Goal: Task Accomplishment & Management: Manage account settings

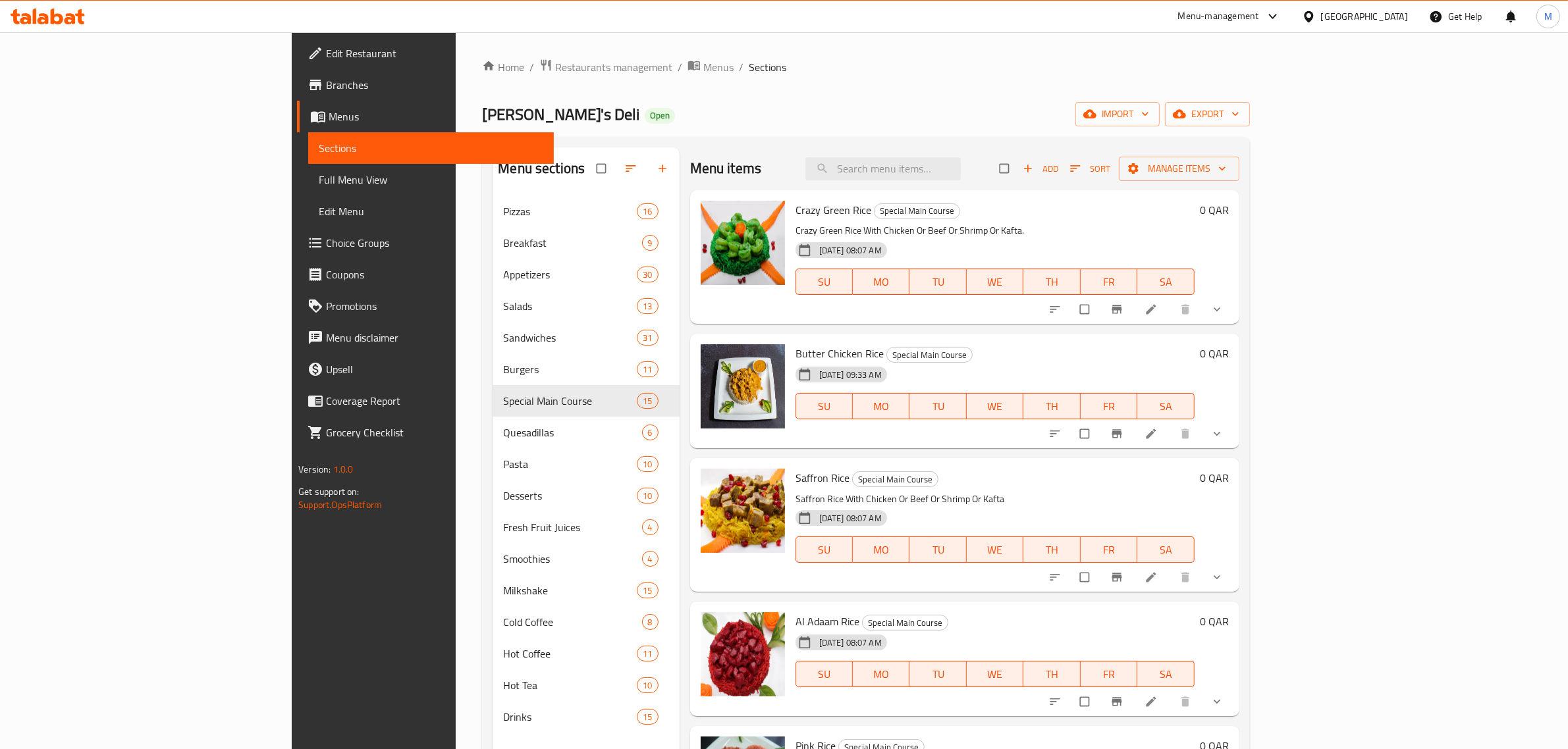
click at [1388, 11] on div "Qatar" at bounding box center [1365, 16] width 87 height 15
click at [1248, 143] on div "[GEOGRAPHIC_DATA]" at bounding box center [1308, 135] width 198 height 30
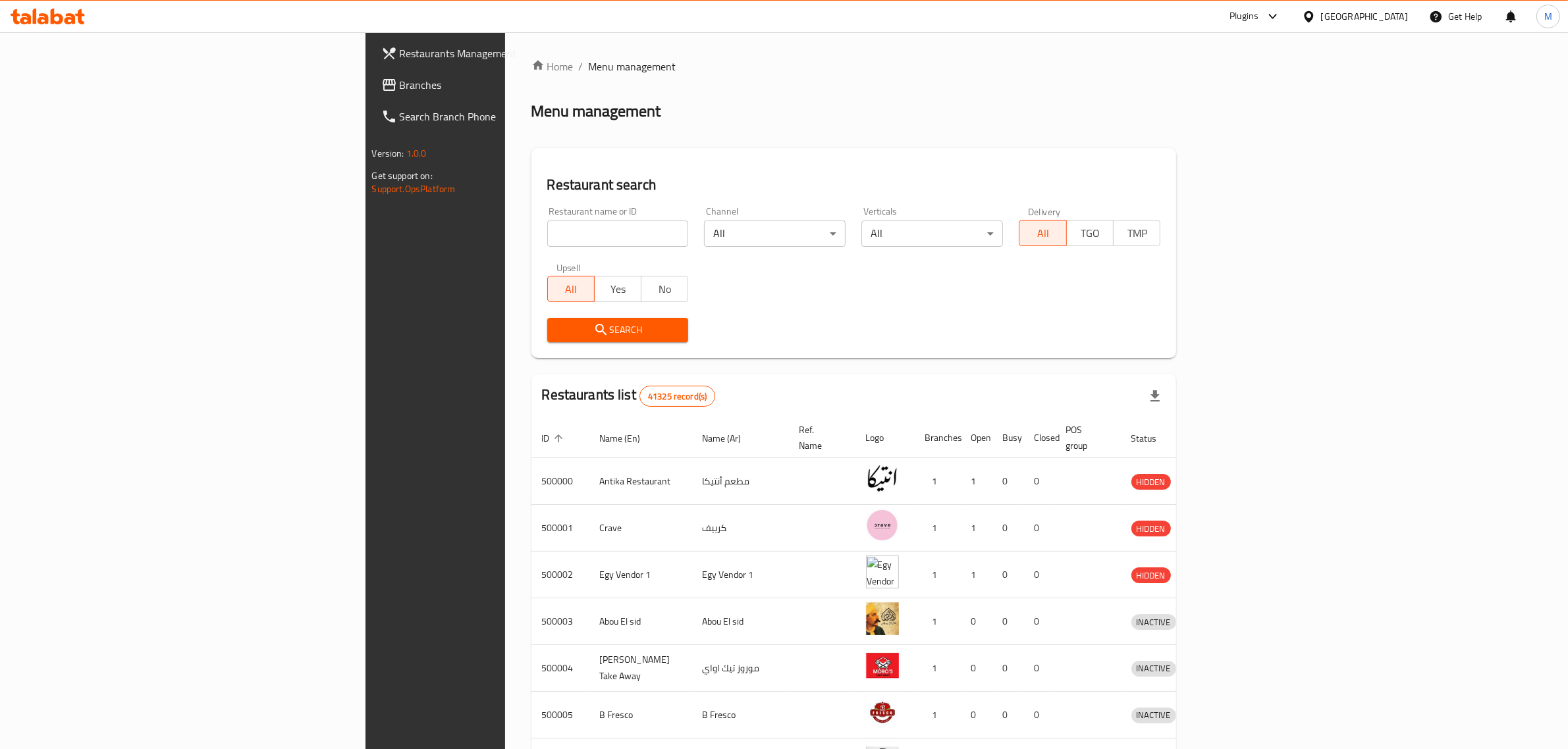
click at [548, 236] on input "search" at bounding box center [618, 234] width 142 height 26
paste input "El 3EGL"
type input "El 3EGL"
click at [558, 330] on span "Search" at bounding box center [618, 330] width 120 height 16
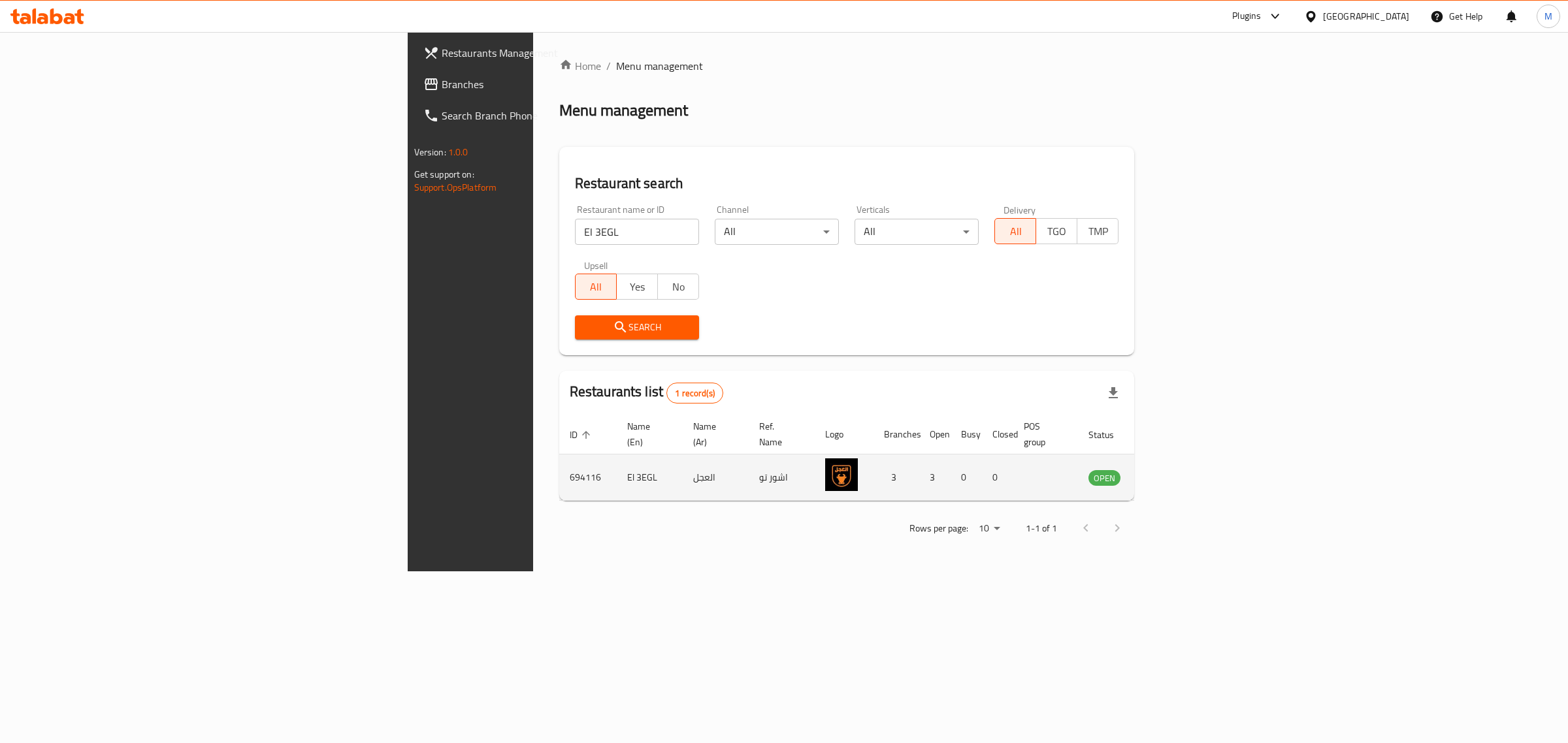
click at [1172, 473] on icon "enhanced table" at bounding box center [1165, 479] width 15 height 11
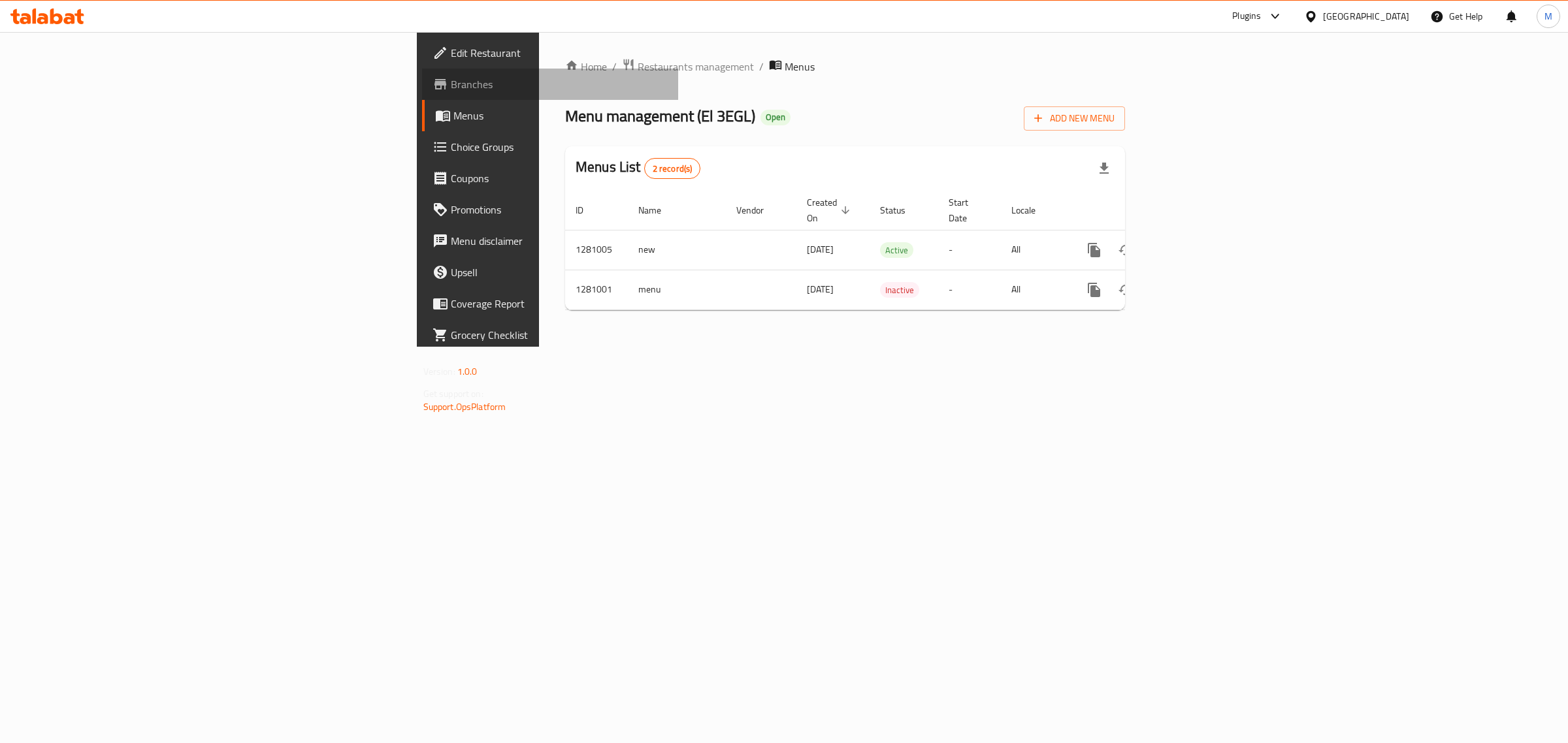
click at [451, 91] on span "Branches" at bounding box center [560, 84] width 218 height 15
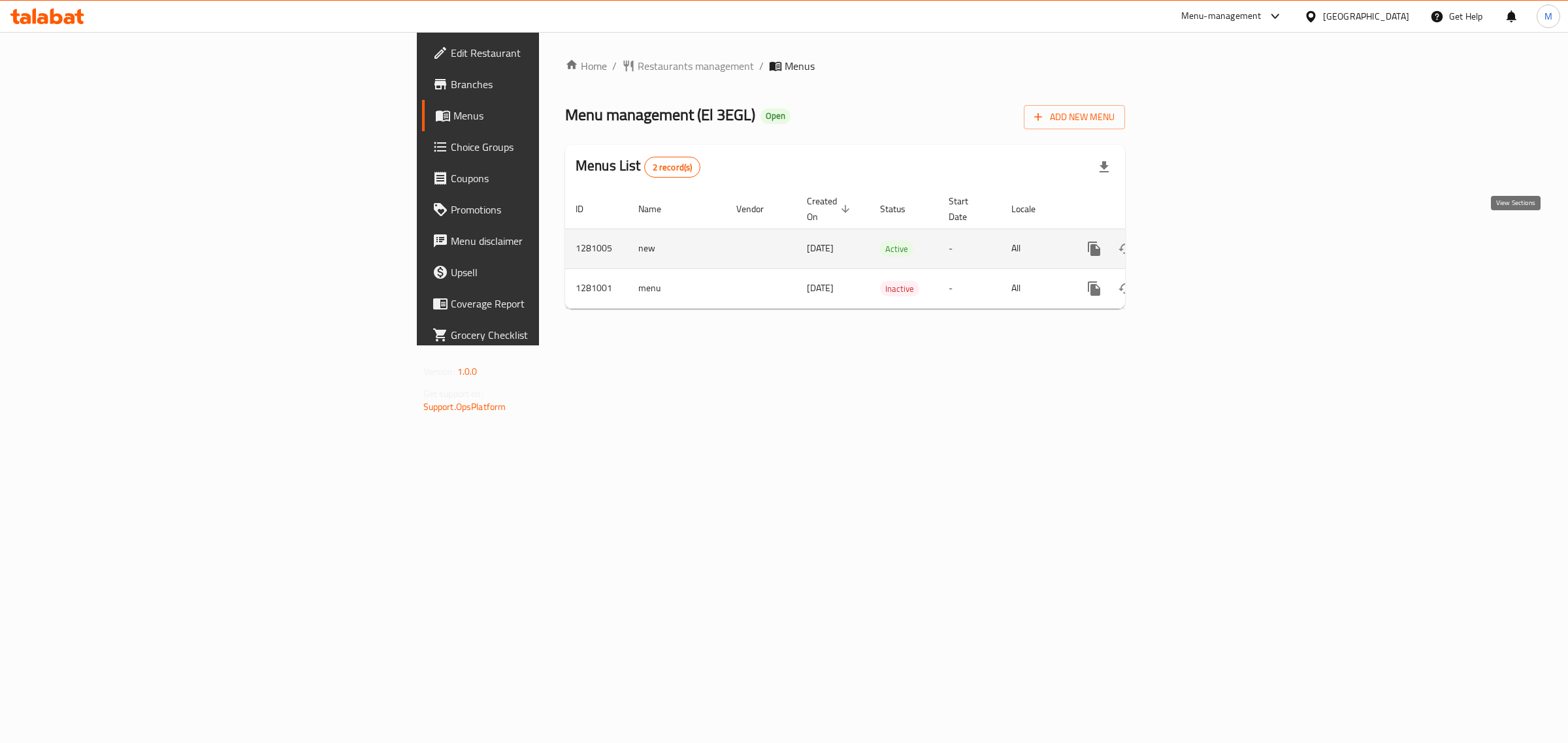
click at [1196, 241] on icon "enhanced table" at bounding box center [1188, 248] width 15 height 15
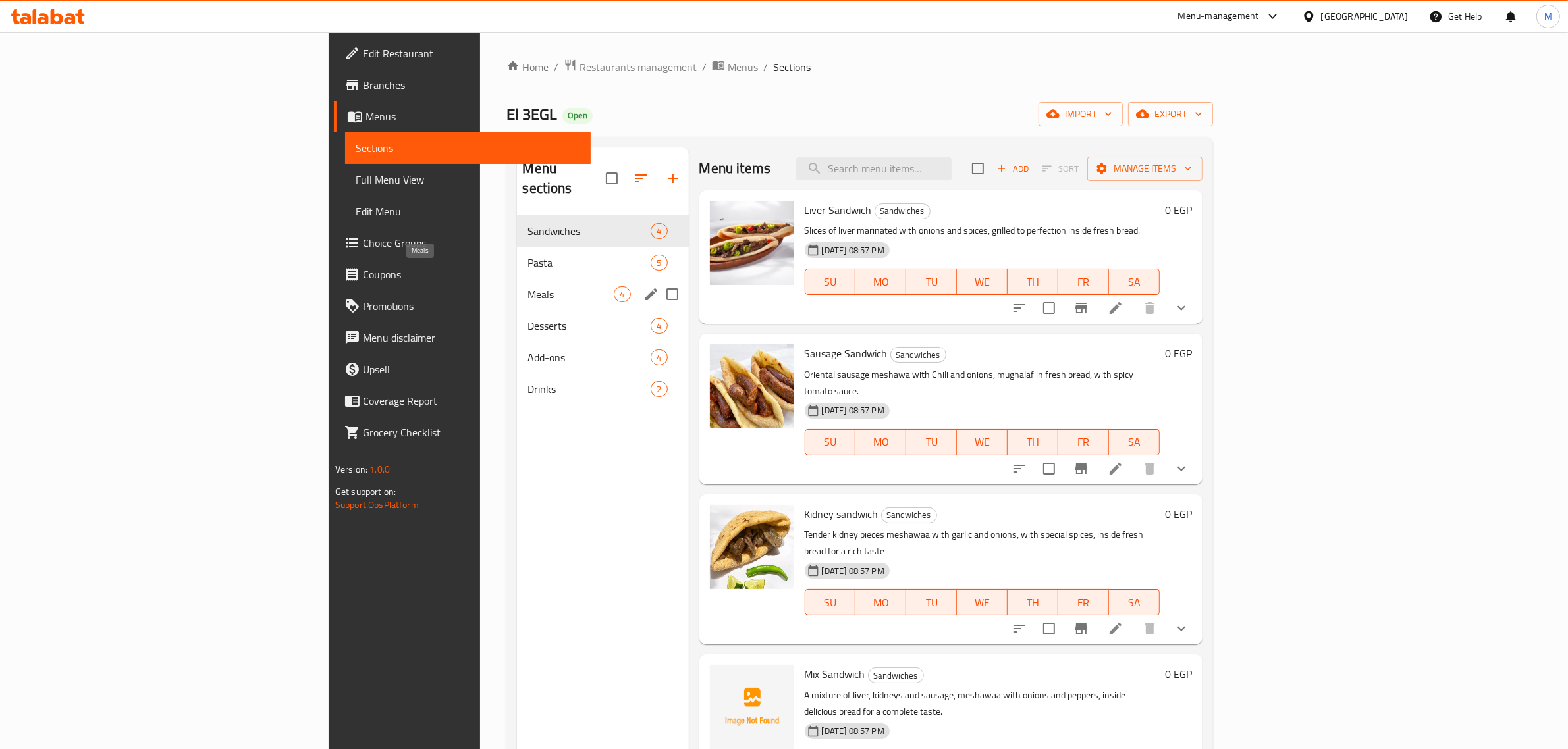
click at [528, 287] on span "Meals" at bounding box center [570, 294] width 86 height 16
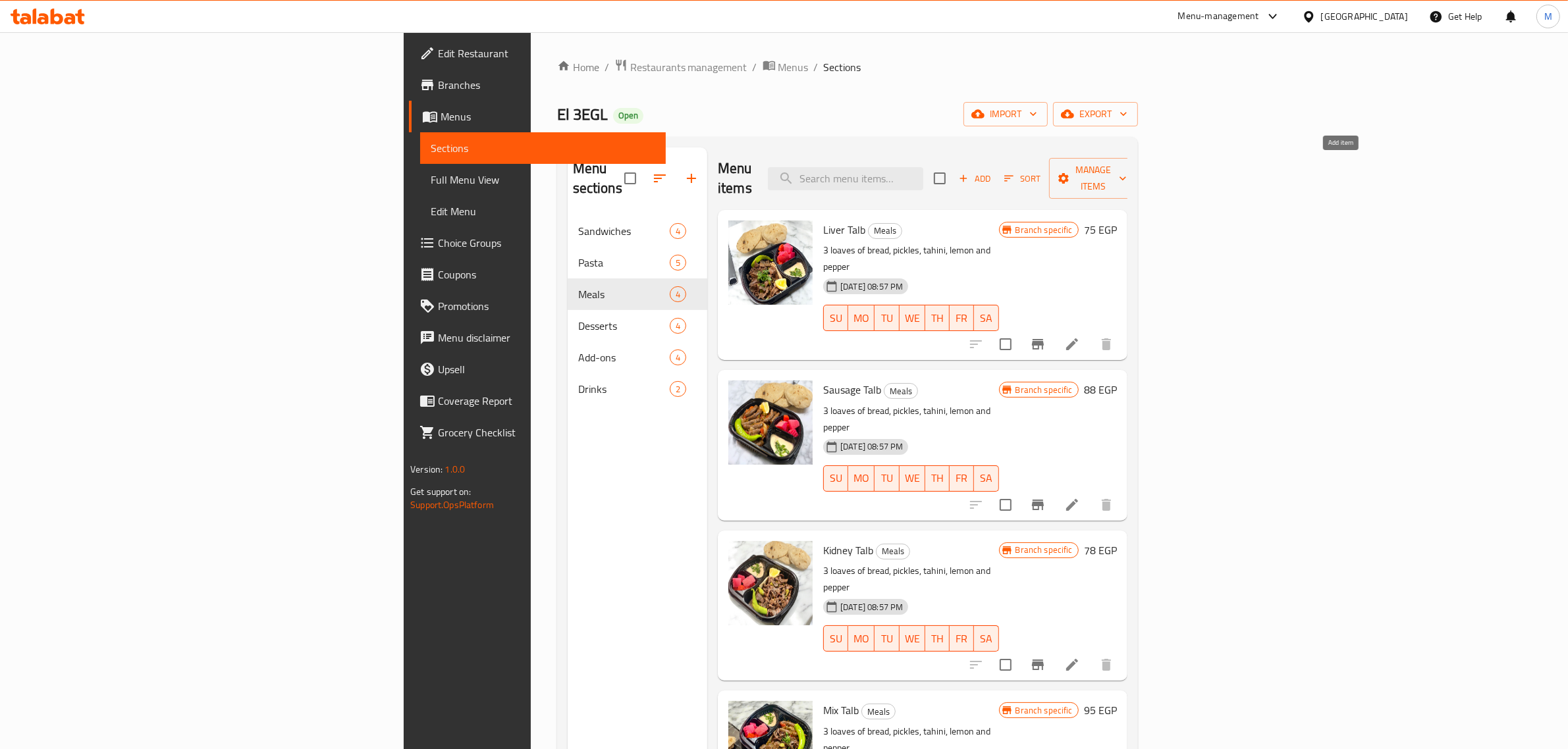
click at [993, 171] on span "Add" at bounding box center [974, 179] width 35 height 15
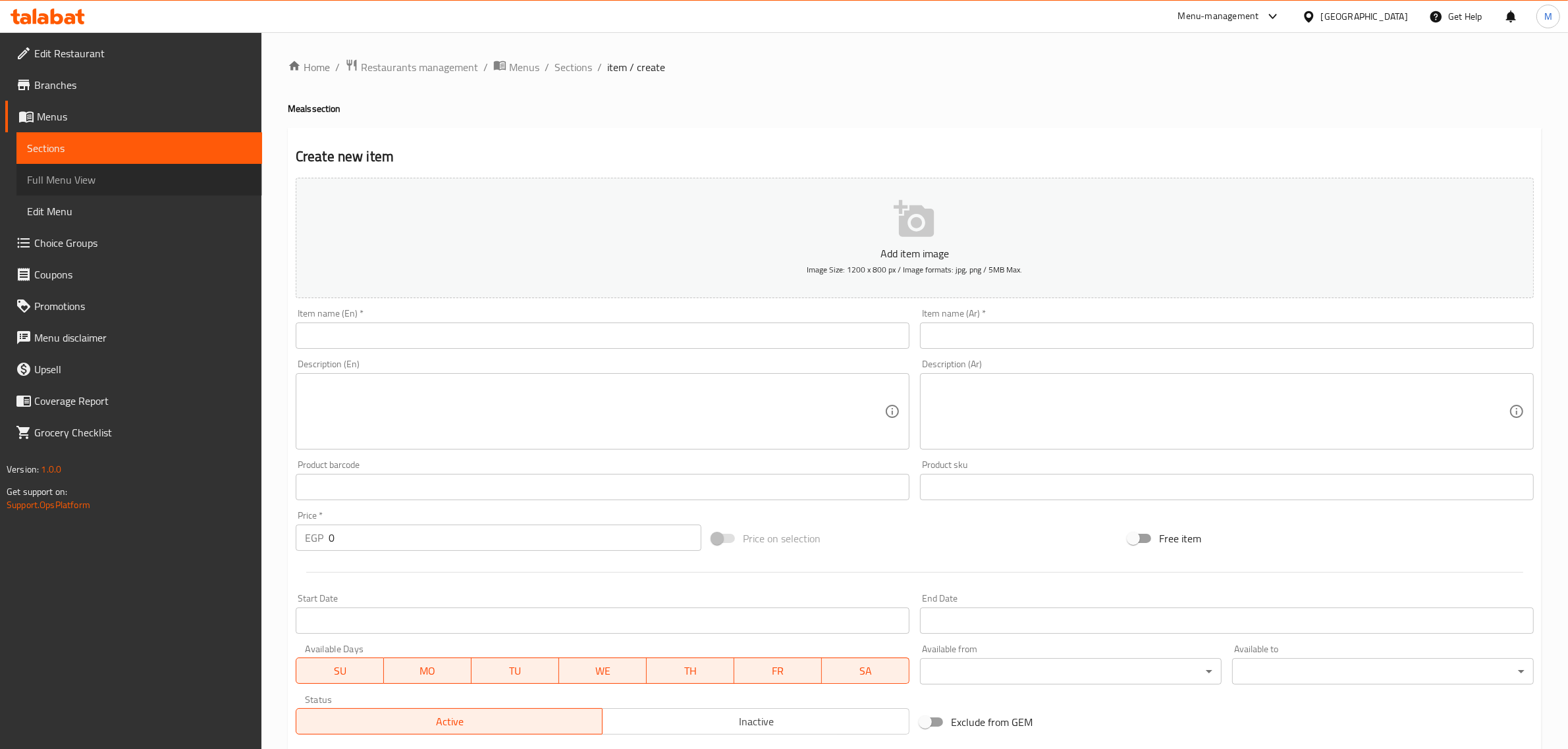
click at [143, 176] on span "Full Menu View" at bounding box center [139, 179] width 225 height 16
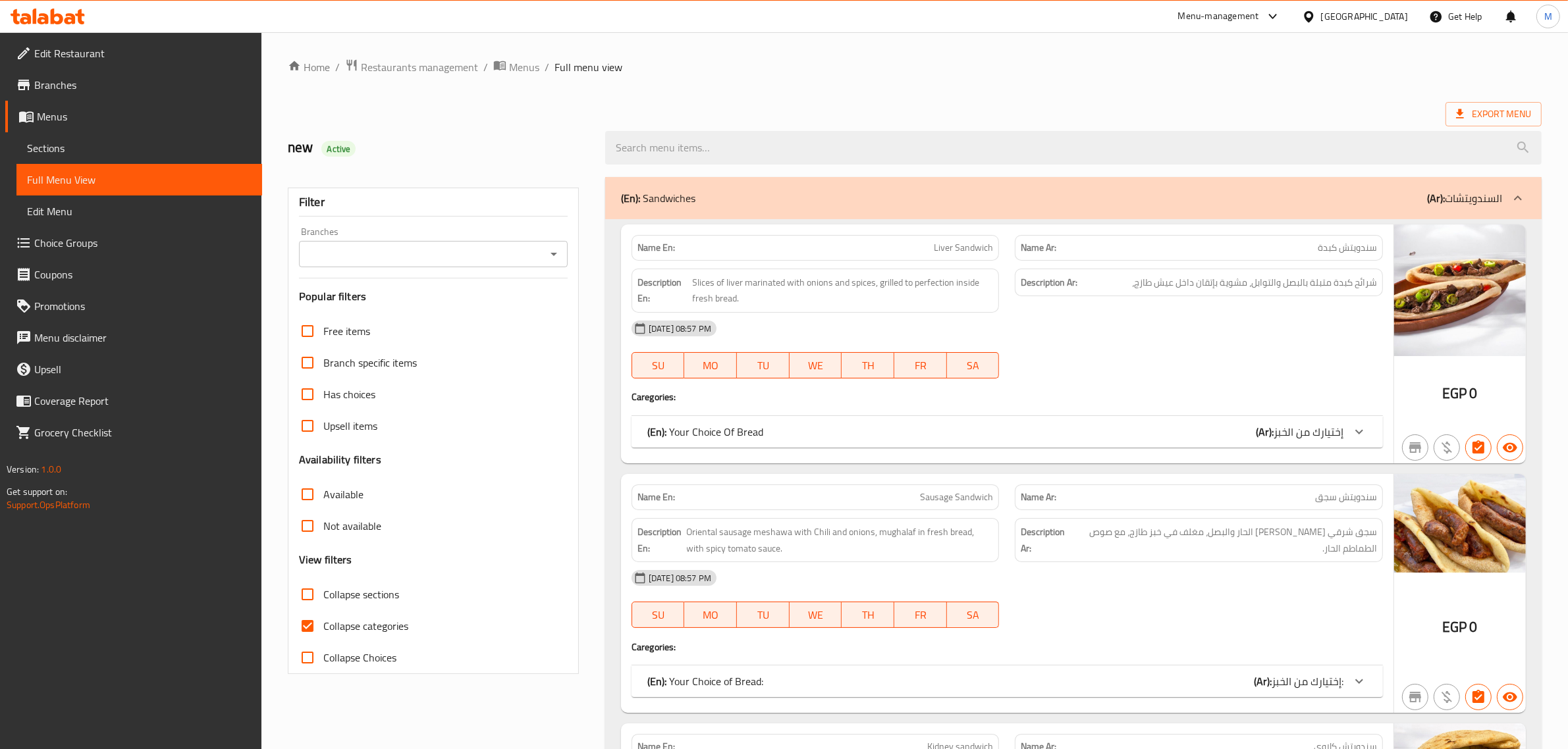
click at [1179, 409] on div "Name En: Liver Sandwich Name Ar: سندويتش كبدة Description En: Slices of liver m…" at bounding box center [1007, 344] width 772 height 239
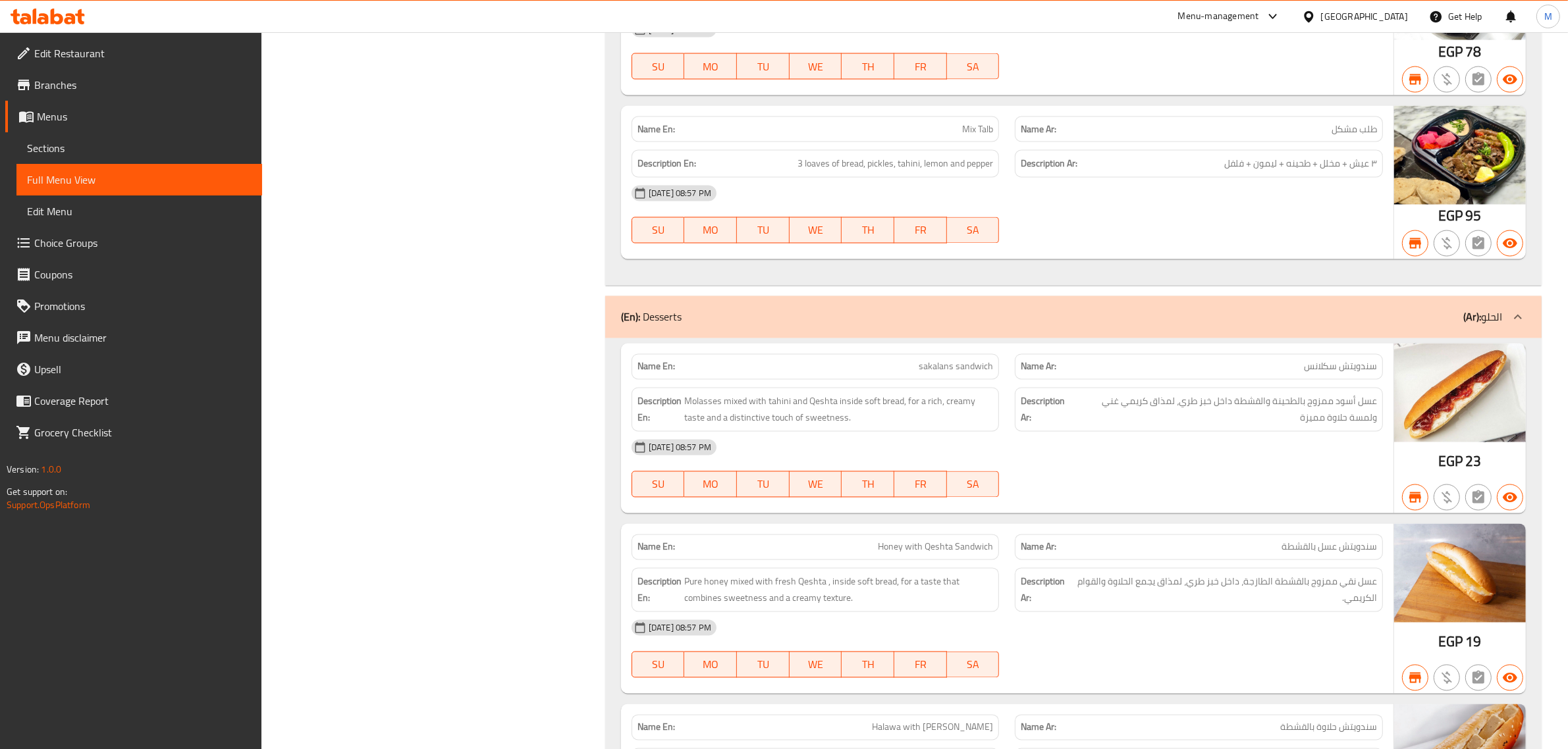
click at [935, 374] on span "sakalans sandwich" at bounding box center [956, 366] width 75 height 14
copy span "sakalans"
click at [940, 374] on span "sakalans sandwich" at bounding box center [956, 366] width 75 height 14
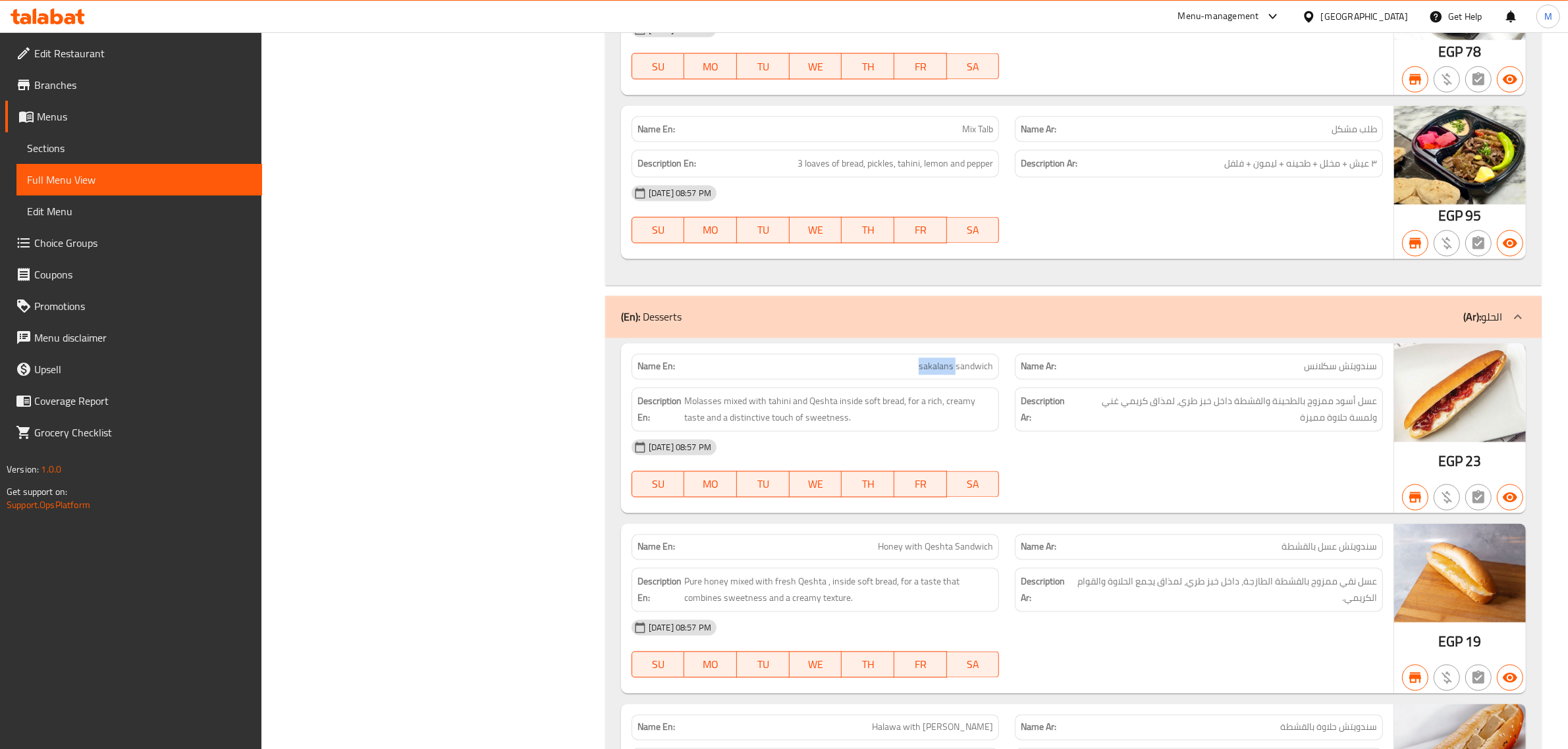
copy span "sakalans"
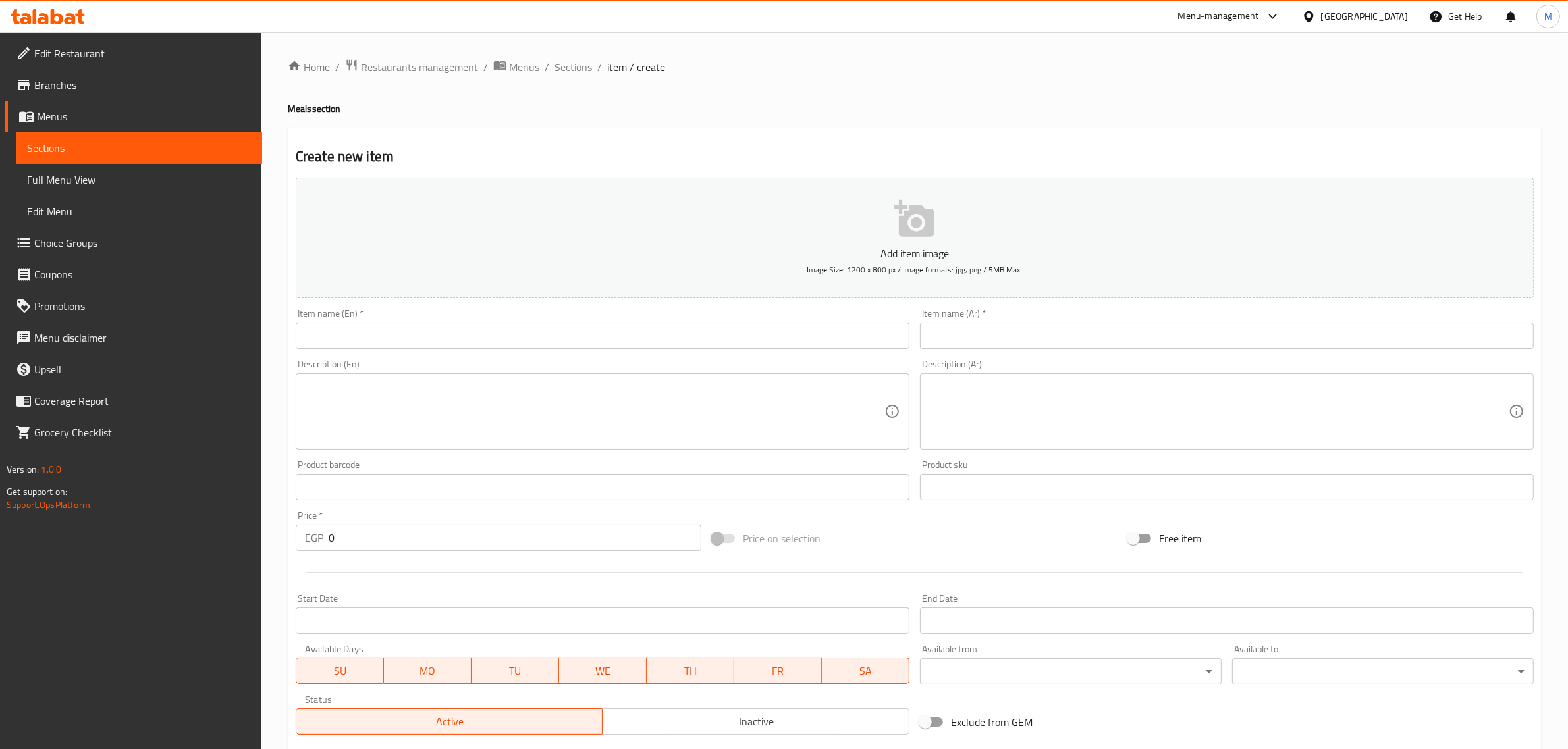
click at [116, 116] on span "Menus" at bounding box center [144, 116] width 215 height 16
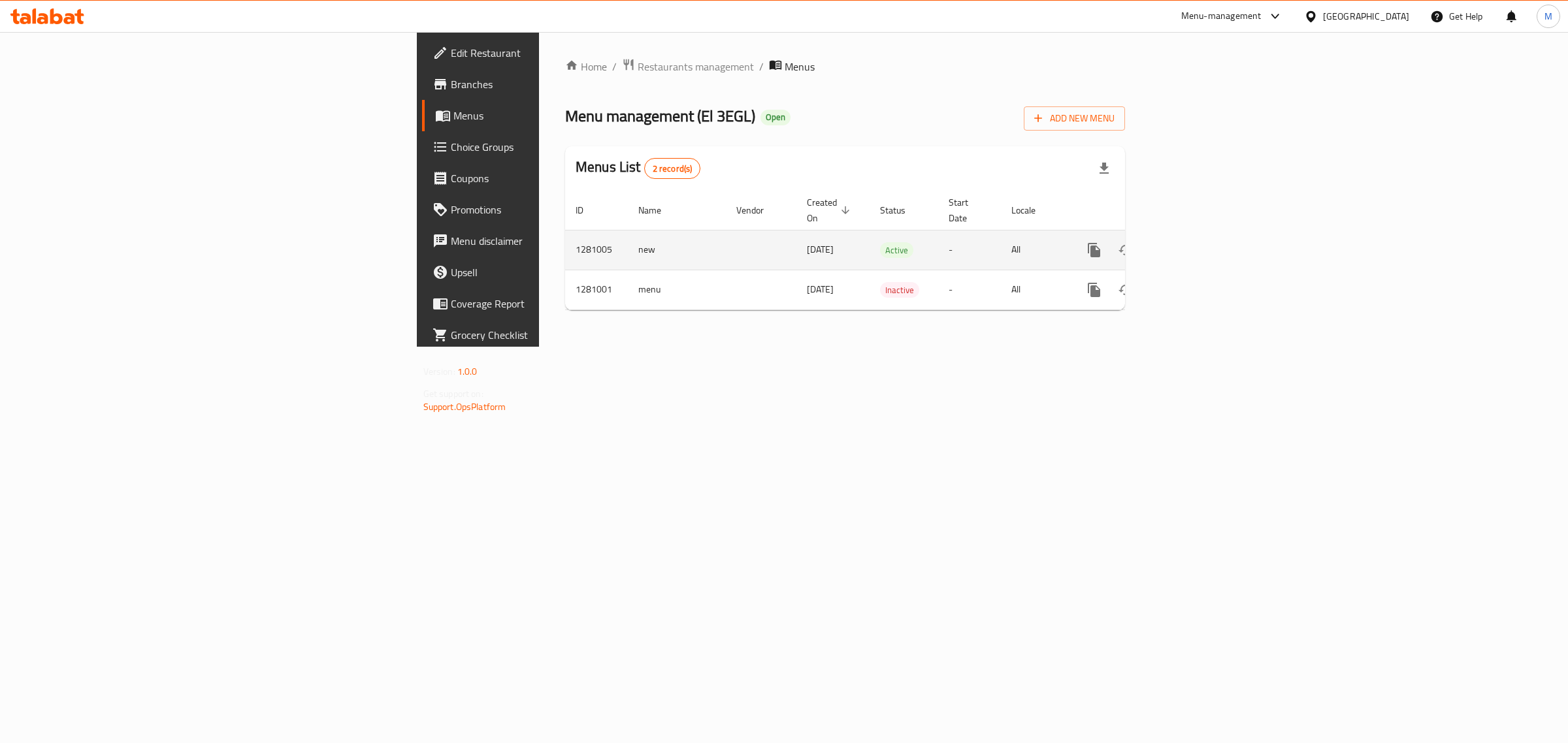
click at [764, 242] on icon "enhanced table" at bounding box center [1188, 250] width 15 height 15
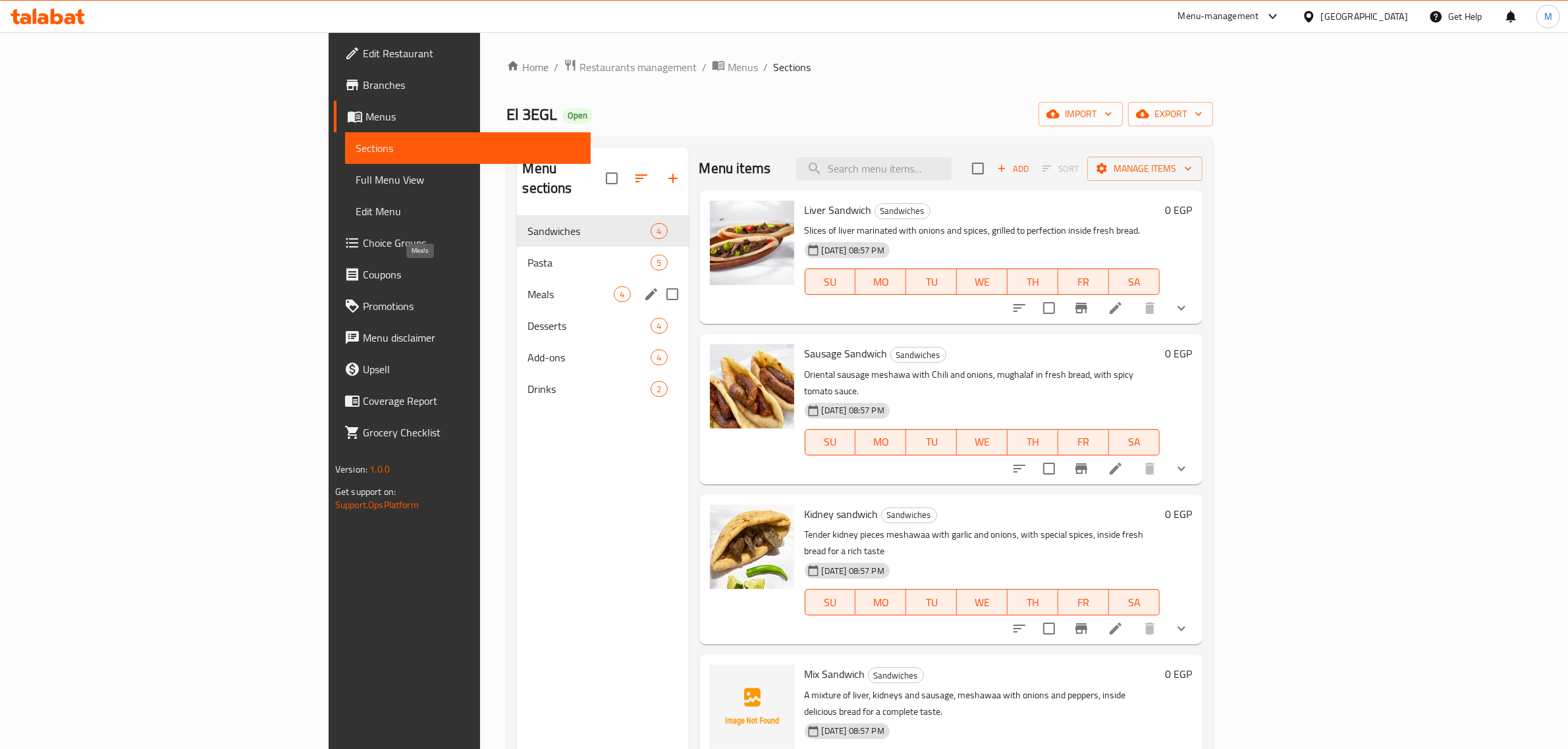
click at [528, 287] on span "Meals" at bounding box center [570, 294] width 86 height 16
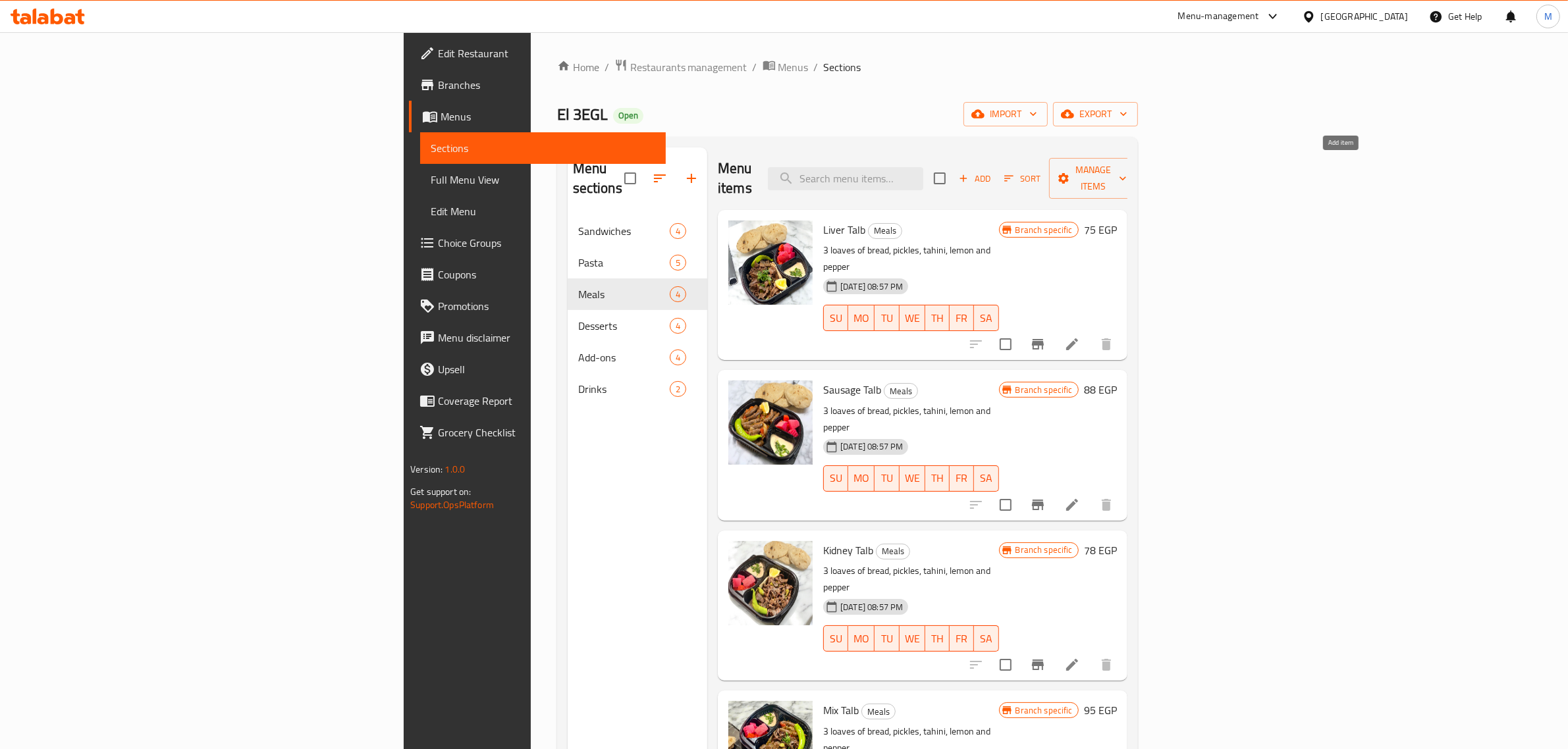
click at [770, 171] on span "Add" at bounding box center [974, 179] width 35 height 15
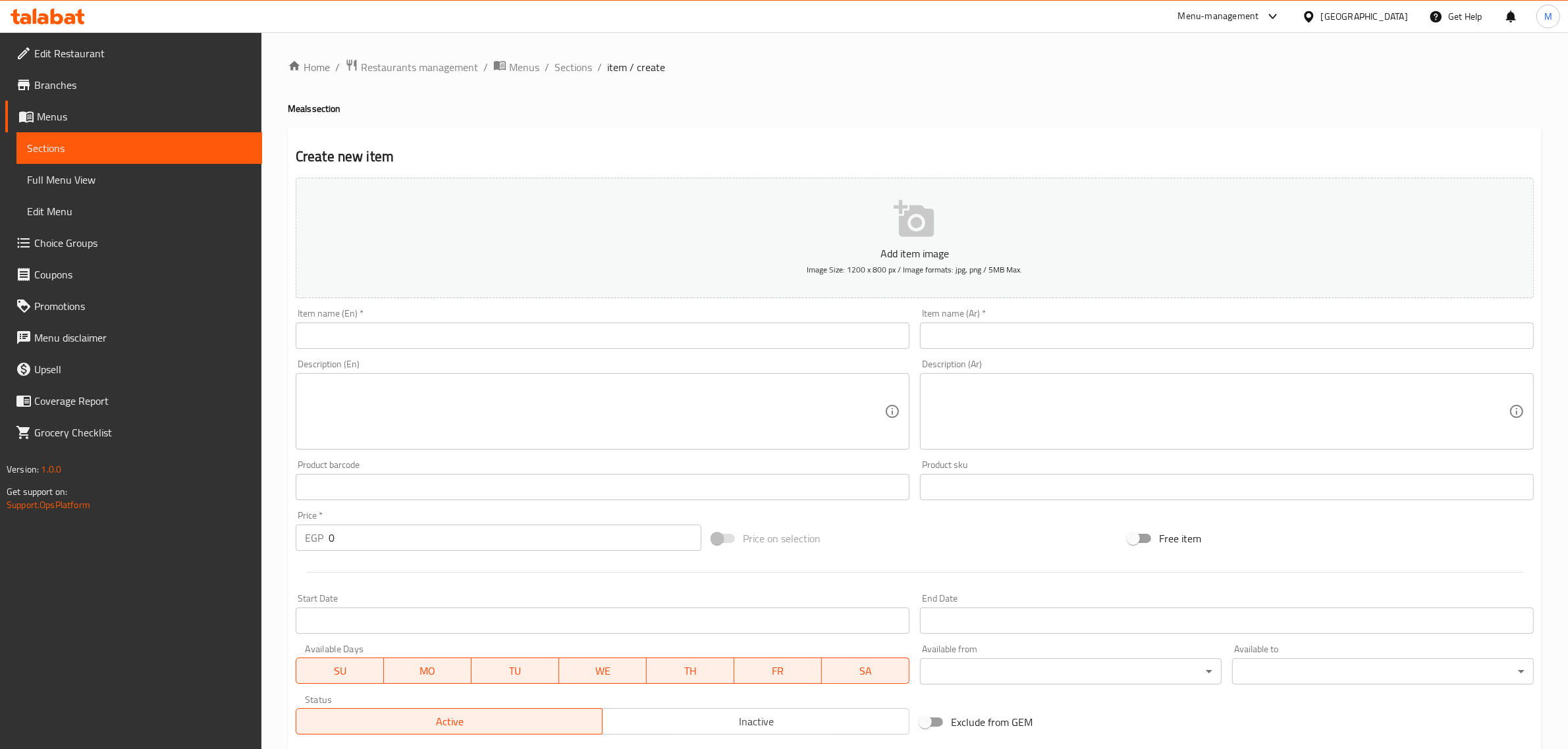
click at [770, 354] on div "Description (Ar) Description (Ar)" at bounding box center [1227, 404] width 625 height 101
click at [770, 352] on div "Item name (Ar)   * Item name (Ar) *" at bounding box center [1227, 329] width 625 height 51
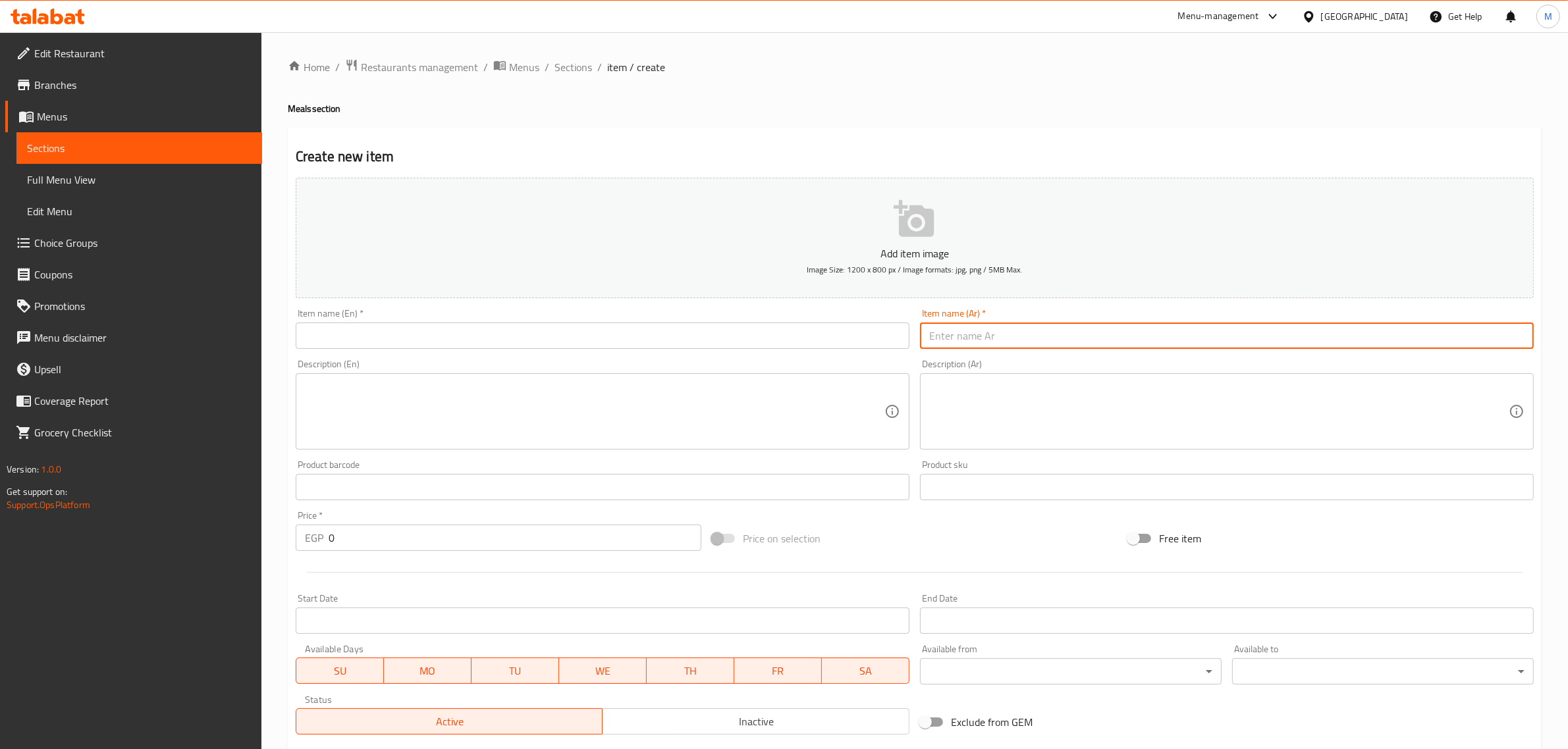
click at [770, 340] on input "text" at bounding box center [1226, 336] width 614 height 26
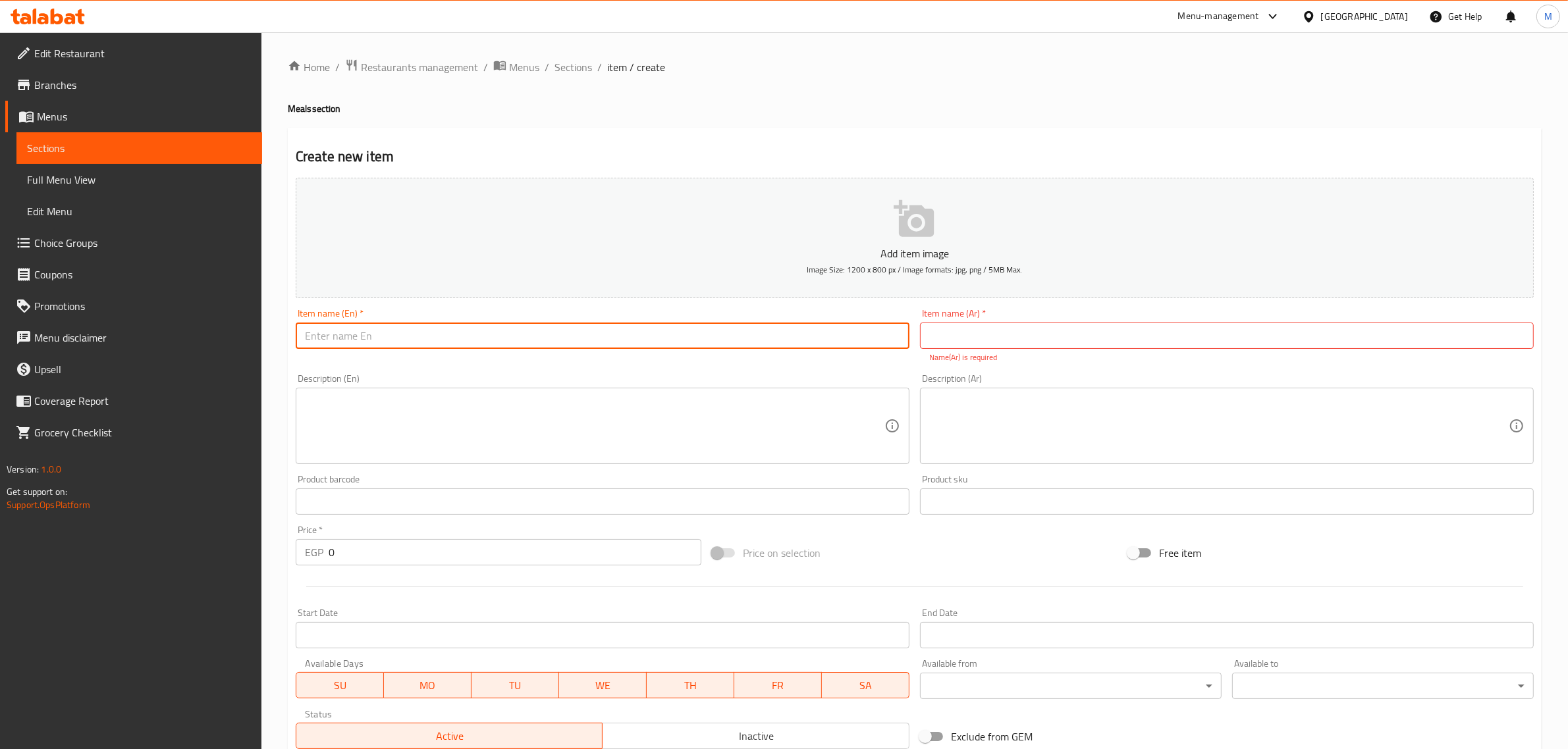
click at [484, 329] on input "text" at bounding box center [602, 336] width 614 height 26
paste input "وجبة الـ Single"
type input "وجبة الـ Single"
click at [770, 340] on input "text" at bounding box center [1226, 336] width 614 height 26
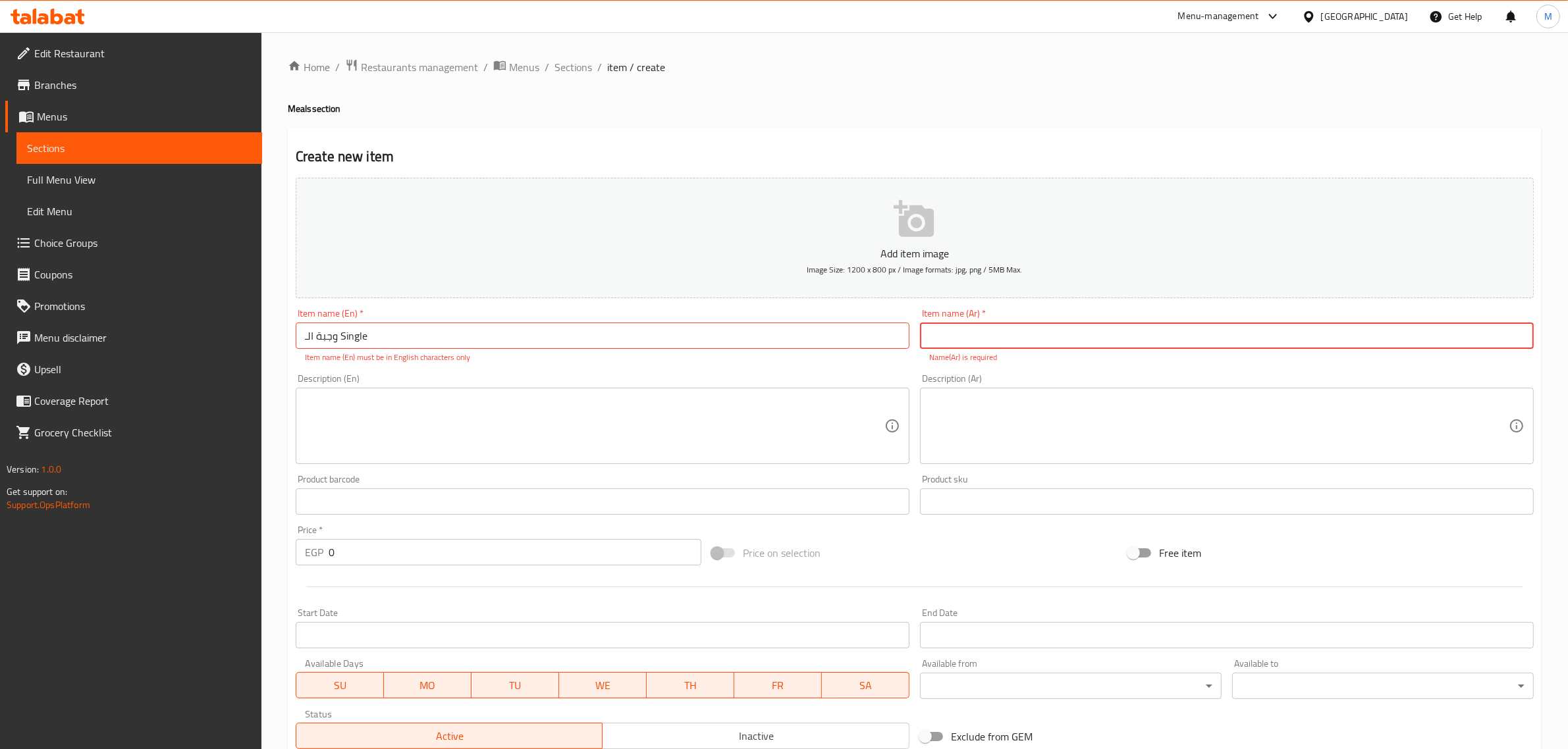
paste input "وجبة الـ Single"
drag, startPoint x: 1489, startPoint y: 339, endPoint x: 1357, endPoint y: 340, distance: 132.0
click at [770, 340] on input "وجبة الـ Single" at bounding box center [1226, 336] width 614 height 26
type input "وجبة الـسينجل"
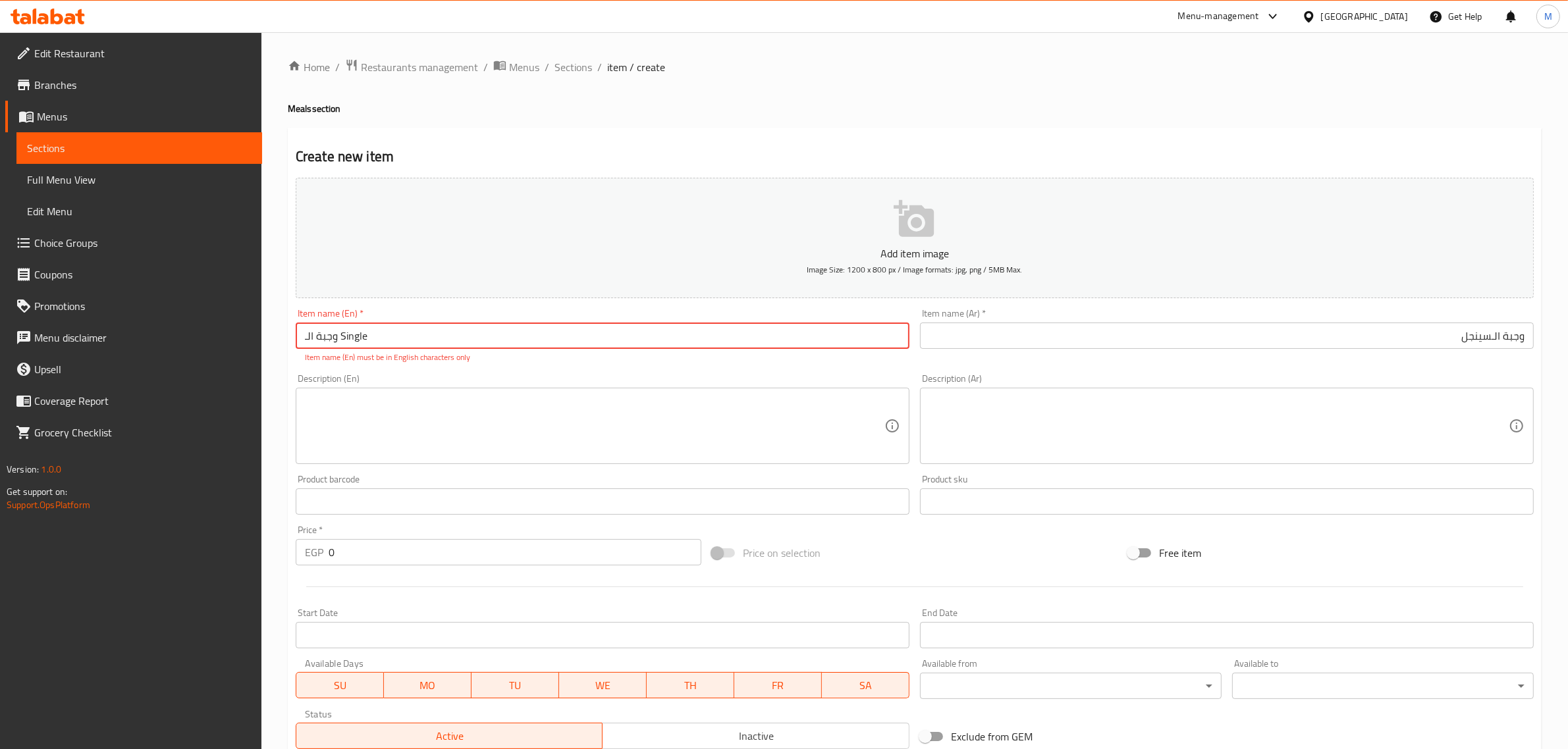
drag, startPoint x: 337, startPoint y: 337, endPoint x: 280, endPoint y: 328, distance: 57.7
click at [280, 328] on div "Home / Restaurants management / Menus / Sections / item / create Meals section …" at bounding box center [915, 488] width 1307 height 913
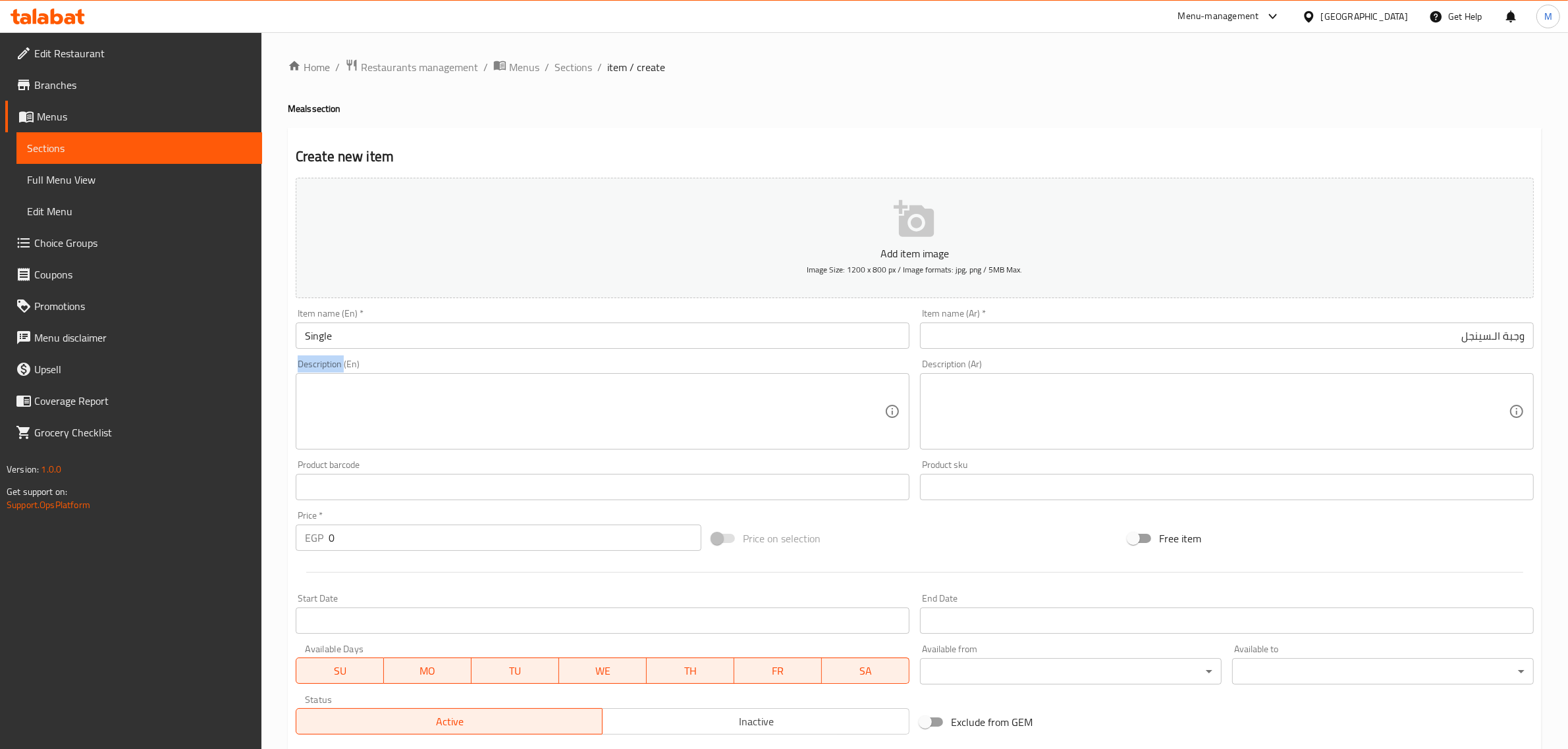
click at [307, 360] on div "Description (En) Description (En)" at bounding box center [602, 405] width 614 height 90
click at [316, 344] on input "Single" at bounding box center [602, 336] width 614 height 26
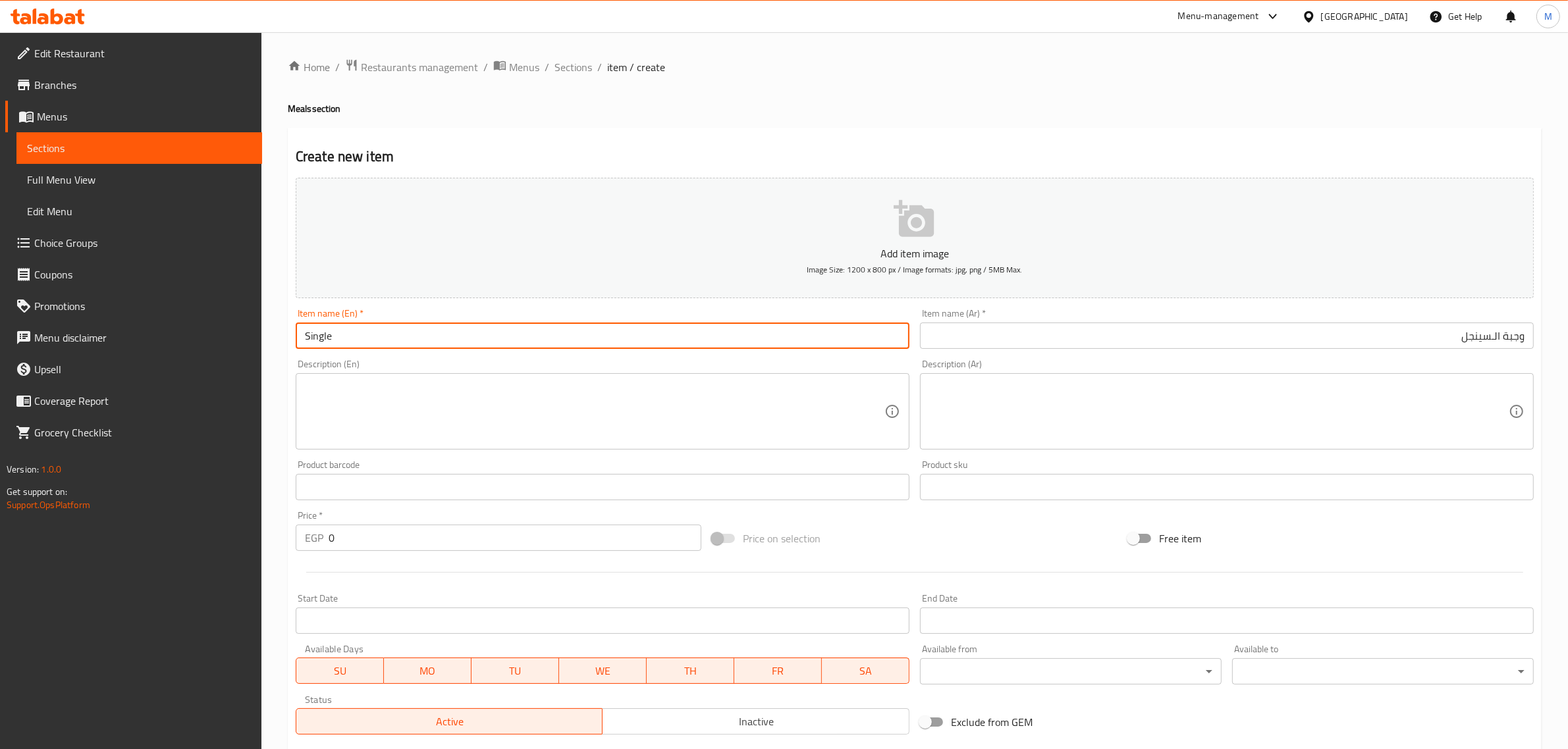
click at [316, 344] on input "Single" at bounding box center [602, 336] width 614 height 26
drag, startPoint x: 373, startPoint y: 323, endPoint x: 375, endPoint y: 330, distance: 7.3
click at [373, 323] on input "Single" at bounding box center [602, 336] width 614 height 26
type input "Single Meal"
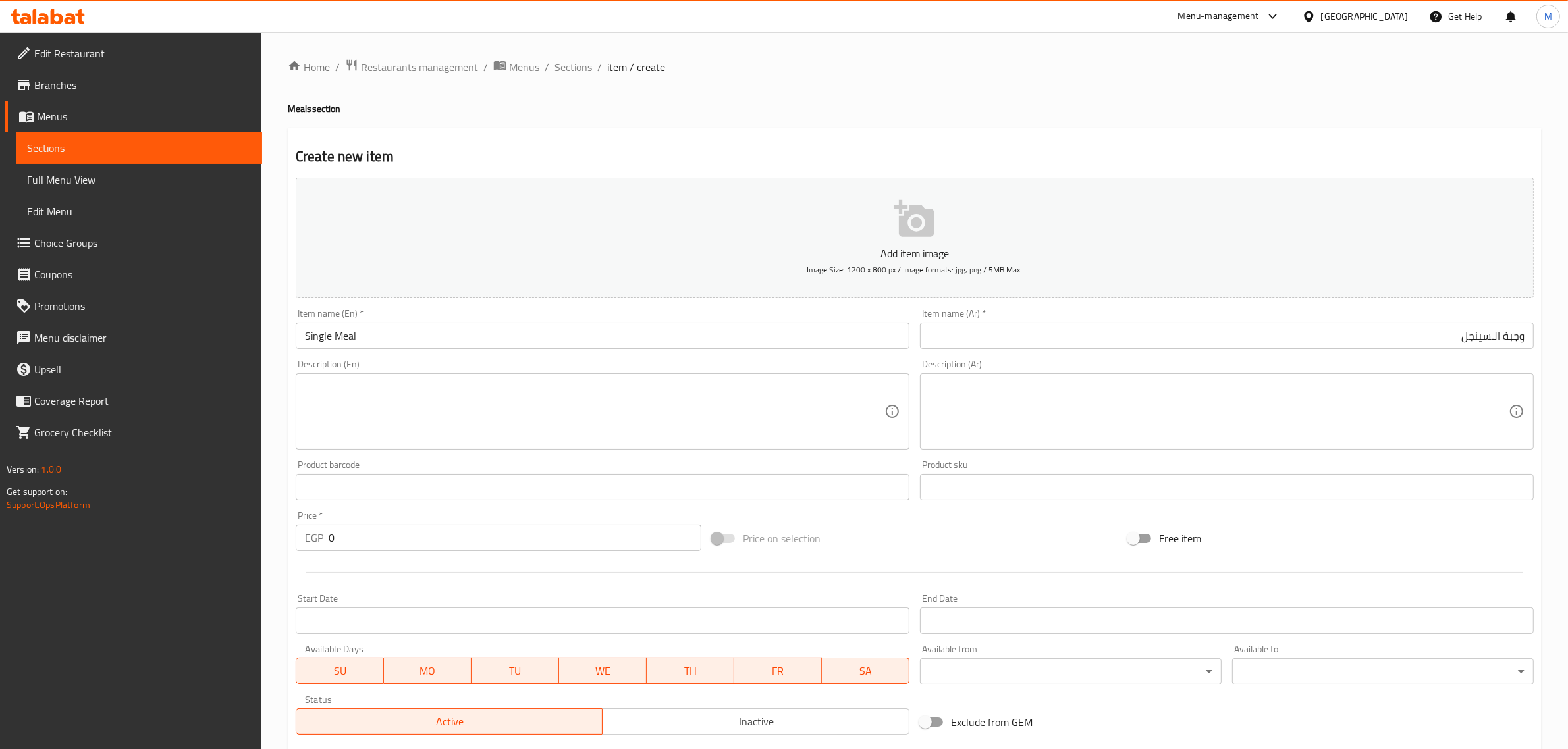
click at [770, 393] on textarea at bounding box center [1219, 411] width 579 height 62
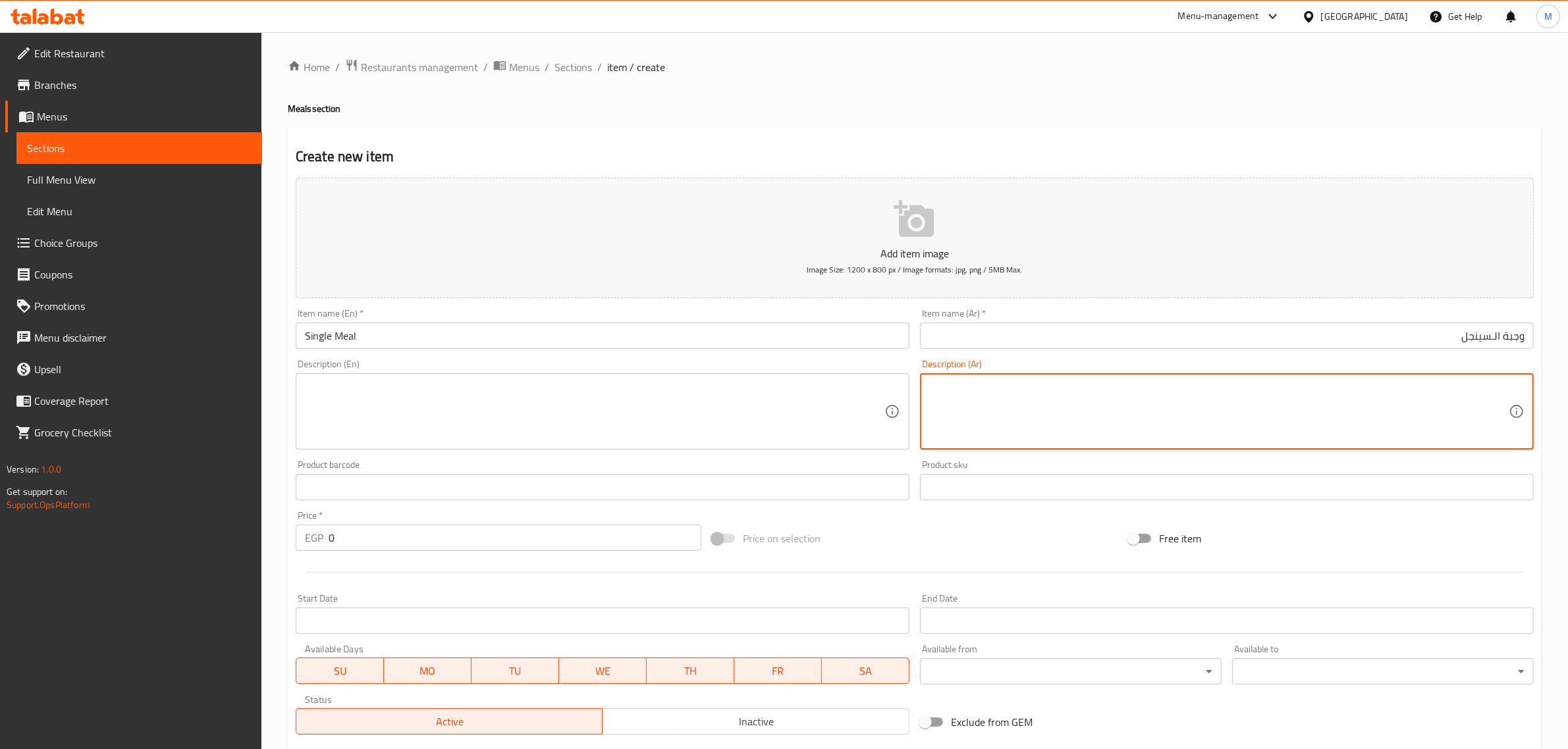
paste textarea "1 كبدة فينو + 1 سجق فينو + 1 سكلانس"
paste textarea "1 باكت بطاطس فارم + 1 مشروب غازي + 1 علبة طحينة"
click at [770, 387] on textarea "1 كبدة فينو + 1 سجق فينو + 1 سكلانس 1 باكت بطاطس فارم + 1 مشروب غازي + 1 علبة ط…" at bounding box center [1219, 411] width 579 height 62
click at [770, 392] on textarea "1 كبدة فينو + 1 سجق فينو + 1 سكلانس 1 باكت بطاطس فارم + 1 مشروب غازي + 1 علبة ط…" at bounding box center [1219, 411] width 579 height 62
click at [770, 390] on textarea "1 كبدة فينو + 1 سجق فينو + 1 سكلانس + 1 باكت بطاطس فارم + 1 مشروب غازي + 1 علبة…" at bounding box center [1219, 411] width 579 height 62
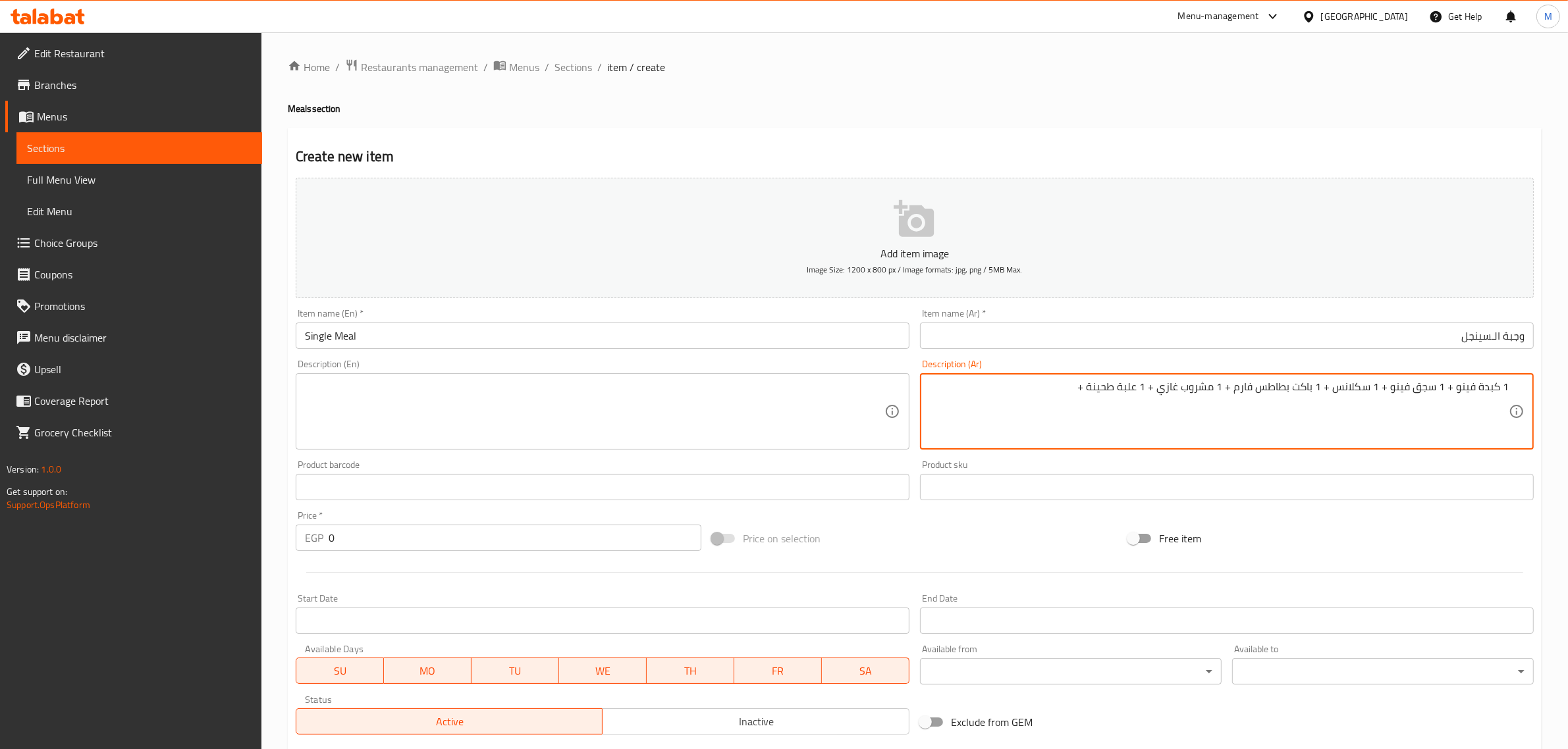
paste textarea "مخلل + فلفل + ليمون (مجاني)"
click at [770, 405] on textarea "1 كبدة فينو + 1 سجق فينو + 1 سكلانس + 1 باكت بطاطس فارم + 1 مشروب غازي + 1 علبة…" at bounding box center [1219, 411] width 579 height 62
type textarea "1 كبدة فينو + 1 سجق فينو + 1 سكلانس + 1 باكت بطاطس فارم + 1 مشروب غازي + 1 علبة…"
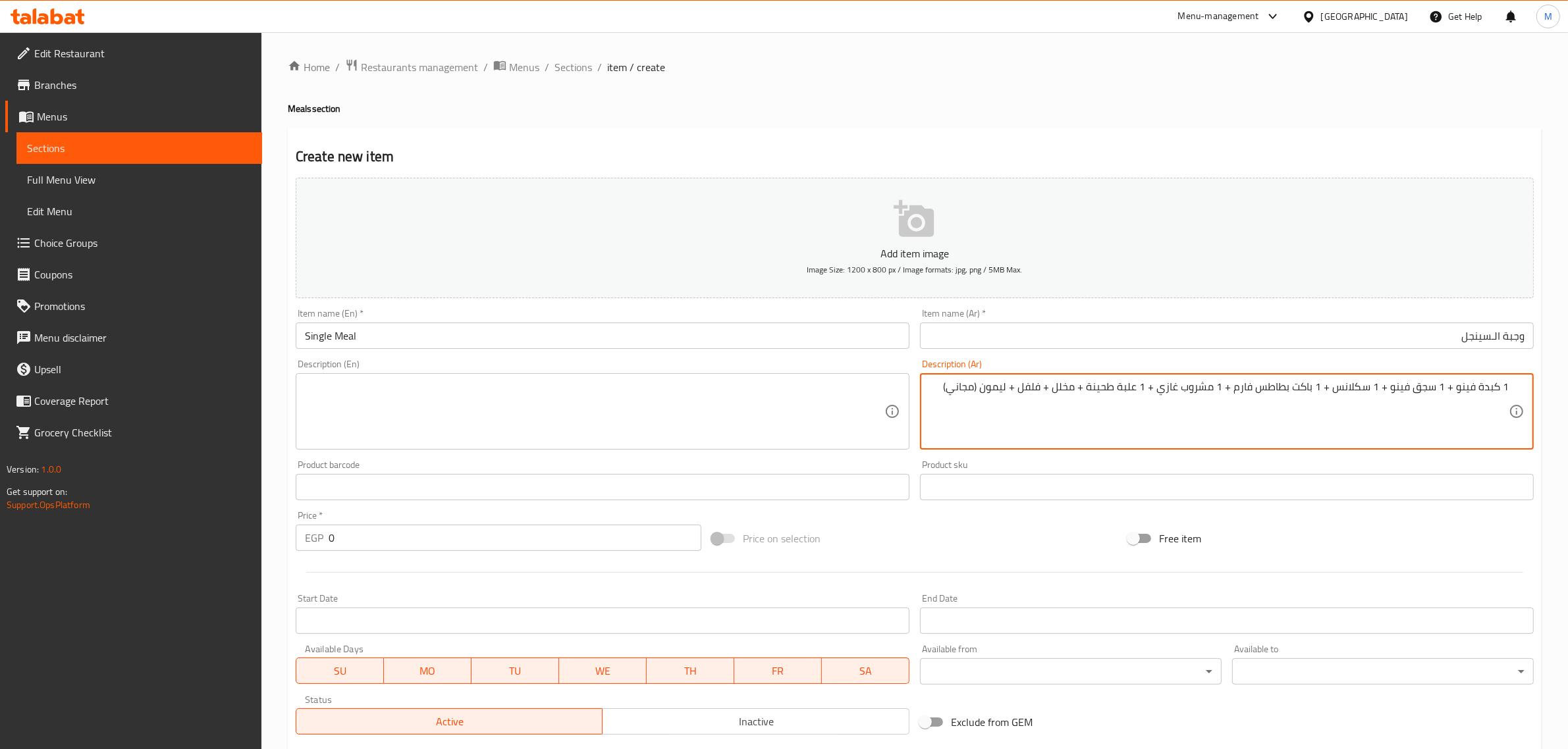
click at [589, 412] on textarea at bounding box center [594, 411] width 579 height 62
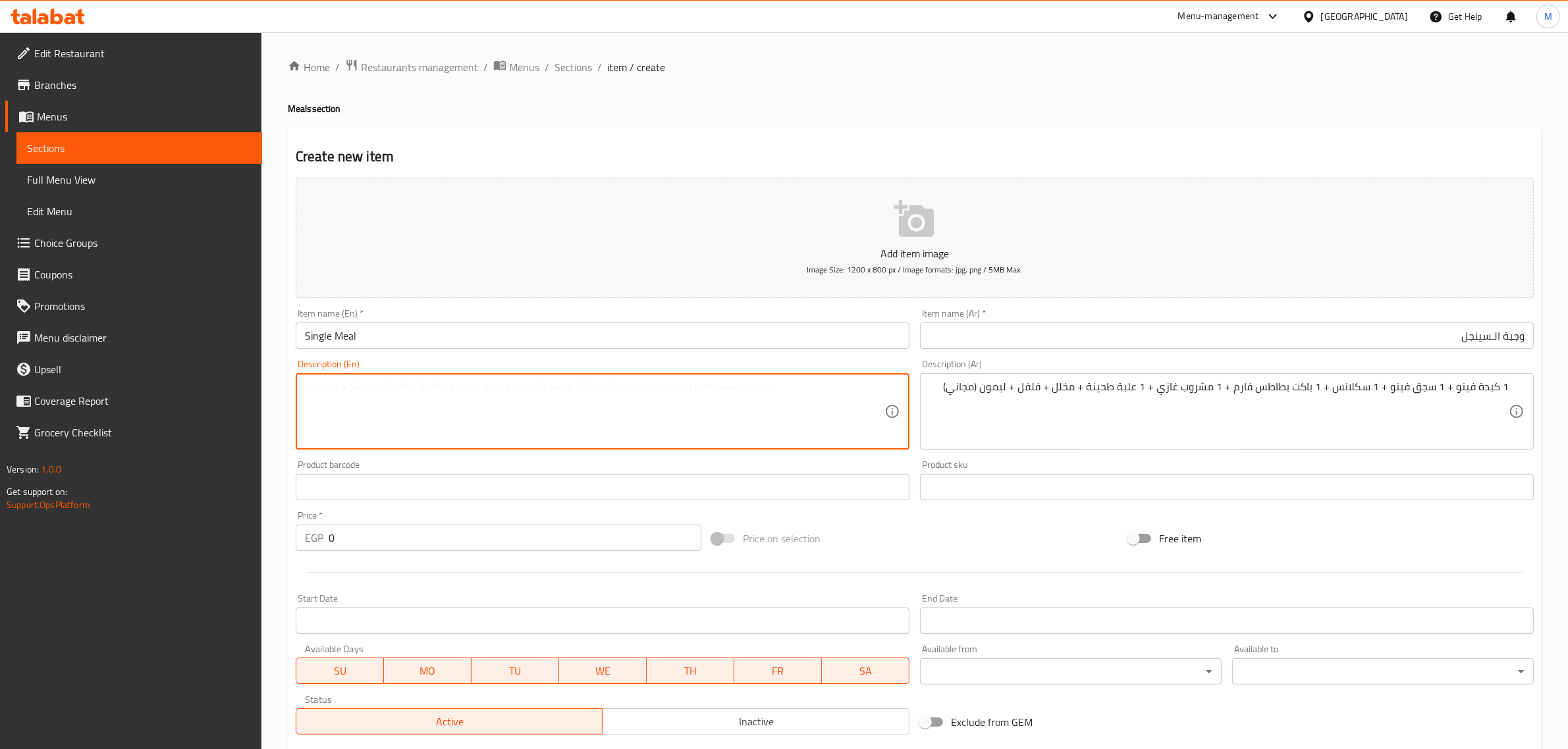
paste textarea "1 fino liver, 1 fino sausage, 1 sklans, 1 farm potato wedge, 1 soft drink, 1 ta…"
type textarea "1 fino liver, 1 fino sausage, 1 sklans, 1 farm potato wedge, 1 soft drink, 1 ta…"
click at [518, 524] on div "Price   * EGP 0 Price *" at bounding box center [498, 530] width 406 height 40
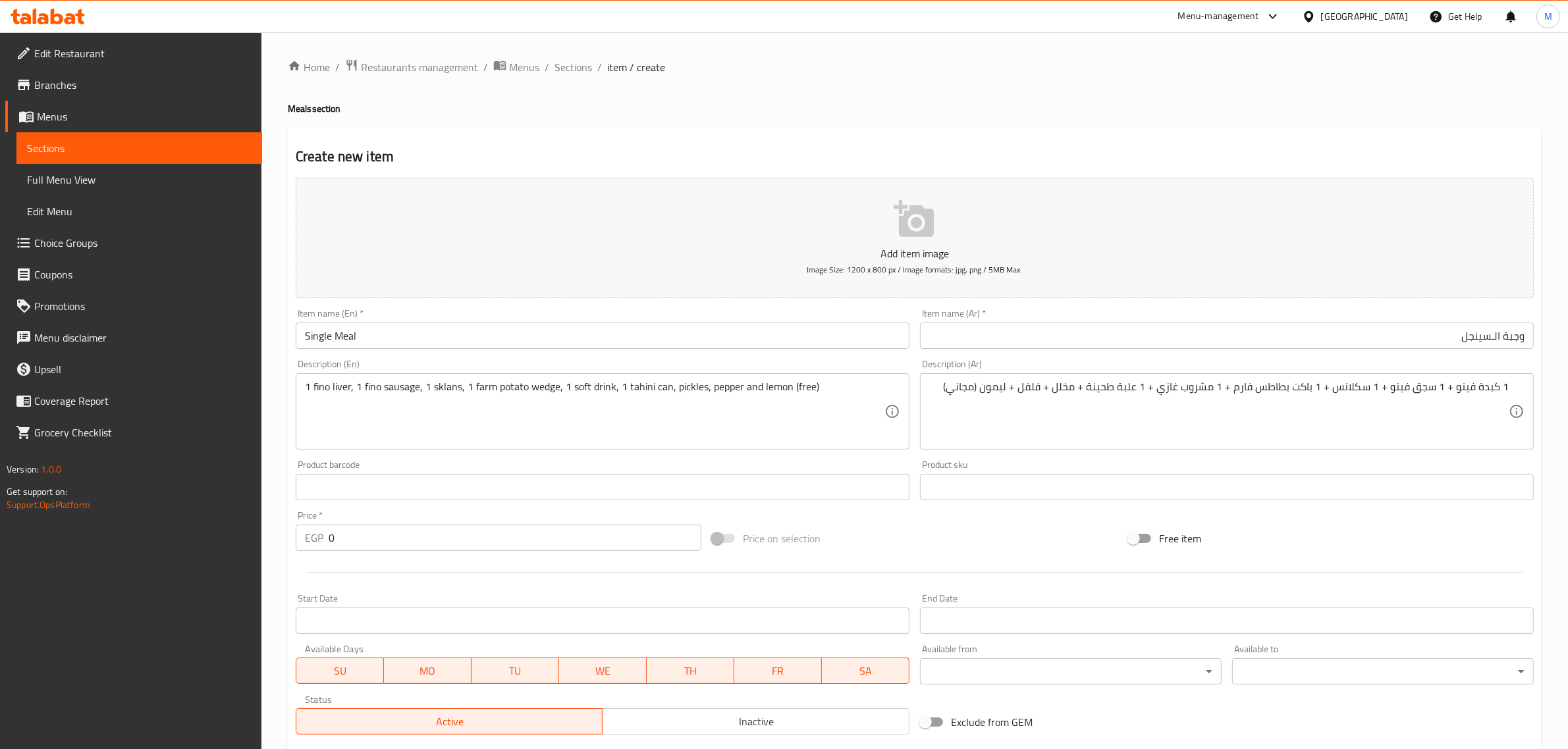
drag, startPoint x: 518, startPoint y: 524, endPoint x: 518, endPoint y: 531, distance: 7.0
click at [518, 528] on div "Price   * EGP 0 Price *" at bounding box center [498, 530] width 406 height 40
click at [518, 531] on input "0" at bounding box center [515, 538] width 373 height 26
paste input "141"
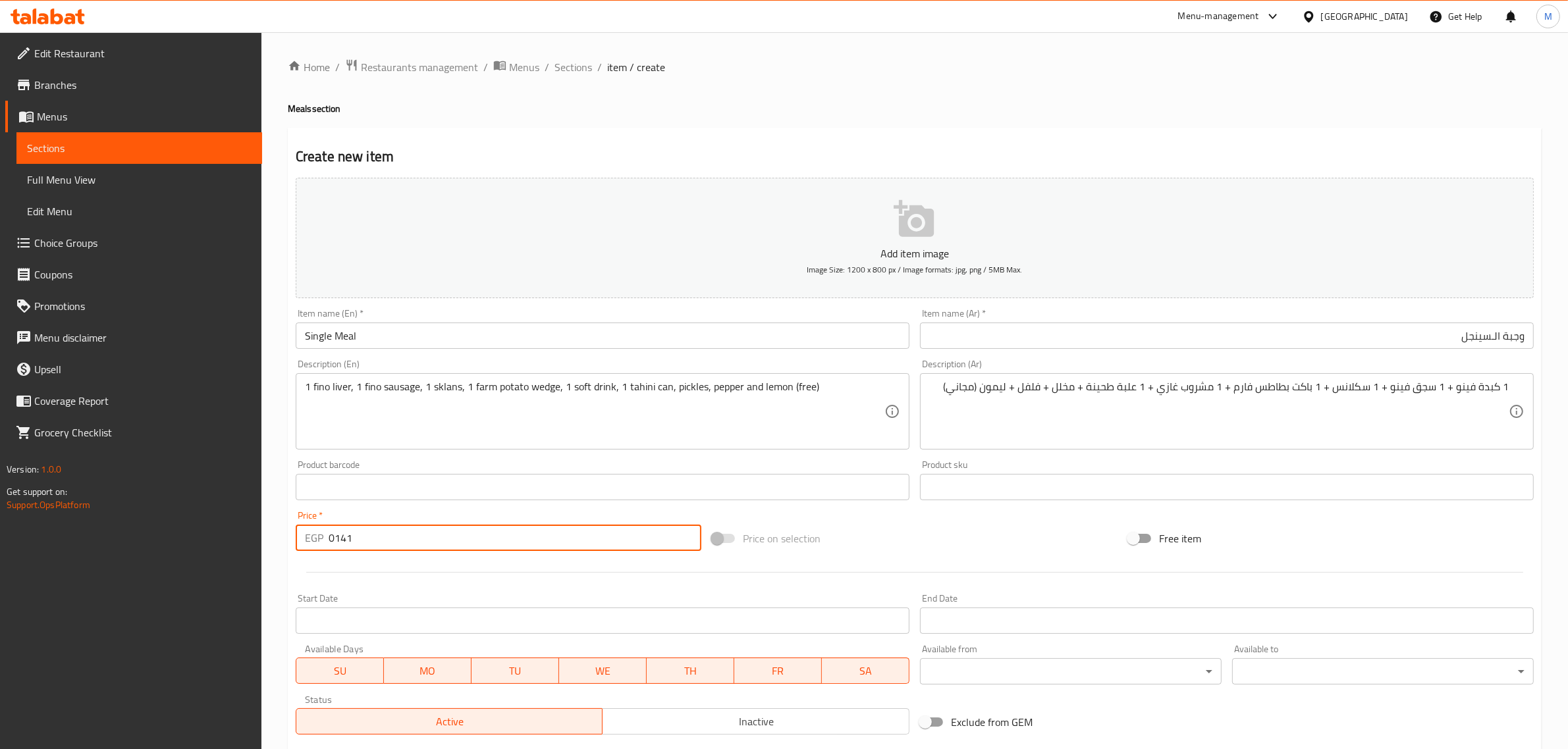
click at [518, 531] on input "0141" at bounding box center [515, 538] width 373 height 26
paste input "number"
type input "141"
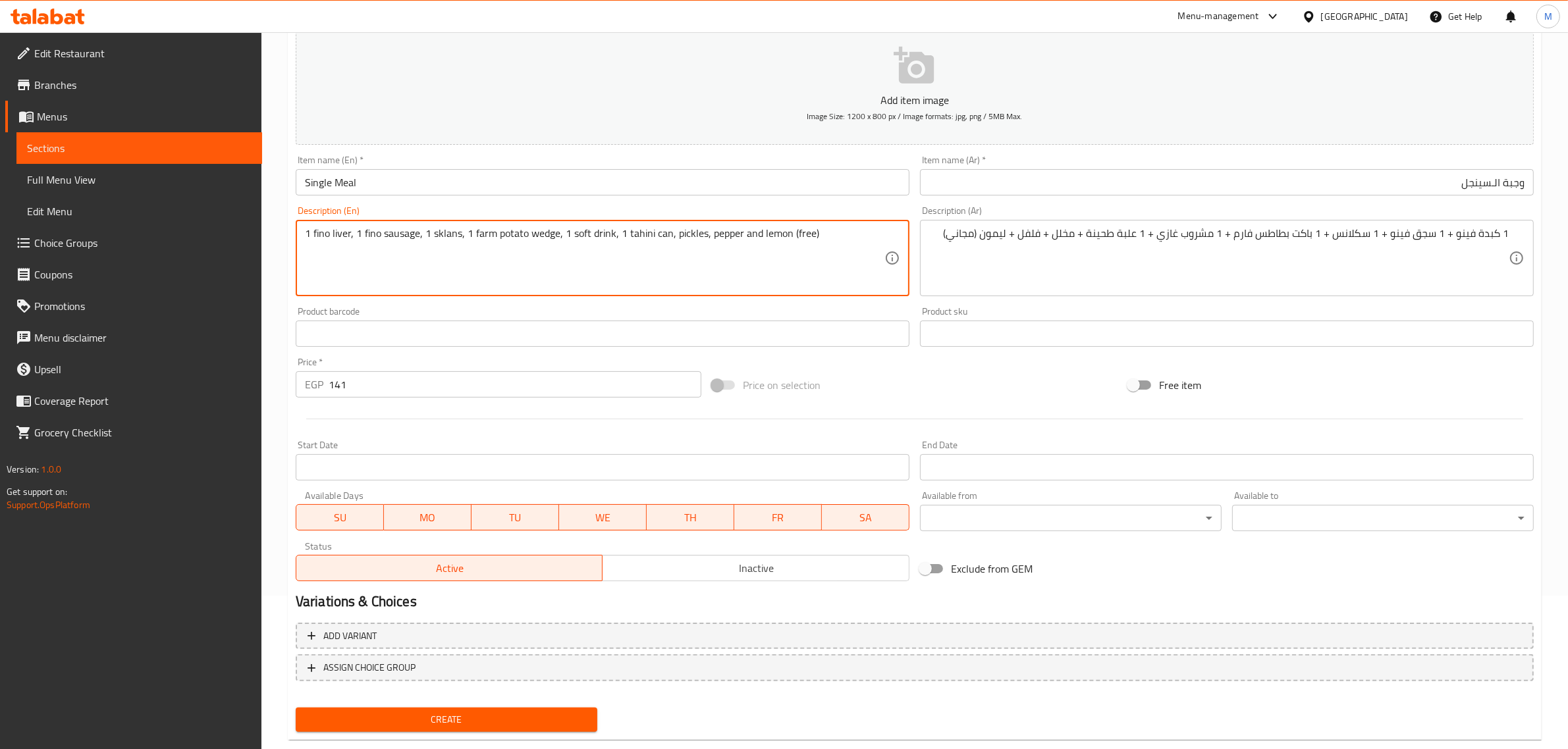
scroll to position [179, 0]
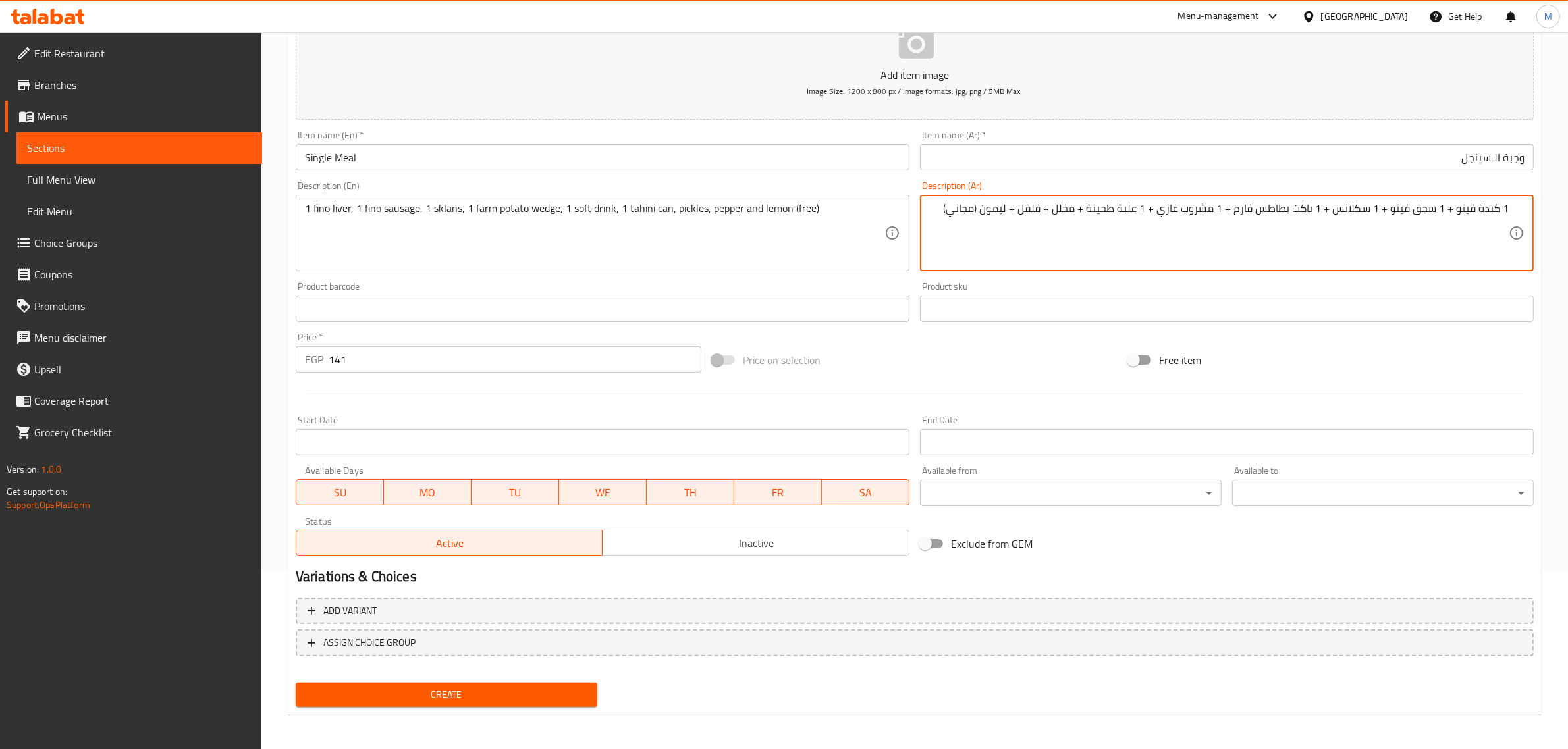
click at [770, 206] on textarea "1 كبدة فينو + 1 سجق فينو + 1 سكلانس + 1 باكت بطاطس فارم + 1 مشروب غازي + 1 علبة…" at bounding box center [1219, 234] width 579 height 62
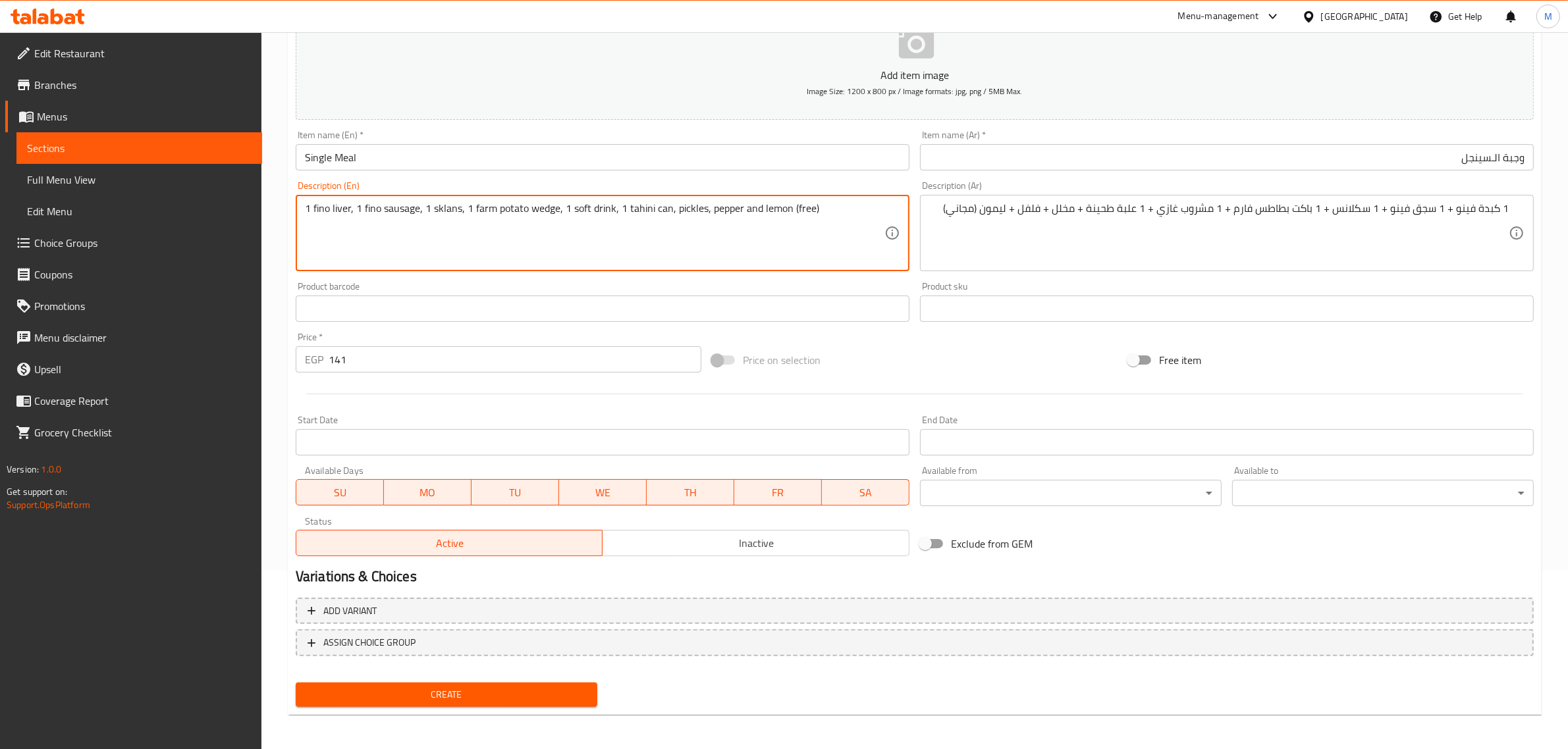
click at [637, 211] on textarea "1 fino liver, 1 fino sausage, 1 sklans, 1 farm potato wedge, 1 soft drink, 1 ta…" at bounding box center [594, 234] width 579 height 62
paste textarea "Sesame paste"
click at [303, 225] on div "1 fino liver, 1 fino sausage, 1 sklans, 1 farm potato wedge, 1 soft drink, 1 Se…" at bounding box center [602, 233] width 614 height 76
click at [307, 225] on textarea "1 fino liver, 1 fino sausage, 1 sklans, 1 farm potato wedge, 1 soft drink, 1 Se…" at bounding box center [594, 234] width 579 height 62
click at [307, 236] on textarea "1 fino liver, 1 fino sausage, 1 sklans, 1 farm potato wedge, 1 soft drink, 1 Se…" at bounding box center [594, 234] width 579 height 62
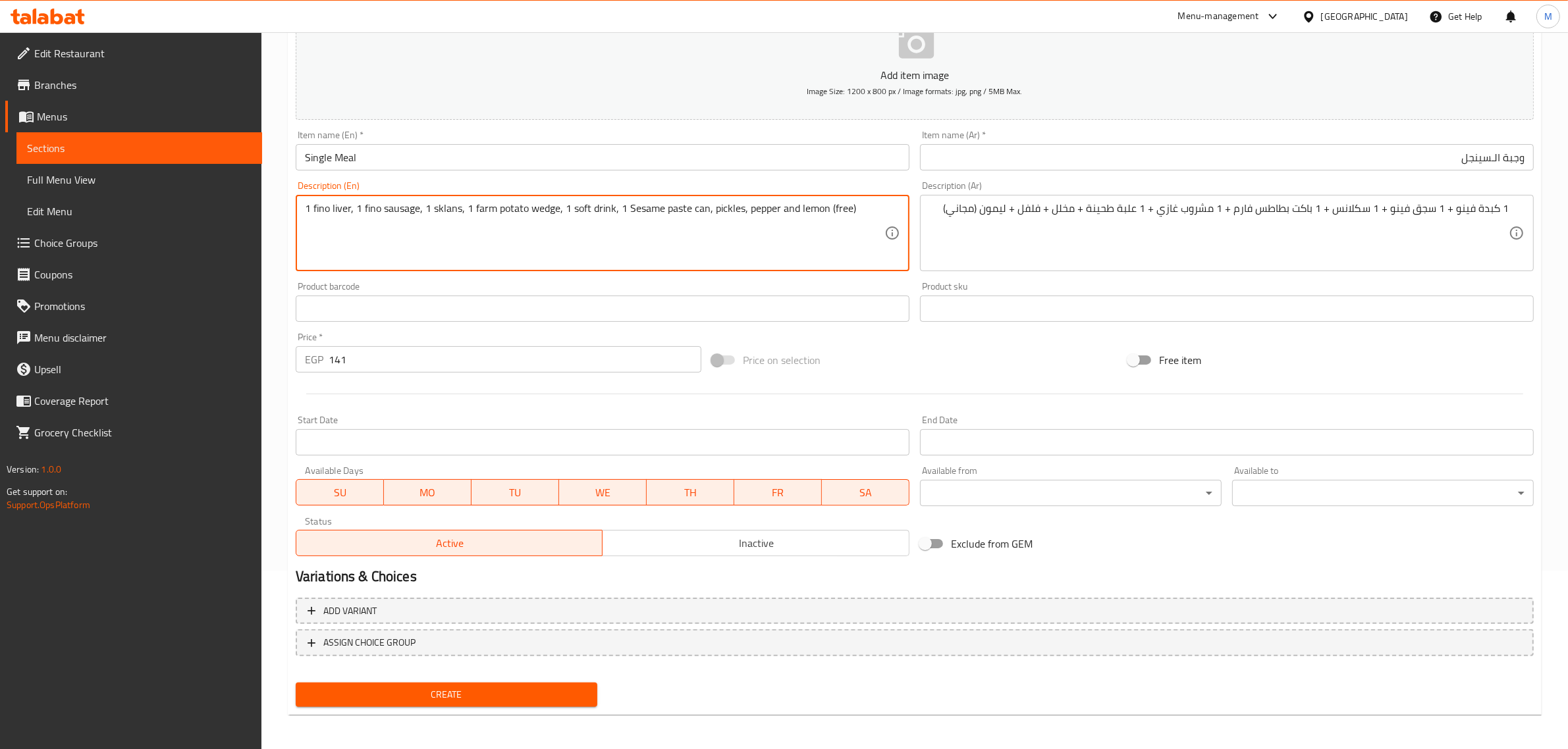
click at [666, 224] on textarea "1 fino liver, 1 fino sausage, 1 sklans, 1 farm potato wedge, 1 soft drink, 1 Se…" at bounding box center [594, 234] width 579 height 62
type textarea "1 fino liver, 1 fino sausage, 1 sklans, 1 farm potato wedge, 1 soft drink, 1 Se…"
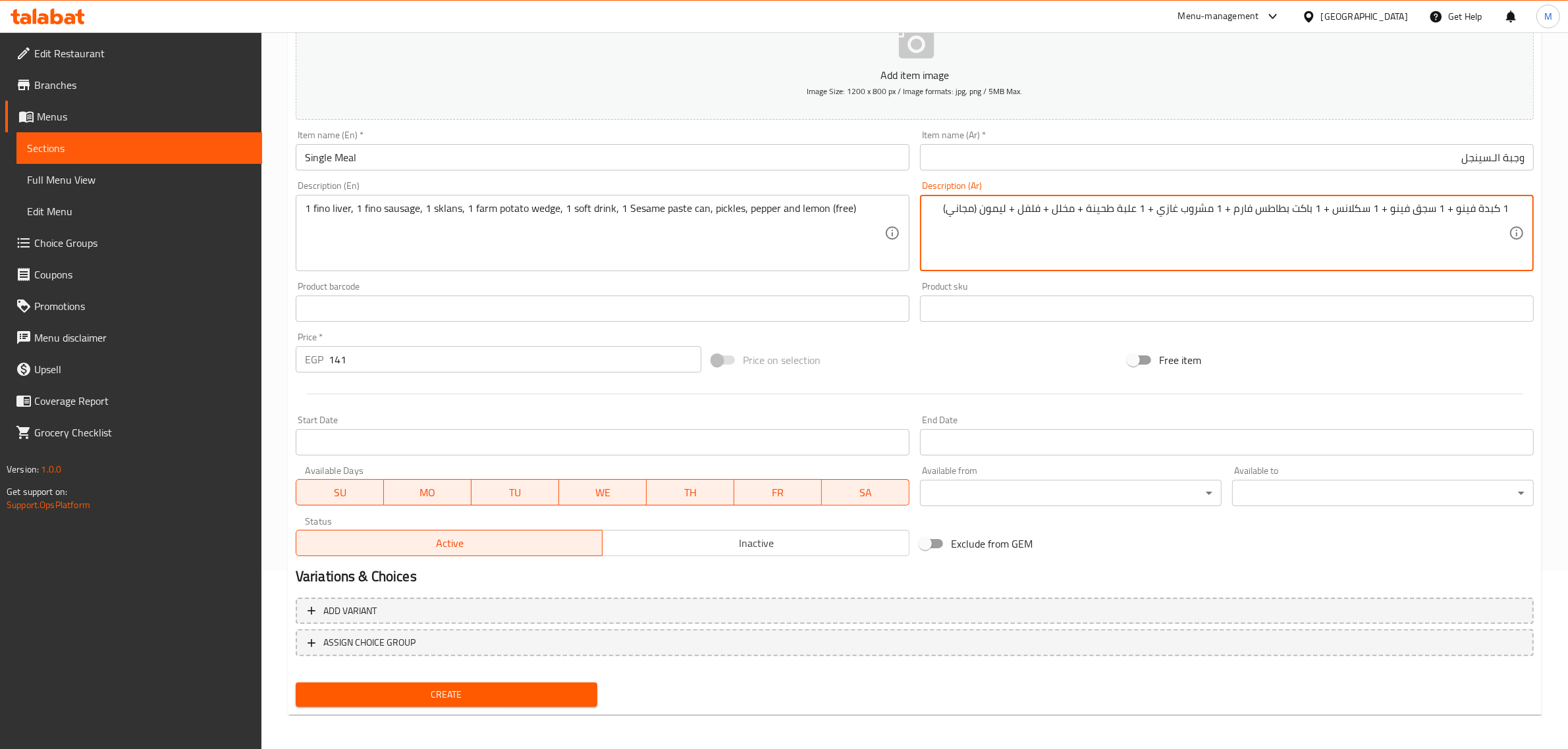
click at [770, 212] on textarea "1 كبدة فينو + 1 سجق فينو + 1 سكلانس + 1 باكت بطاطس فارم + 1 مشروب غازي + 1 علبة…" at bounding box center [1219, 234] width 579 height 62
drag, startPoint x: 1257, startPoint y: 211, endPoint x: 1238, endPoint y: 206, distance: 19.6
click at [770, 206] on textarea "1 كبدة فينو + 1 سجق فينو + 1 سكلانس + 1 باكت بطاطس فارم + 1 مشروب غازي + 1 علبة…" at bounding box center [1219, 234] width 579 height 62
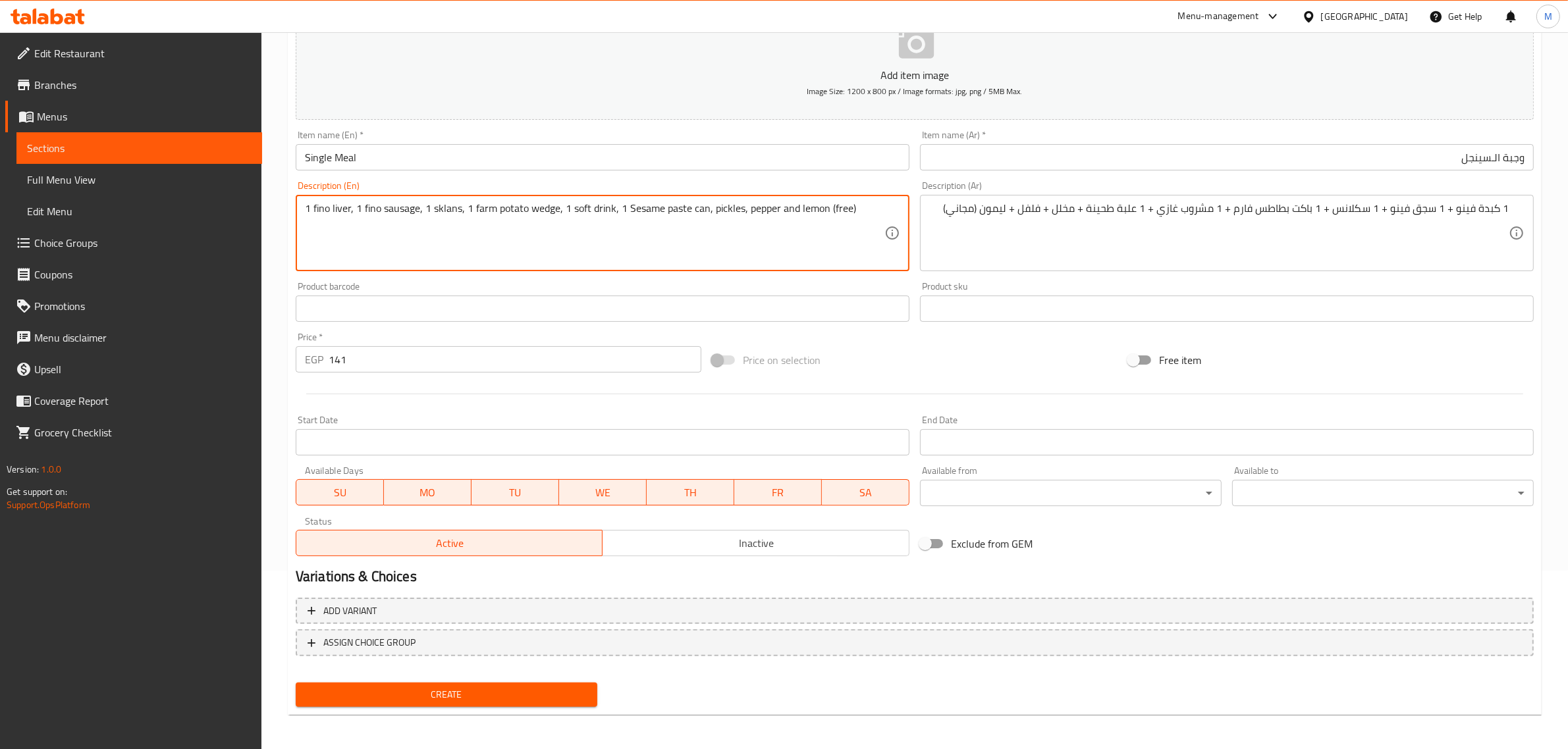
click at [716, 214] on textarea "1 fino liver, 1 fino sausage, 1 sklans, 1 farm potato wedge, 1 soft drink, 1 Se…" at bounding box center [594, 234] width 579 height 62
click at [478, 696] on span "Create" at bounding box center [447, 695] width 280 height 16
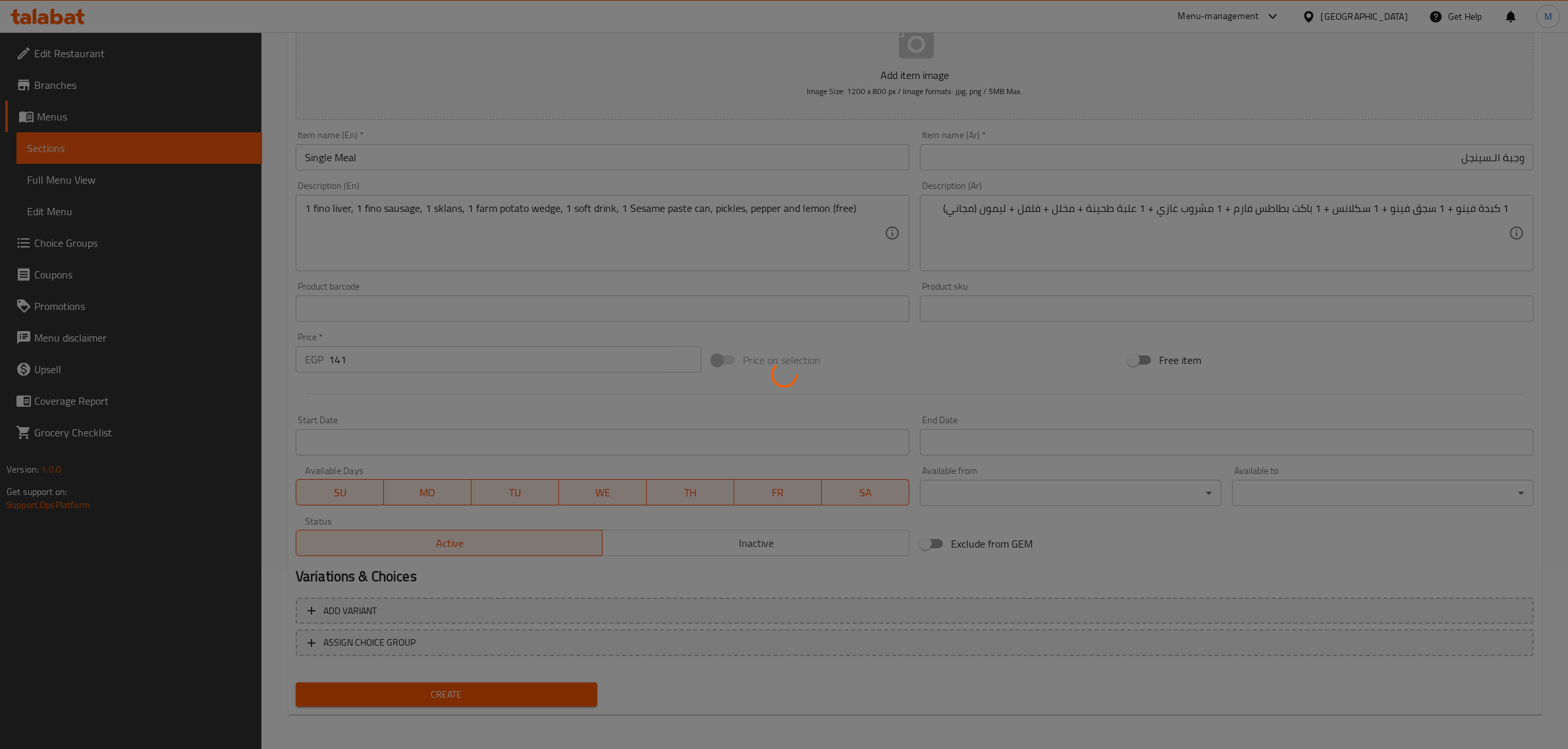
type input "0"
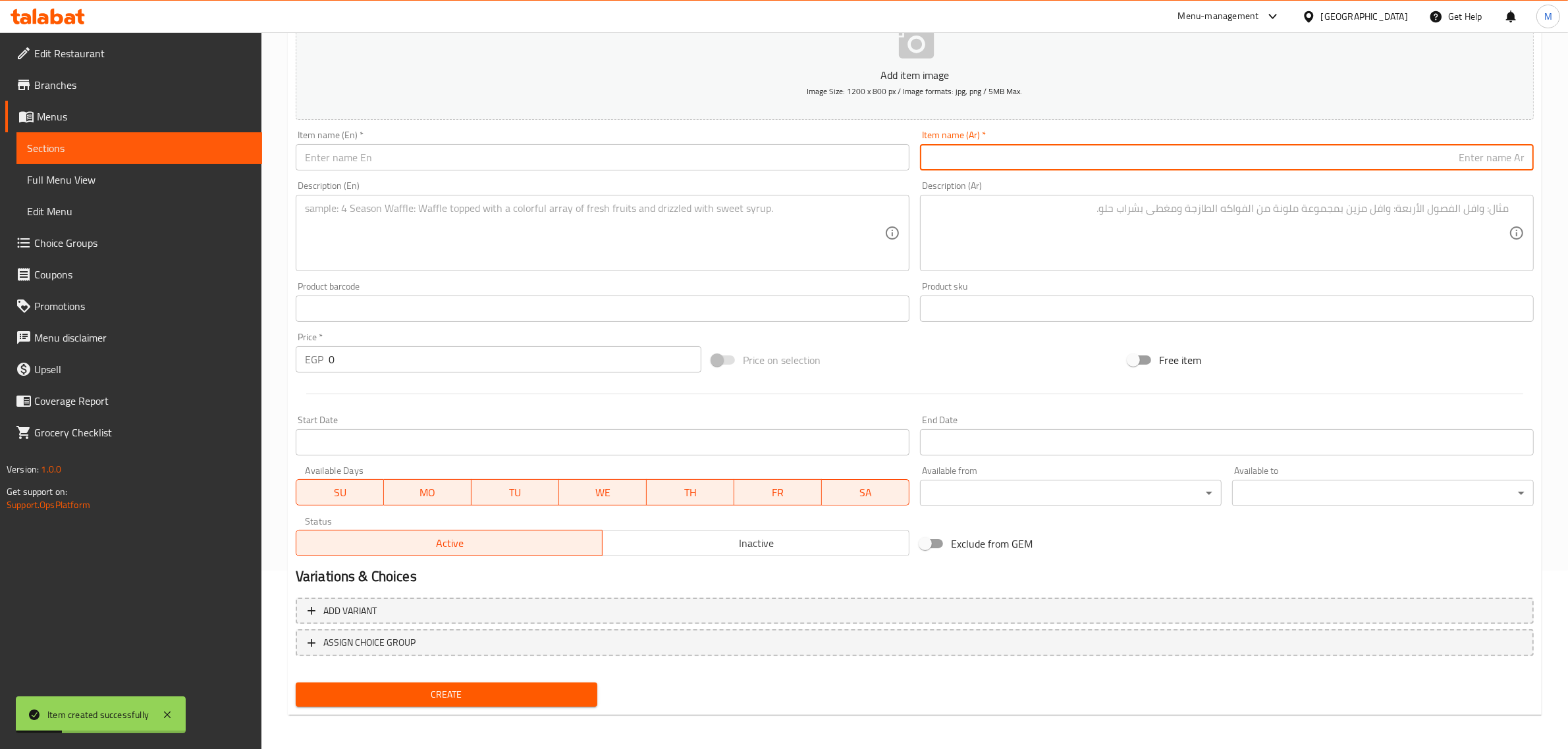
click at [770, 157] on input "text" at bounding box center [1226, 157] width 614 height 26
paste input "وجبة 2 صحاب"
type input "وجبة 2 صحاب"
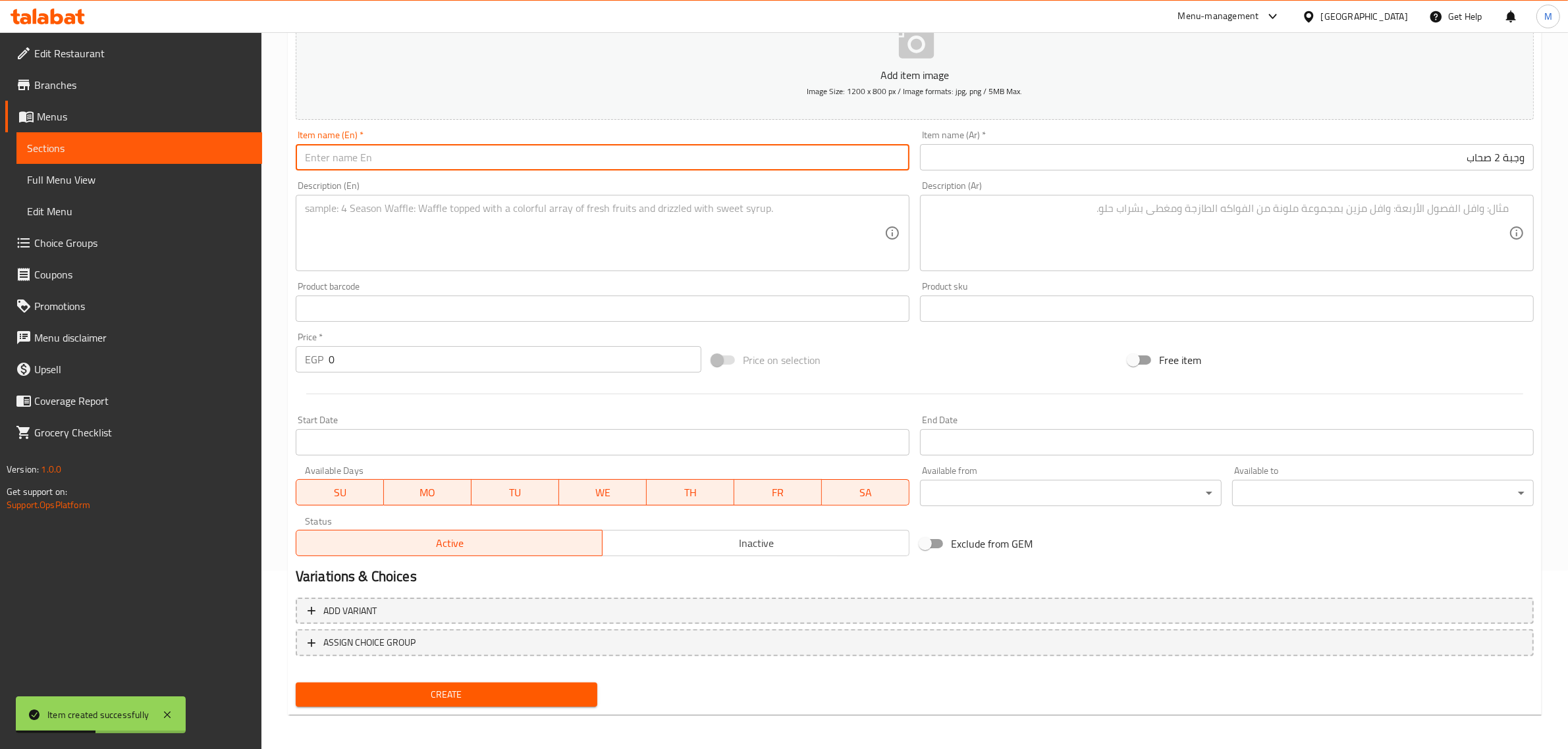
click at [511, 163] on input "text" at bounding box center [602, 157] width 614 height 26
type input "Meal 2 Friebds"
click at [770, 202] on textarea at bounding box center [1219, 234] width 579 height 62
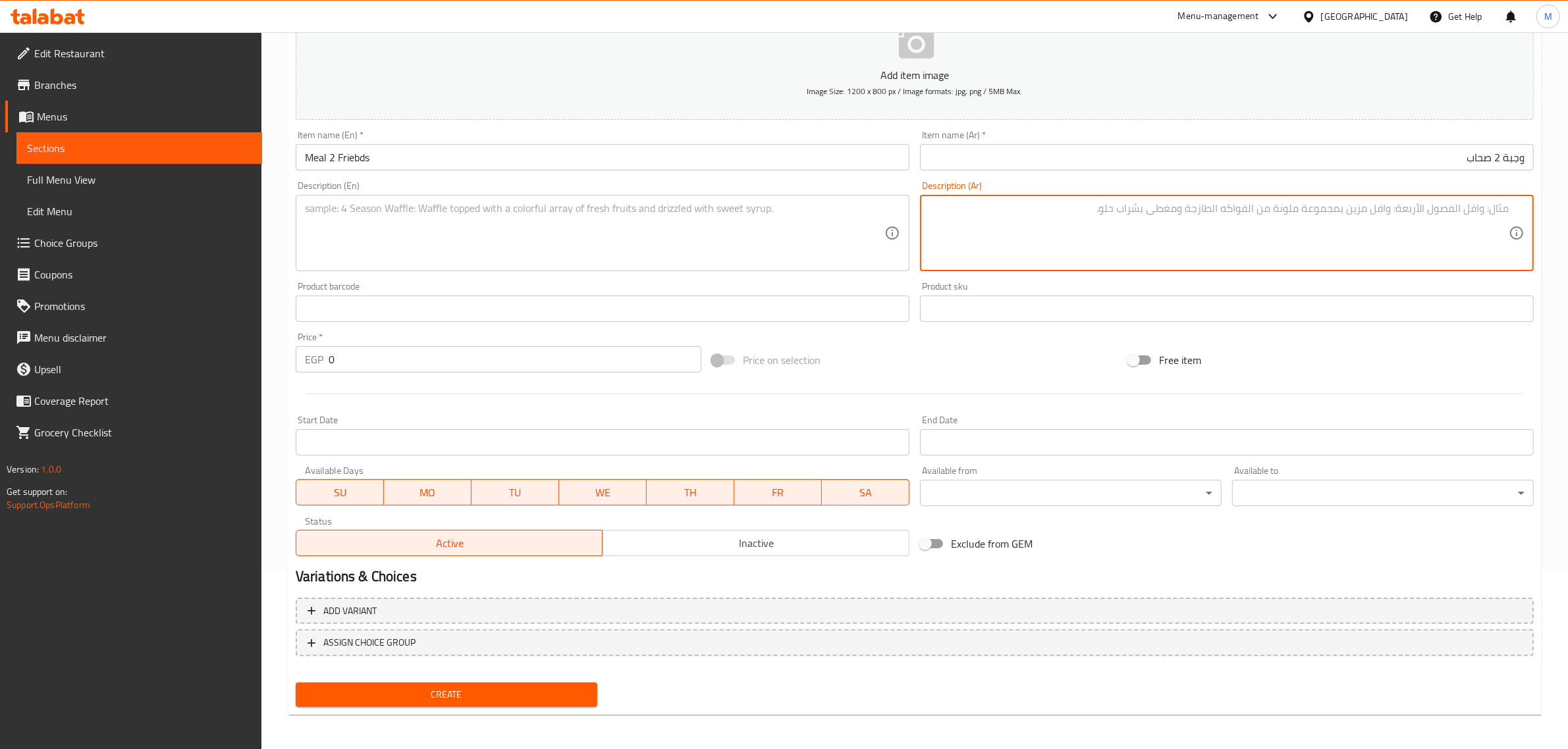
paste textarea "3 سندوتش كبدة [PERSON_NAME]"
paste textarea "3 سندوتش سجق فينو"
paste textarea "2 سندوتش سكلانس"
paste textarea "2 باكت بطاطس فارم"
paste textarea "2 علبة طحينة"
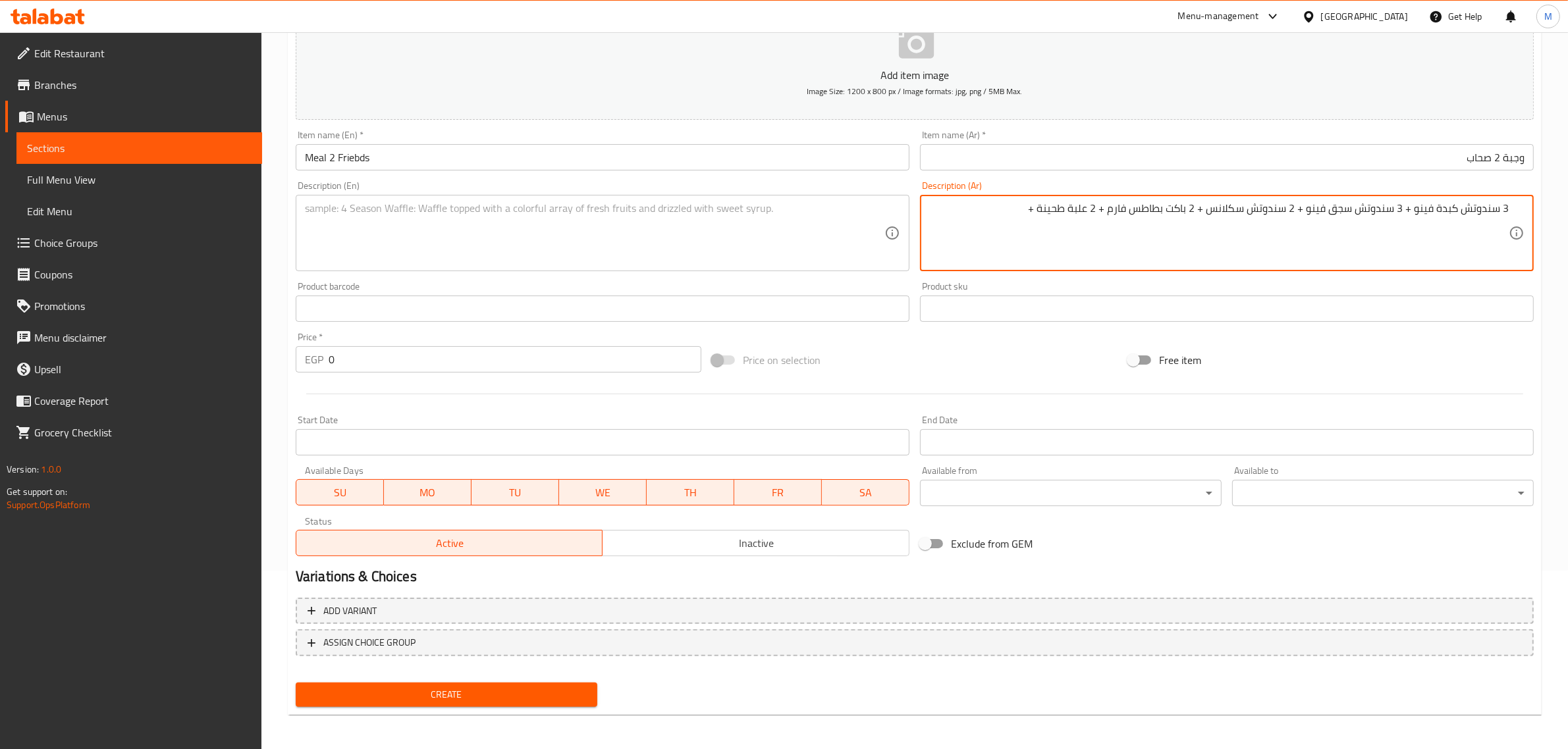
paste textarea "مخلل + فلفل + ليمون (مجانًا)"
type textarea "3 سندوتش كبدة فينو + 3 سندوتش سجق فينو + 2 سندوتش سكلانس + 2 باكت بطاطس فارم + …"
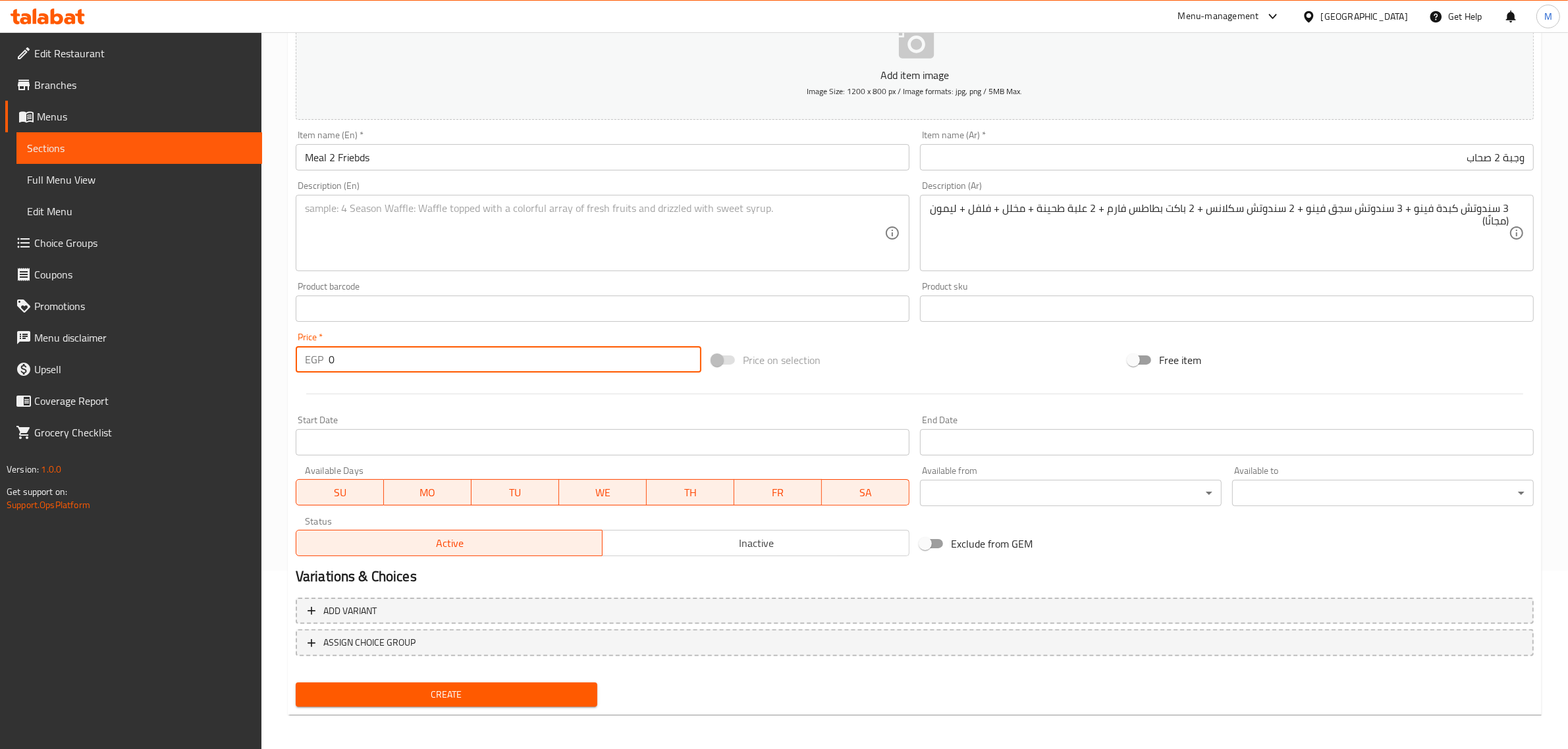
click at [402, 370] on input "0" at bounding box center [515, 360] width 373 height 26
paste input "293"
type input "293"
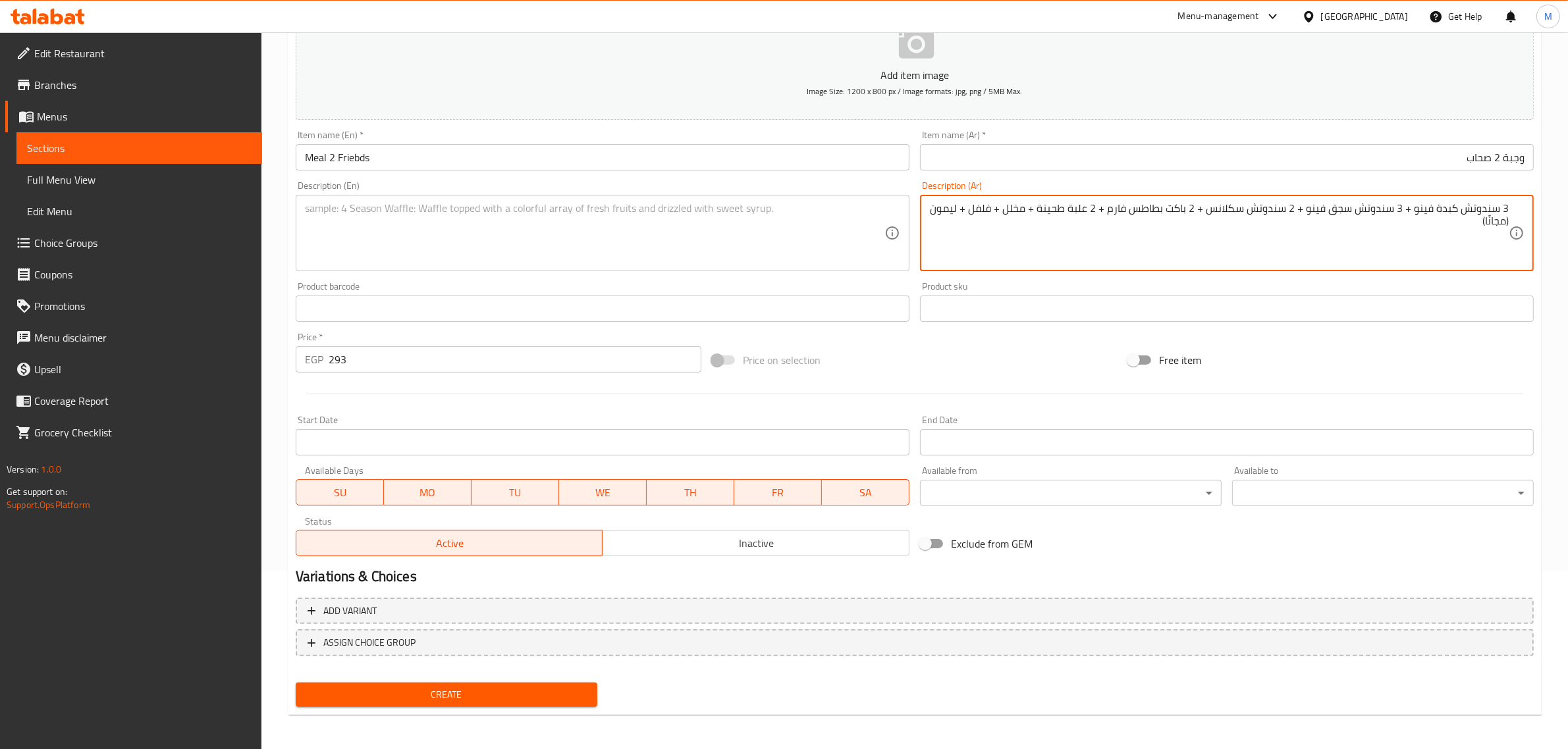
click at [770, 202] on textarea "3 سندوتش كبدة فينو + 3 سندوتش سجق فينو + 2 سندوتش سكلانس + 2 باكت بطاطس فارم + …" at bounding box center [1219, 234] width 579 height 62
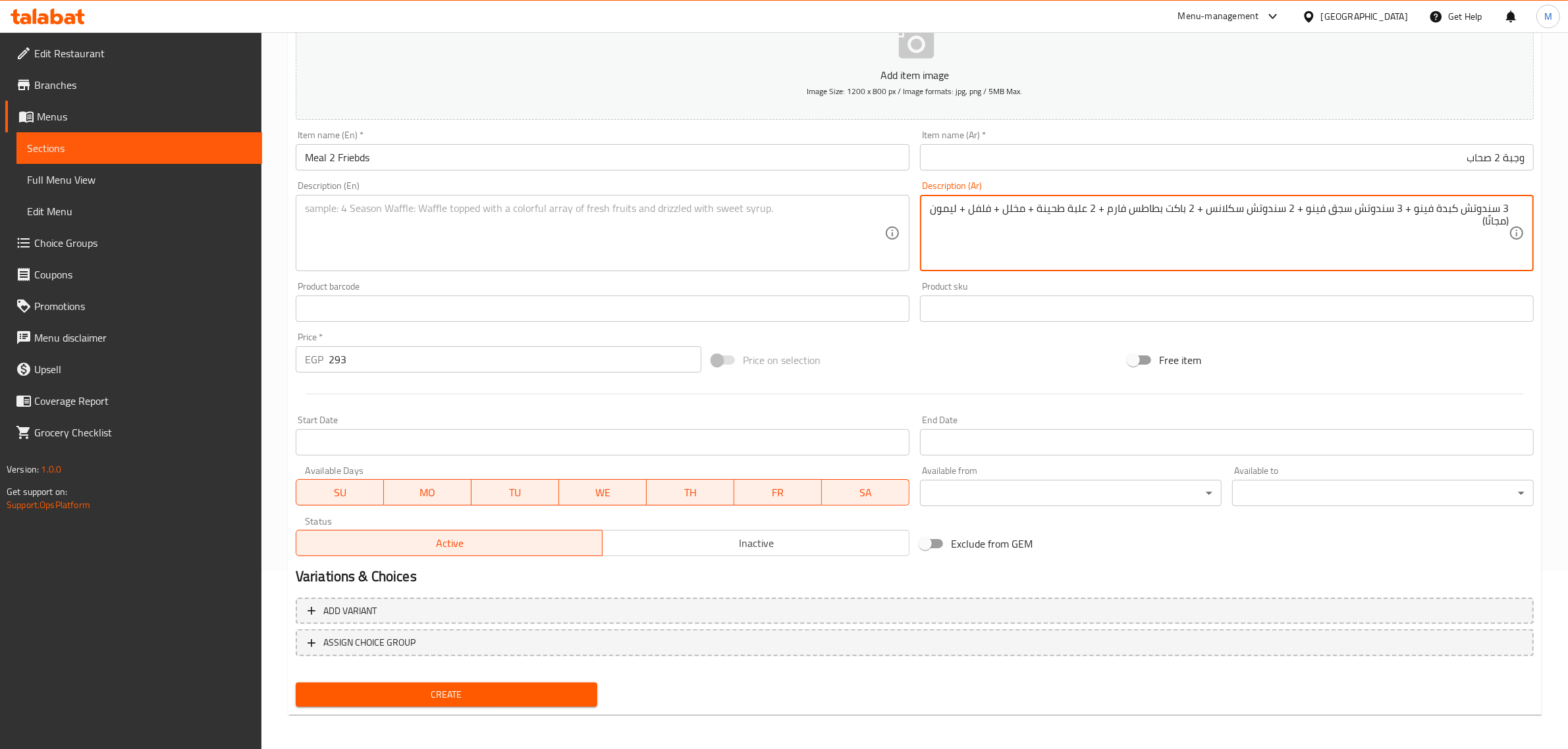
click at [347, 222] on textarea at bounding box center [594, 234] width 579 height 62
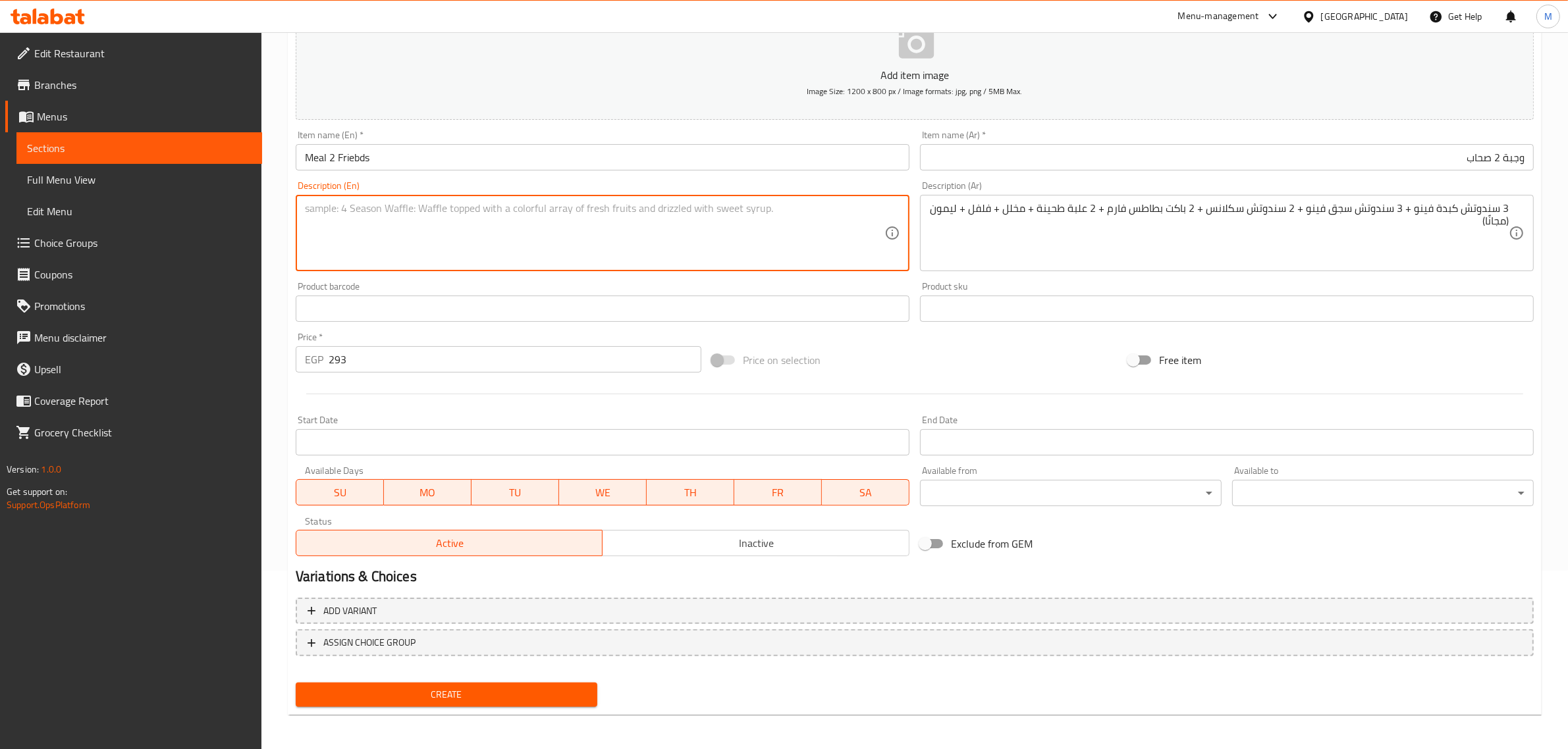
click at [507, 225] on textarea at bounding box center [594, 234] width 579 height 62
paste textarea "3 fino liver sandwiches, 3 fino sausage sandwiches, 2 sklans sandwiches, 2 farm…"
click at [756, 204] on textarea "3 fino liver sandwiches, 3 fino sausage sandwiches, 2 sklans sandwiches, 2 farm…" at bounding box center [594, 234] width 579 height 62
paste textarea "Sesame paste"
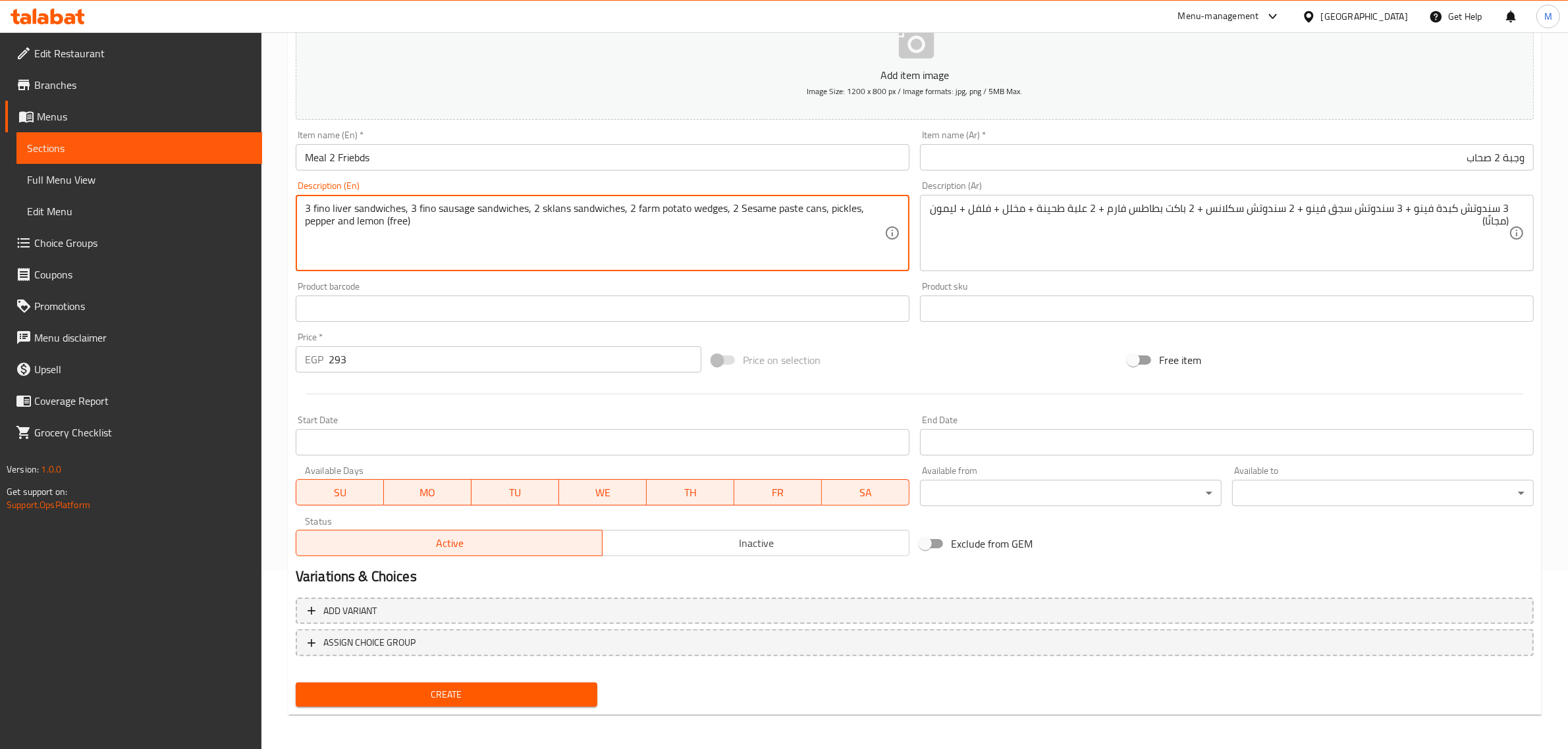
click at [770, 209] on textarea "3 fino liver sandwiches, 3 fino sausage sandwiches, 2 sklans sandwiches, 2 farm…" at bounding box center [594, 234] width 579 height 62
click at [716, 212] on textarea "3 fino liver sandwiches, 3 fino sausage sandwiches, 2 sklans sandwiches, 2 farm…" at bounding box center [594, 234] width 579 height 62
click at [551, 207] on textarea "3 fino liver sandwiches, 3 fino sausage sandwiches, 2 sklans sandwiches, 2 farm…" at bounding box center [594, 234] width 579 height 62
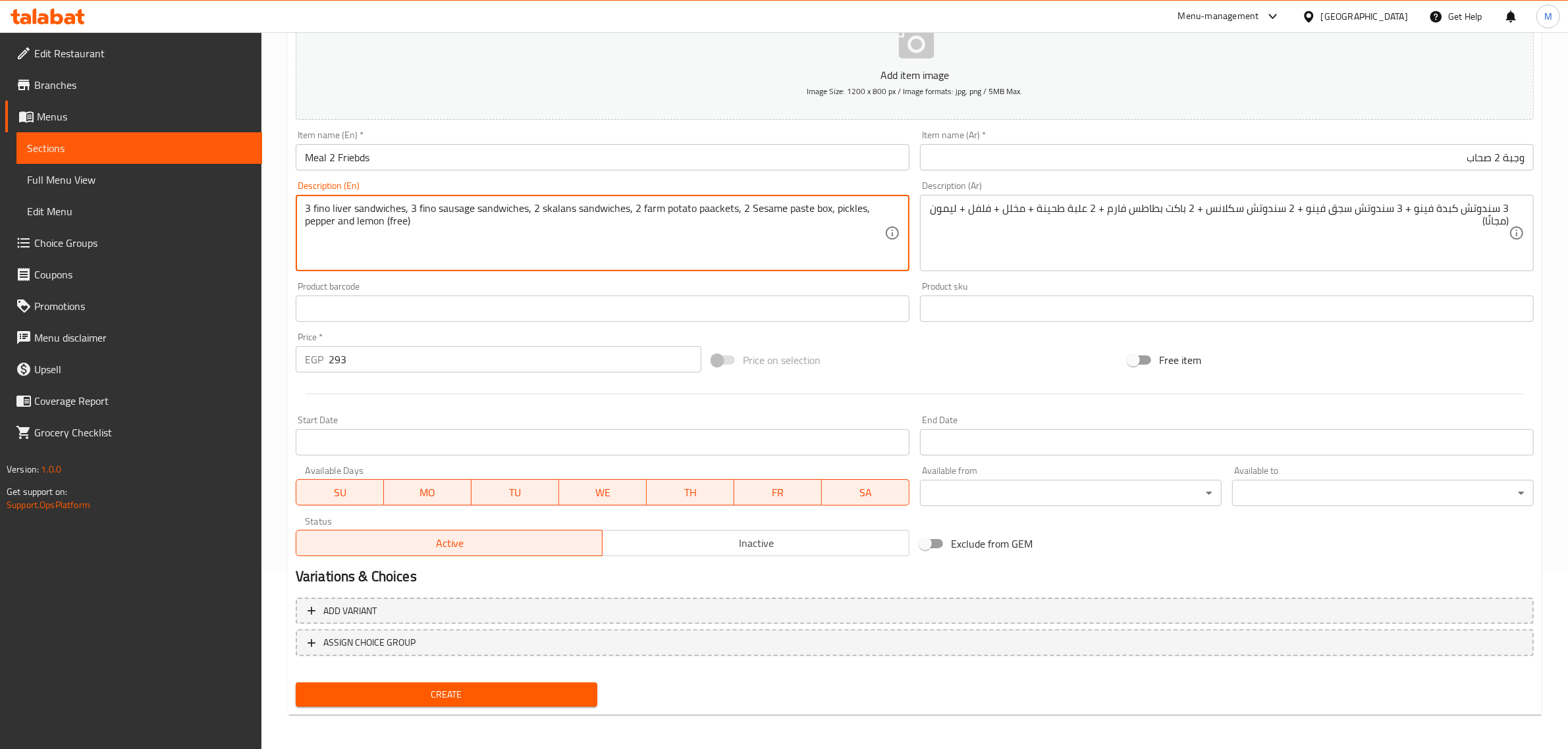
click at [563, 205] on textarea "3 fino liver sandwiches, 3 fino sausage sandwiches, 2 skalans sandwiches, 2 far…" at bounding box center [594, 234] width 579 height 62
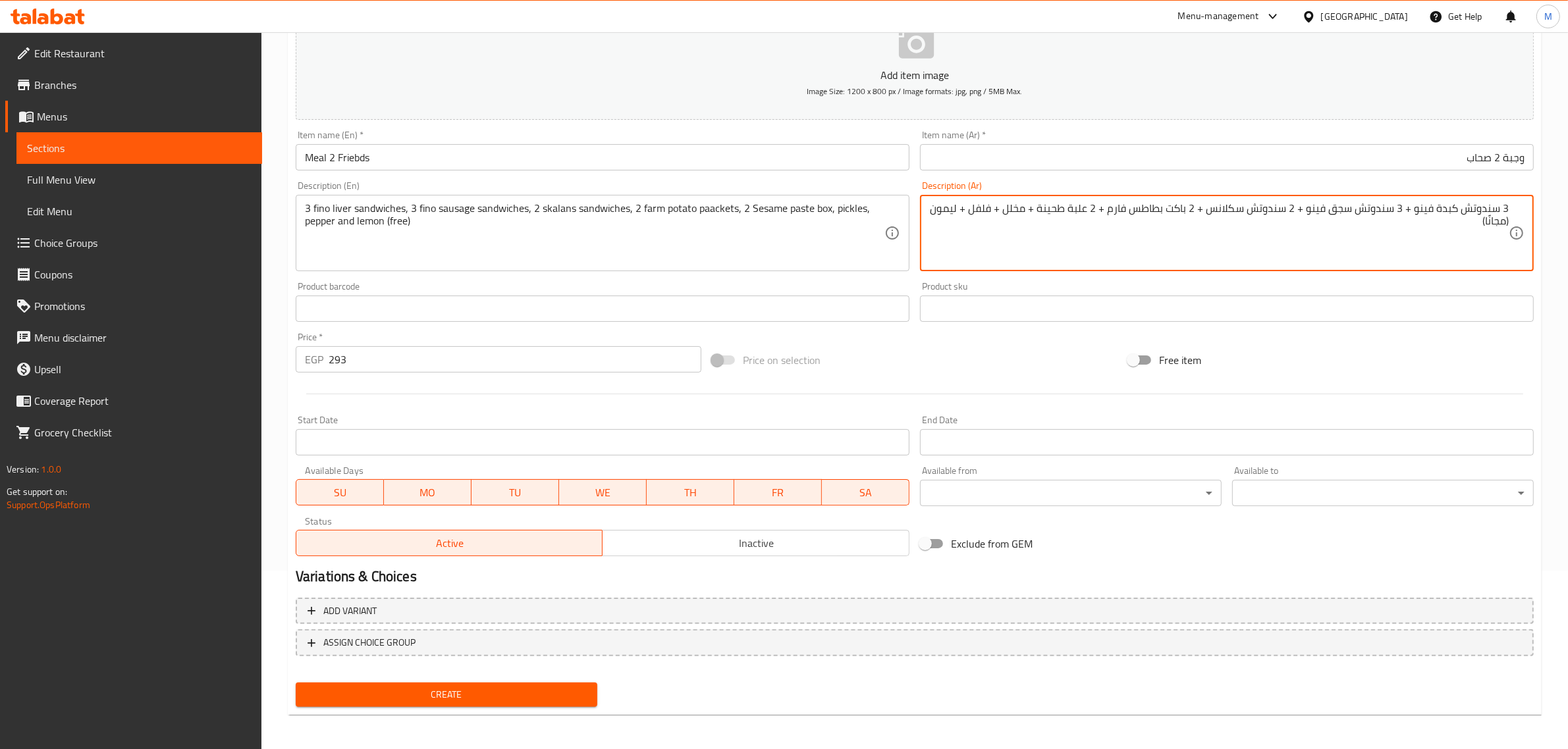
click at [770, 215] on textarea "3 سندوتش كبدة فينو + 3 سندوتش سجق فينو + 2 سندوتش سكلانس + 2 باكت بطاطس فارم + …" at bounding box center [1219, 234] width 579 height 62
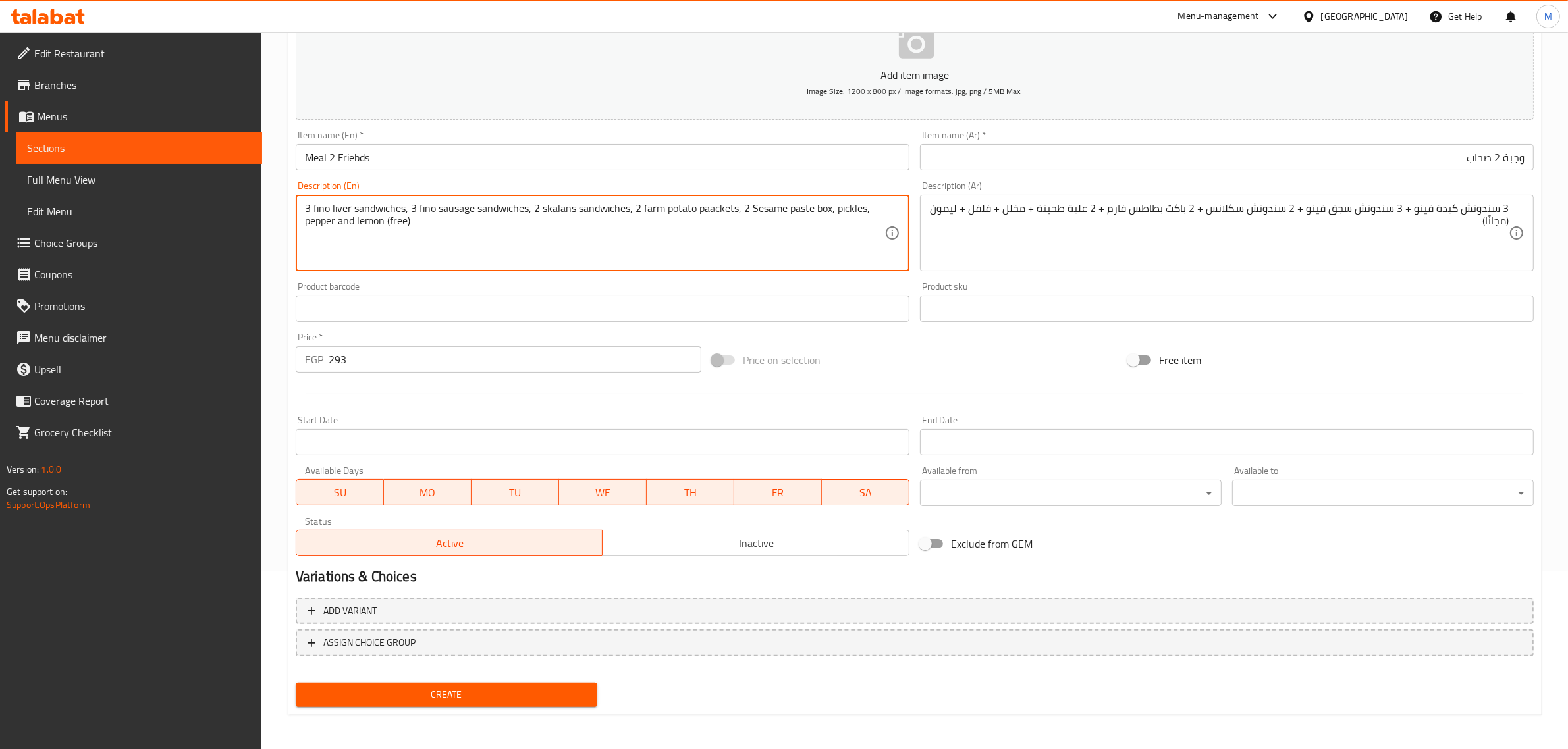
click at [561, 213] on textarea "3 fino liver sandwiches, 3 fino sausage sandwiches, 2 skalans sandwiches, 2 far…" at bounding box center [594, 234] width 579 height 62
paste textarea "a"
click at [739, 213] on textarea "3 fino liver sandwiches, 3 fino sausage sandwiches, 2 sakalans sandwiches, 2 fa…" at bounding box center [594, 234] width 579 height 62
click at [725, 216] on textarea "3 fino liver sandwiches, 3 fino sausage sandwiches, 2 sakalans sandwiches, 2 fa…" at bounding box center [594, 234] width 579 height 62
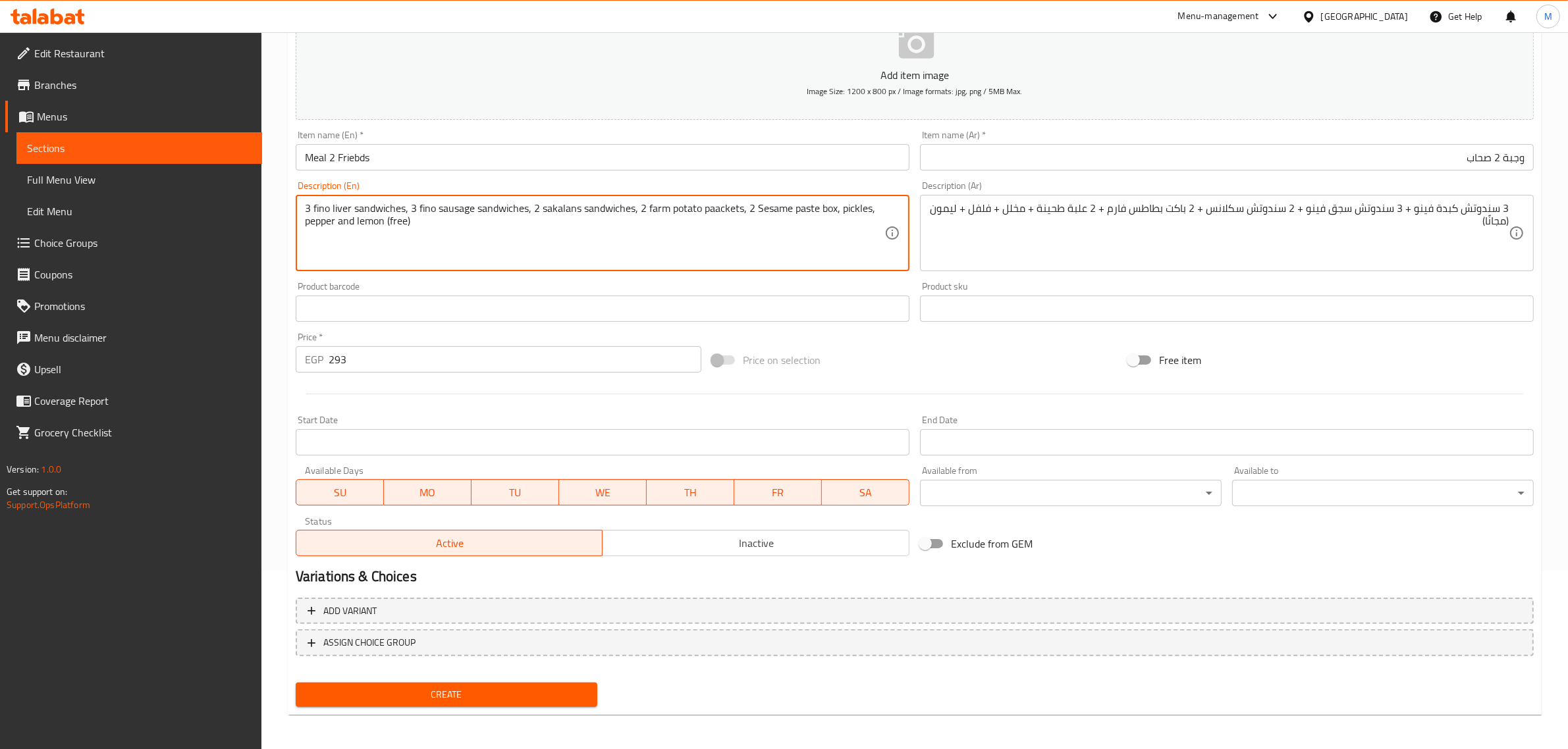
type textarea "3 fino liver sandwiches, 3 fino sausage sandwiches, 2 sakalans sandwiches, 2 fa…"
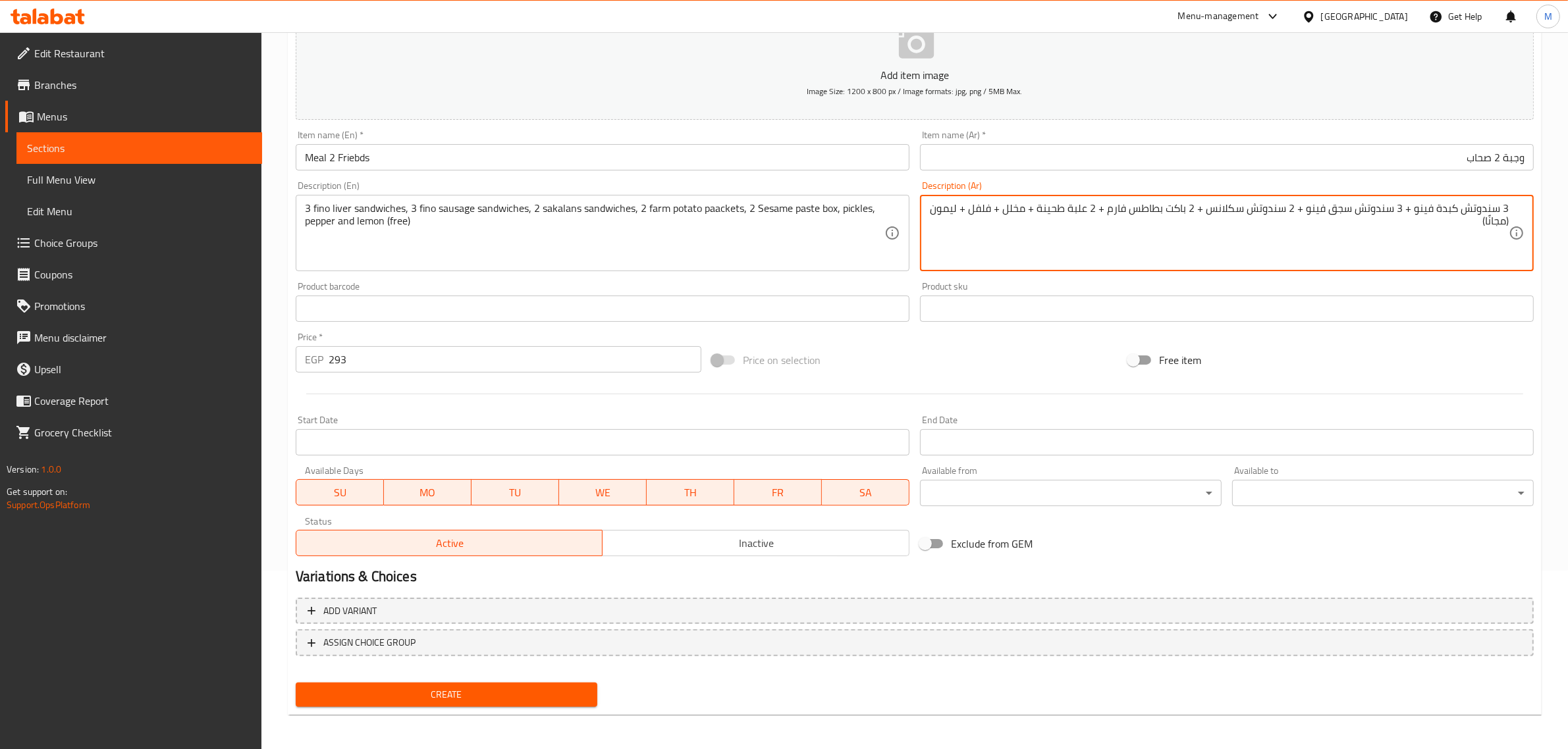
click at [770, 206] on textarea "3 سندوتش كبدة فينو + 3 سندوتش سجق فينو + 2 سندوتش سكلانس + 2 باكت بطاطس فارم + …" at bounding box center [1219, 234] width 579 height 62
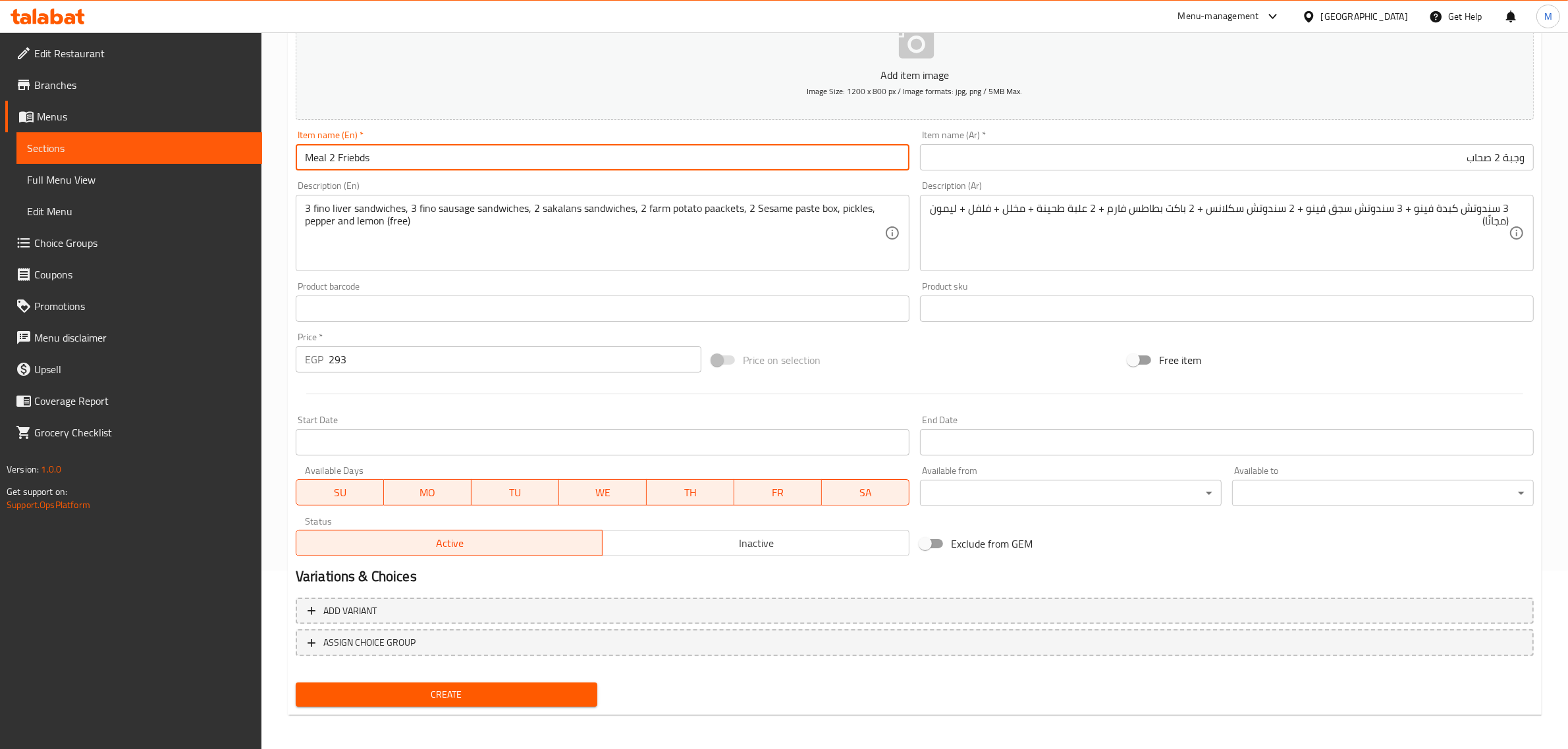
click at [357, 149] on input "Meal 2 Friebds" at bounding box center [602, 157] width 614 height 26
click at [478, 163] on input "Meal 2 Friends" at bounding box center [602, 157] width 614 height 26
type input "Meal 2 Friends"
click at [296, 683] on button "Create" at bounding box center [447, 695] width 302 height 25
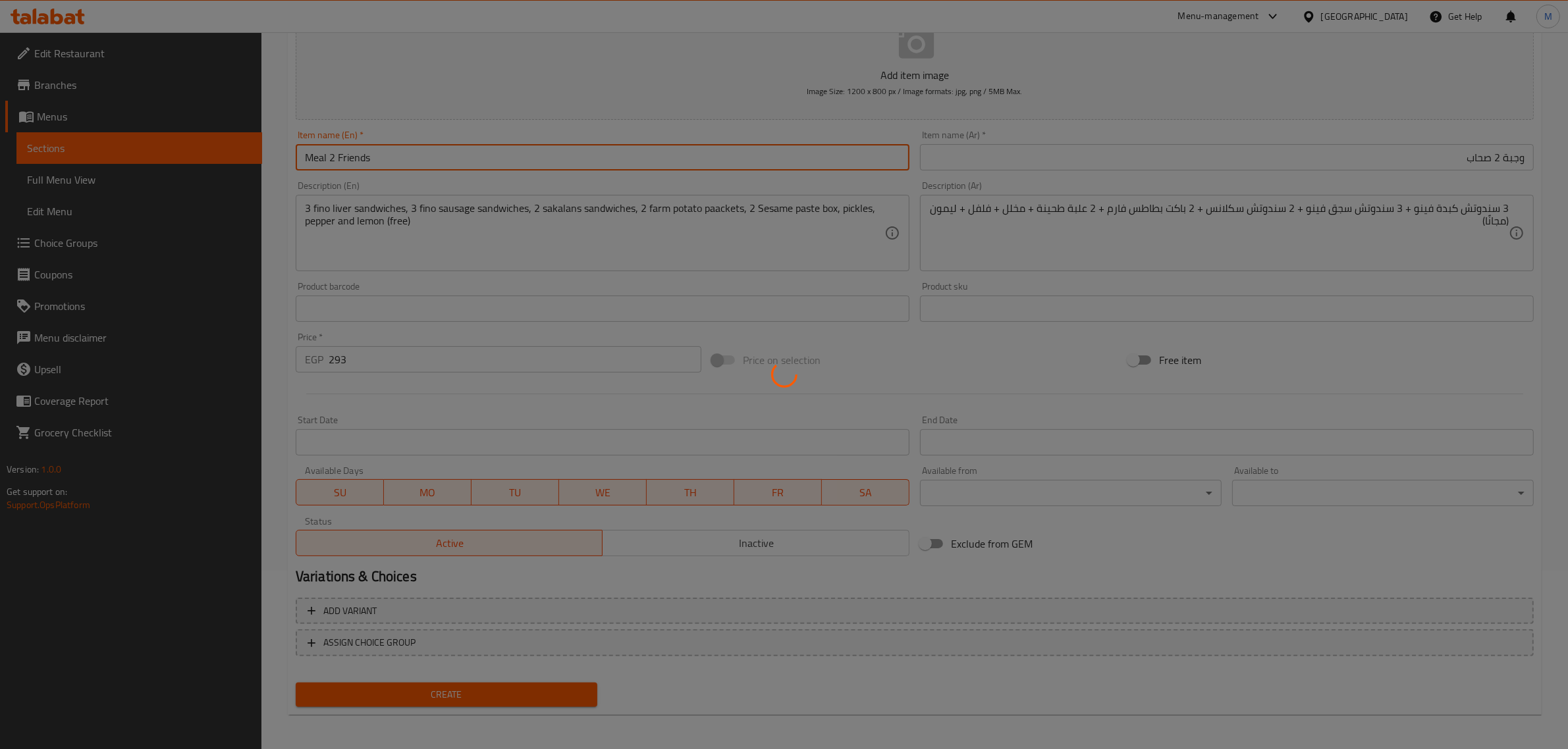
type input "0"
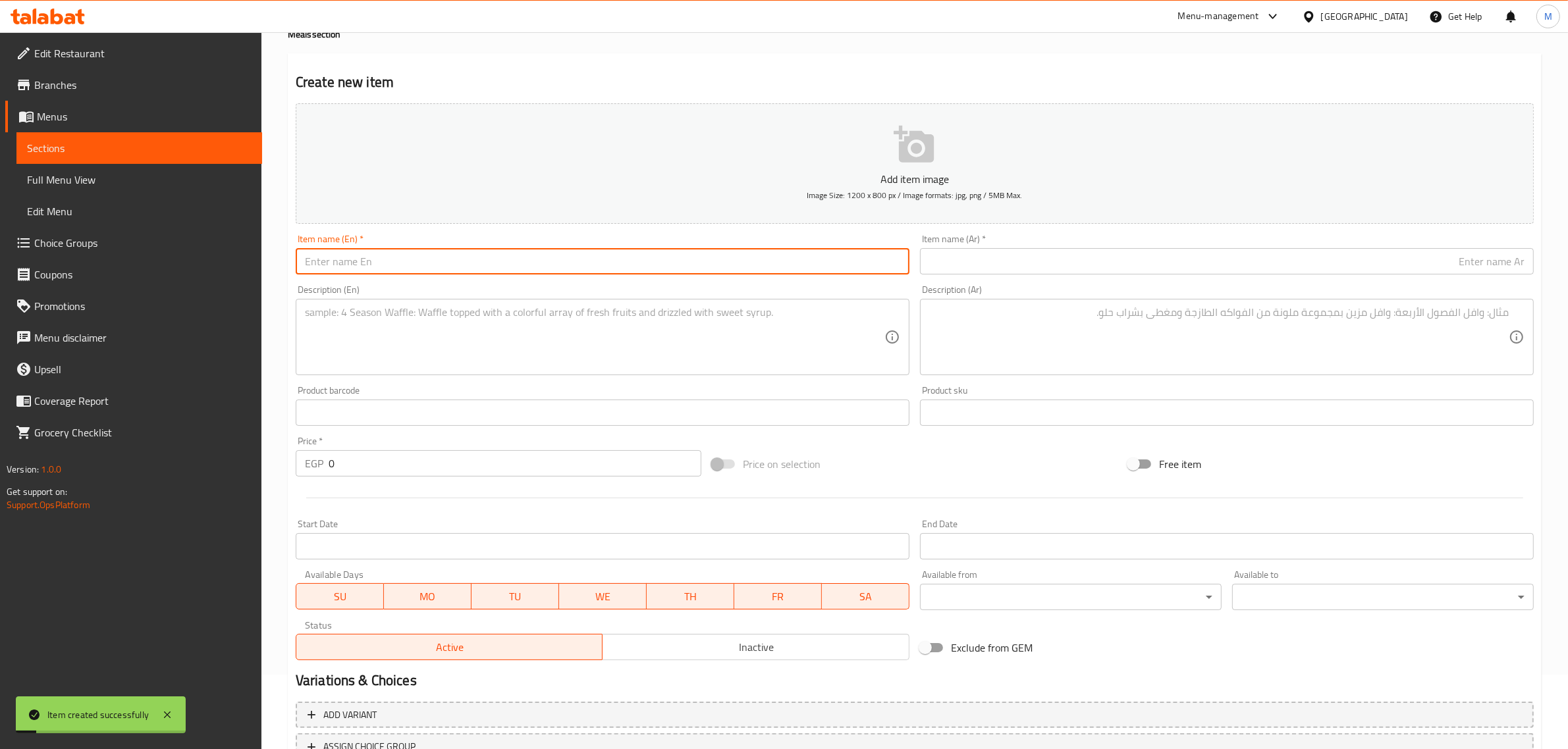
scroll to position [0, 0]
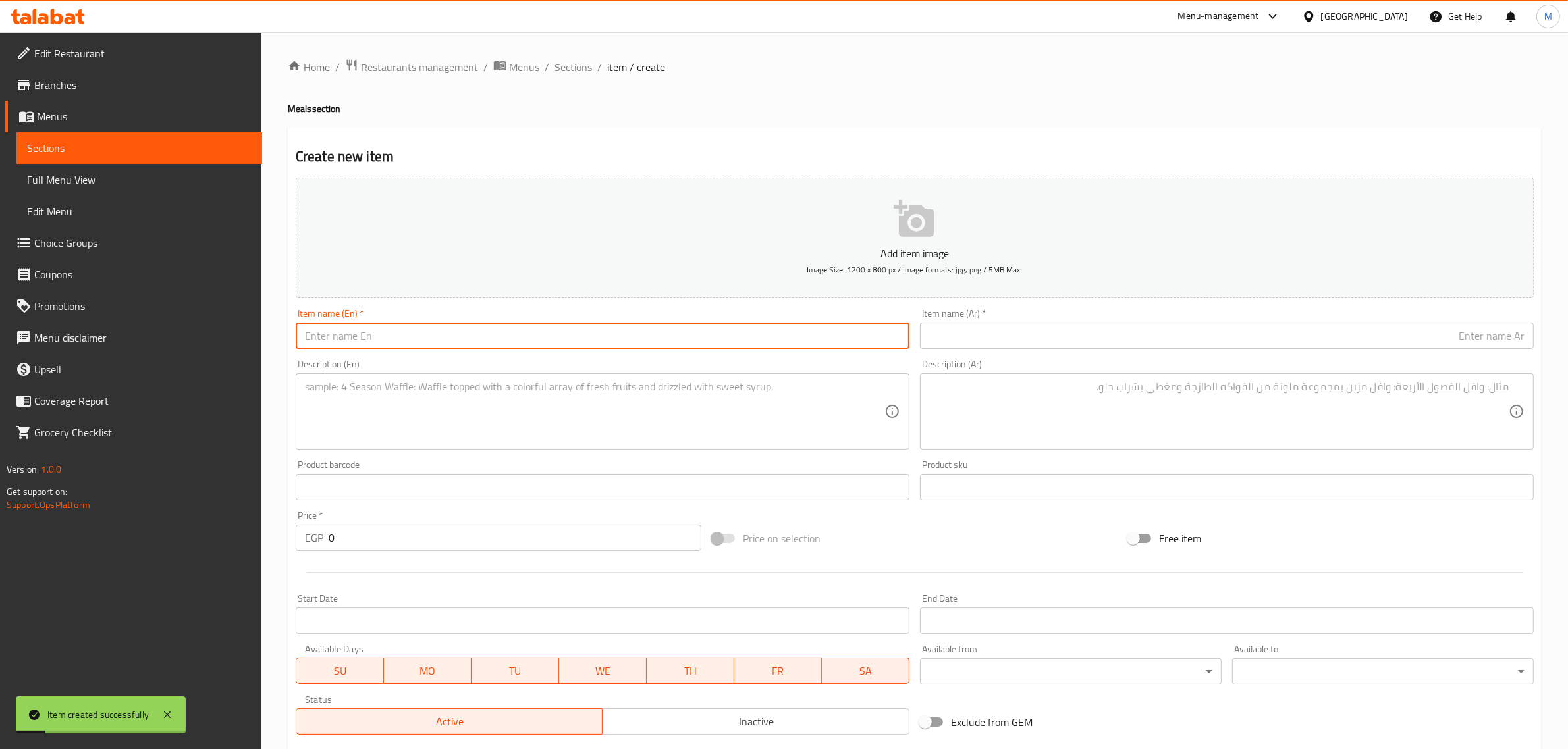
click at [575, 68] on span "Sections" at bounding box center [574, 66] width 38 height 16
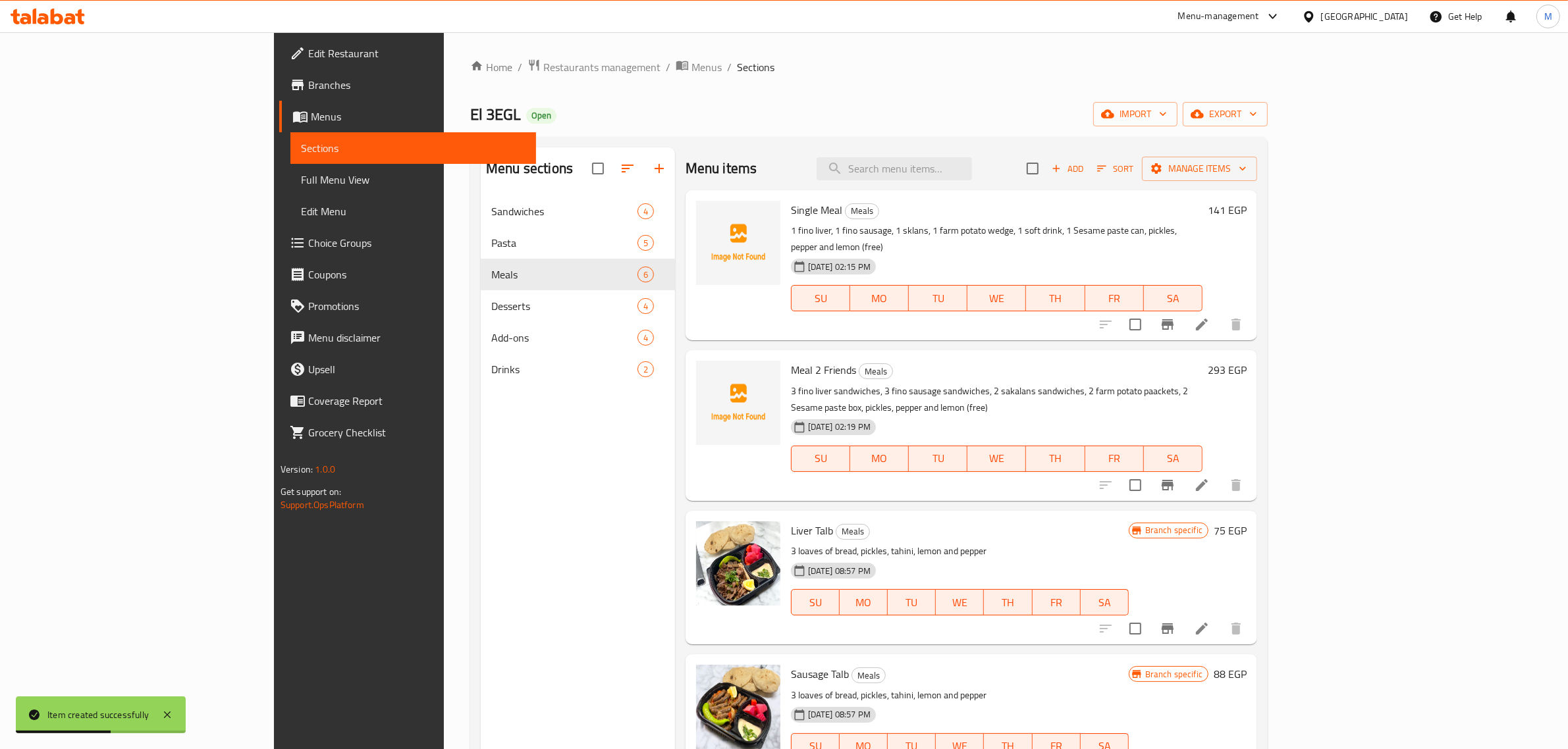
click at [770, 313] on li at bounding box center [1202, 325] width 37 height 24
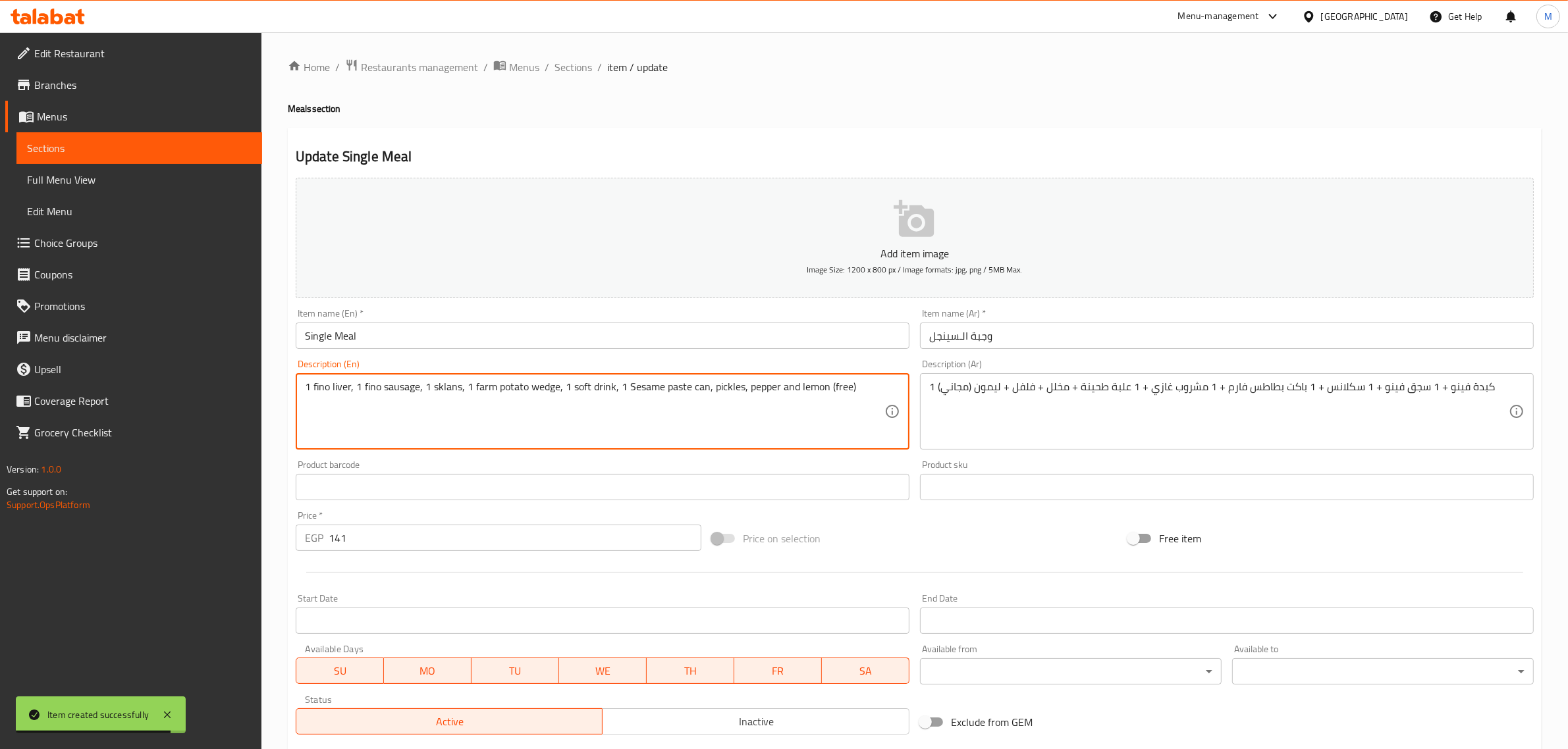
click at [702, 380] on textarea "1 fino liver, 1 fino sausage, 1 sklans, 1 farm potato wedge, 1 soft drink, 1 Se…" at bounding box center [594, 411] width 579 height 62
click at [541, 384] on textarea "1 fino liver, 1 fino sausage, 1 sklans, 1 farm potato wedge, 1 soft drink, 1 Se…" at bounding box center [594, 411] width 579 height 62
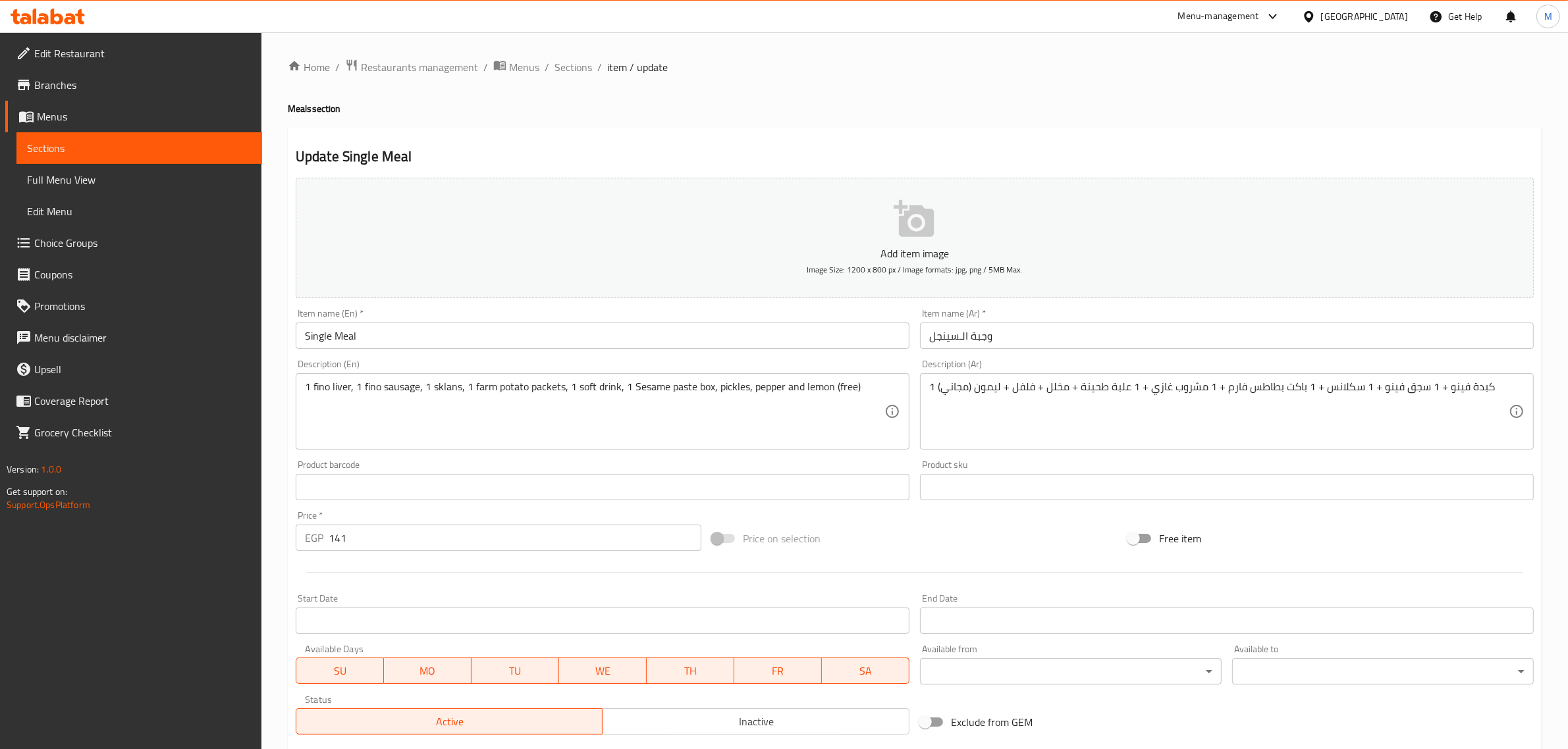
click at [746, 351] on div "Item name (En)   * Single Meal Item name (En) *" at bounding box center [602, 329] width 625 height 51
click at [746, 346] on input "Single Meal" at bounding box center [602, 336] width 614 height 26
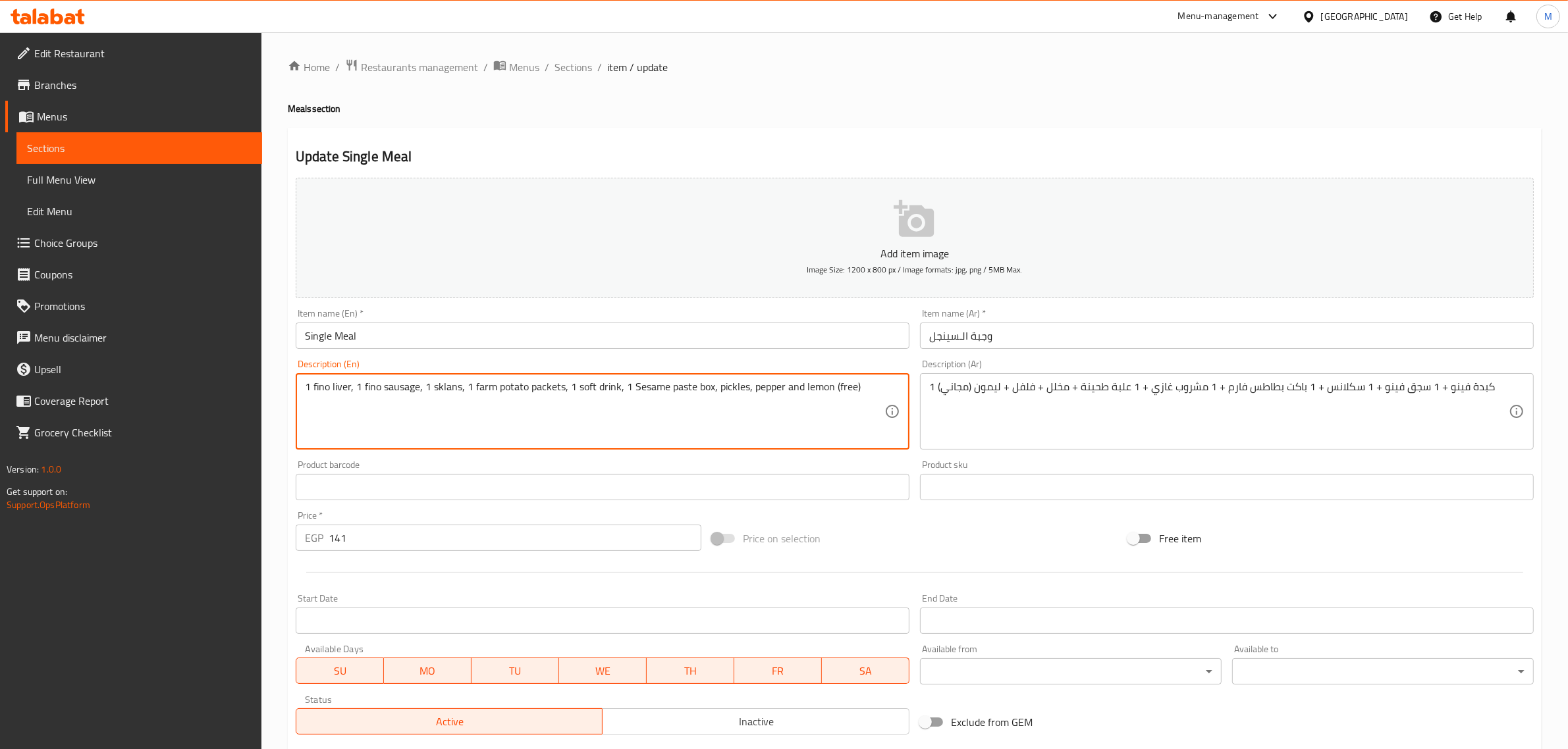
click at [436, 388] on textarea "1 fino liver, 1 fino sausage, 1 sklans, 1 farm potato packets, 1 soft drink, 1 …" at bounding box center [594, 411] width 579 height 62
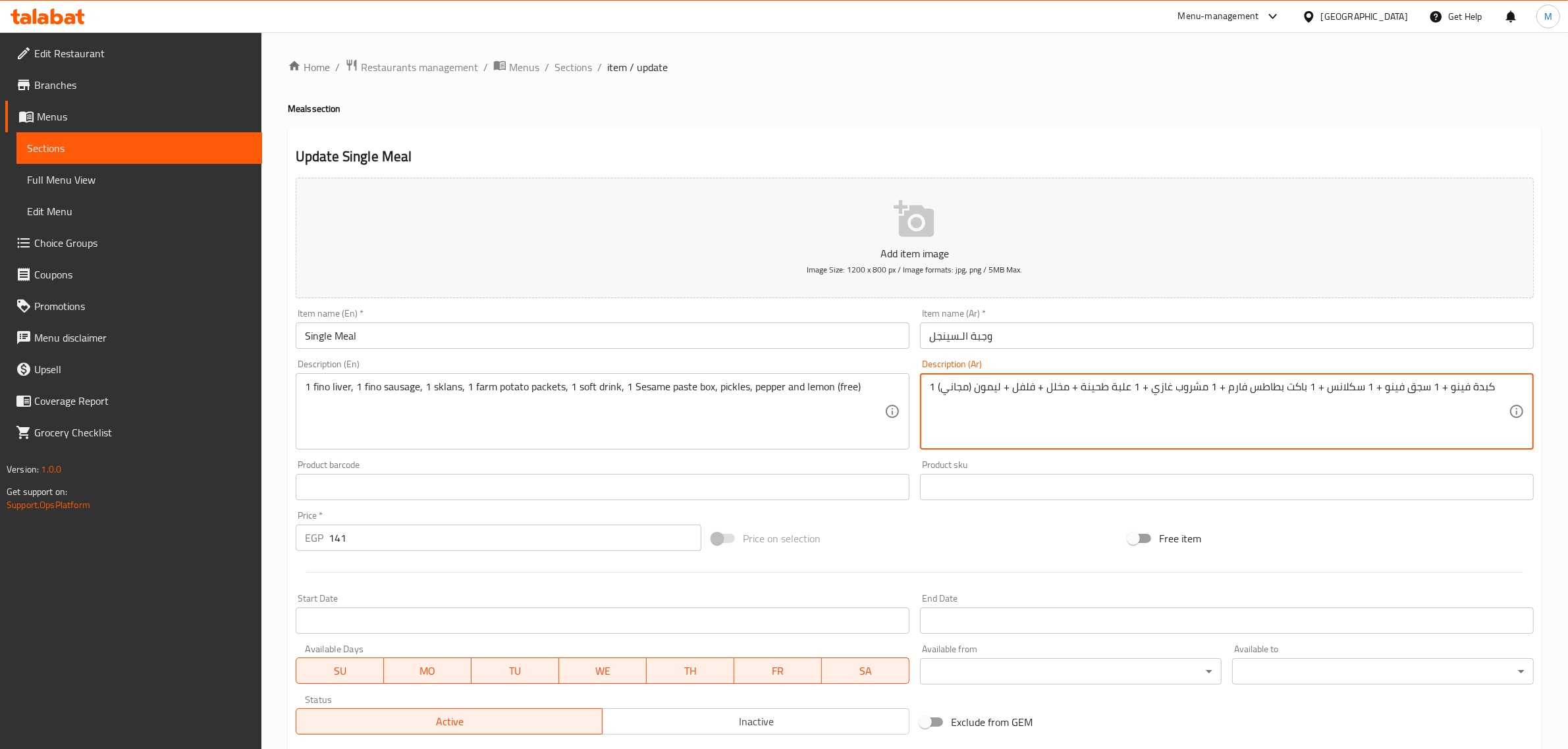
drag, startPoint x: 1357, startPoint y: 390, endPoint x: 1322, endPoint y: 389, distance: 35.0
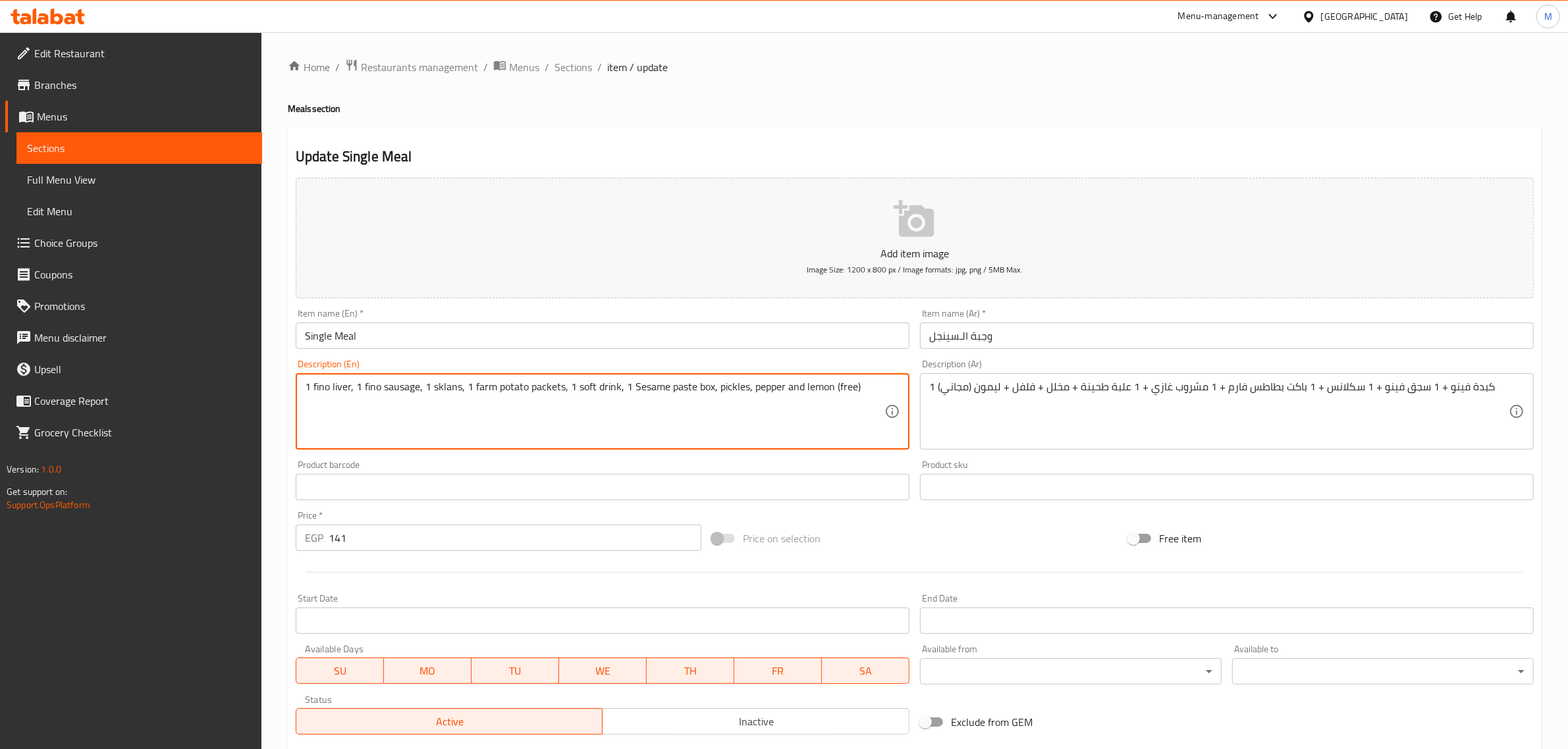
click at [445, 387] on textarea "1 fino liver, 1 fino sausage, 1 sklans, 1 farm potato packets, 1 soft drink, 1 …" at bounding box center [594, 411] width 579 height 62
paste textarea "akalans"
type textarea "1 fino liver, 1 fino sausage, 1 sakalans, 1 farm potato packets, 1 soft drink, …"
click at [661, 325] on input "Single Meal" at bounding box center [602, 336] width 614 height 26
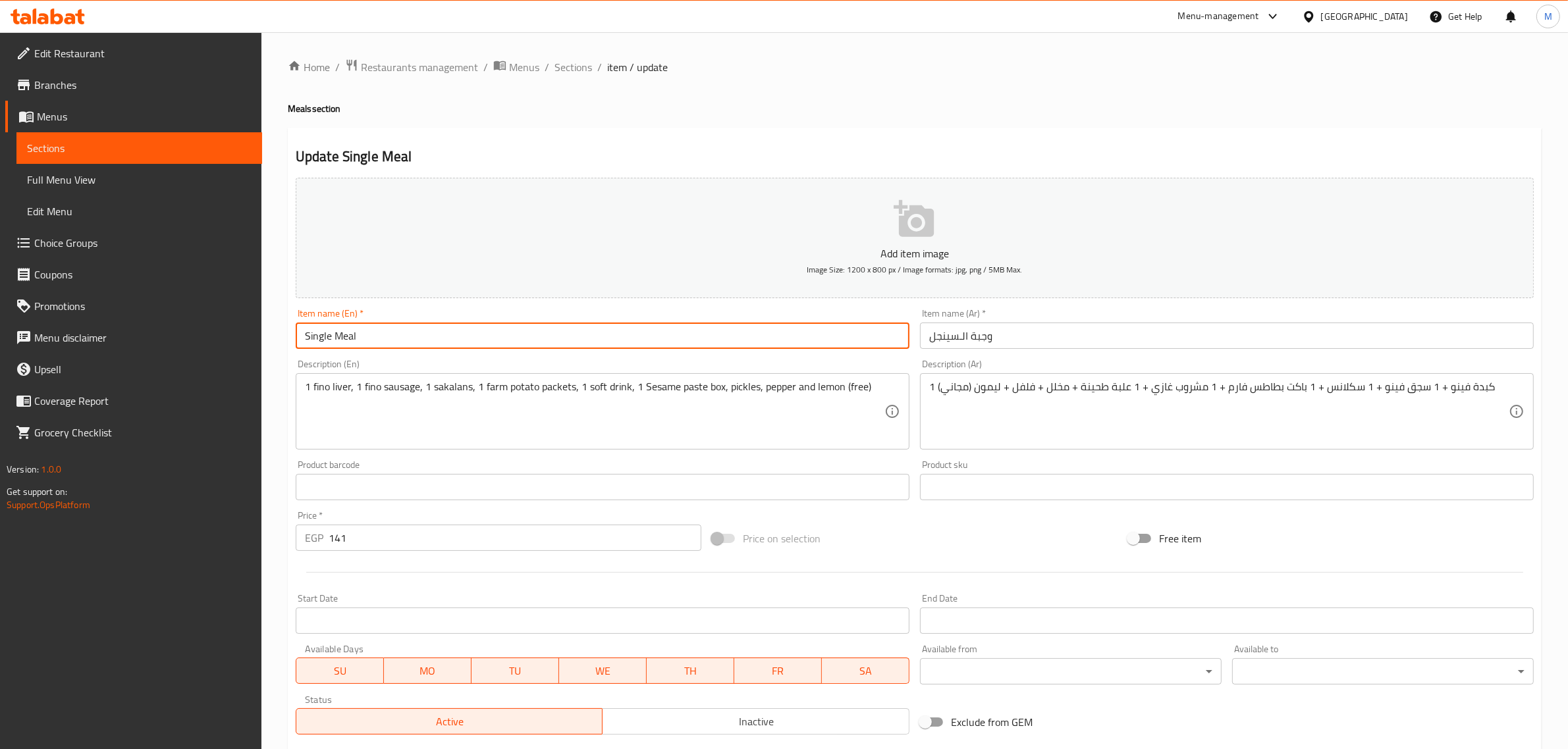
click at [770, 343] on input "وجبة الـسينجل" at bounding box center [1226, 336] width 614 height 26
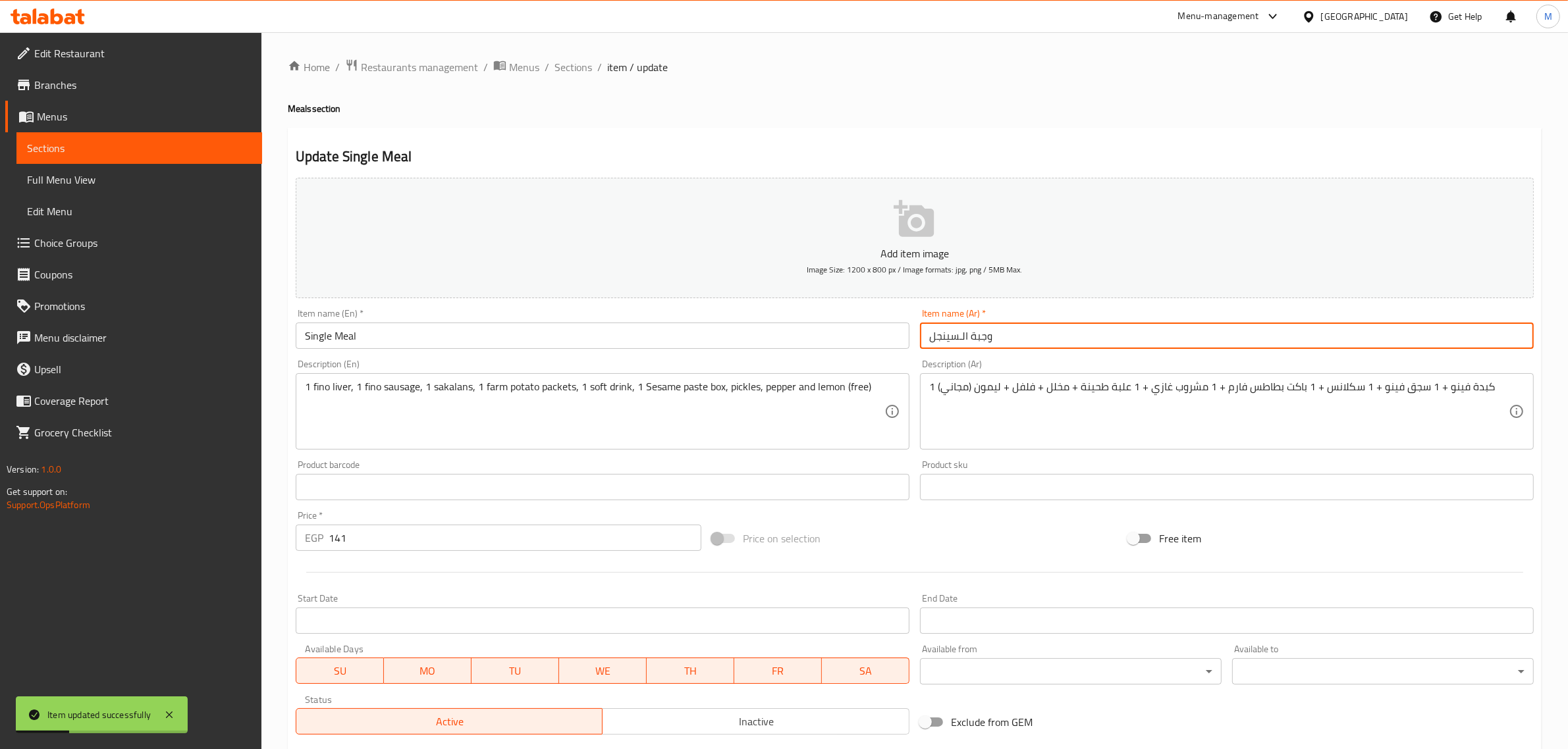
click at [770, 337] on input "وجبة الـسينجل" at bounding box center [1226, 336] width 614 height 26
type input "وجبة السينجل"
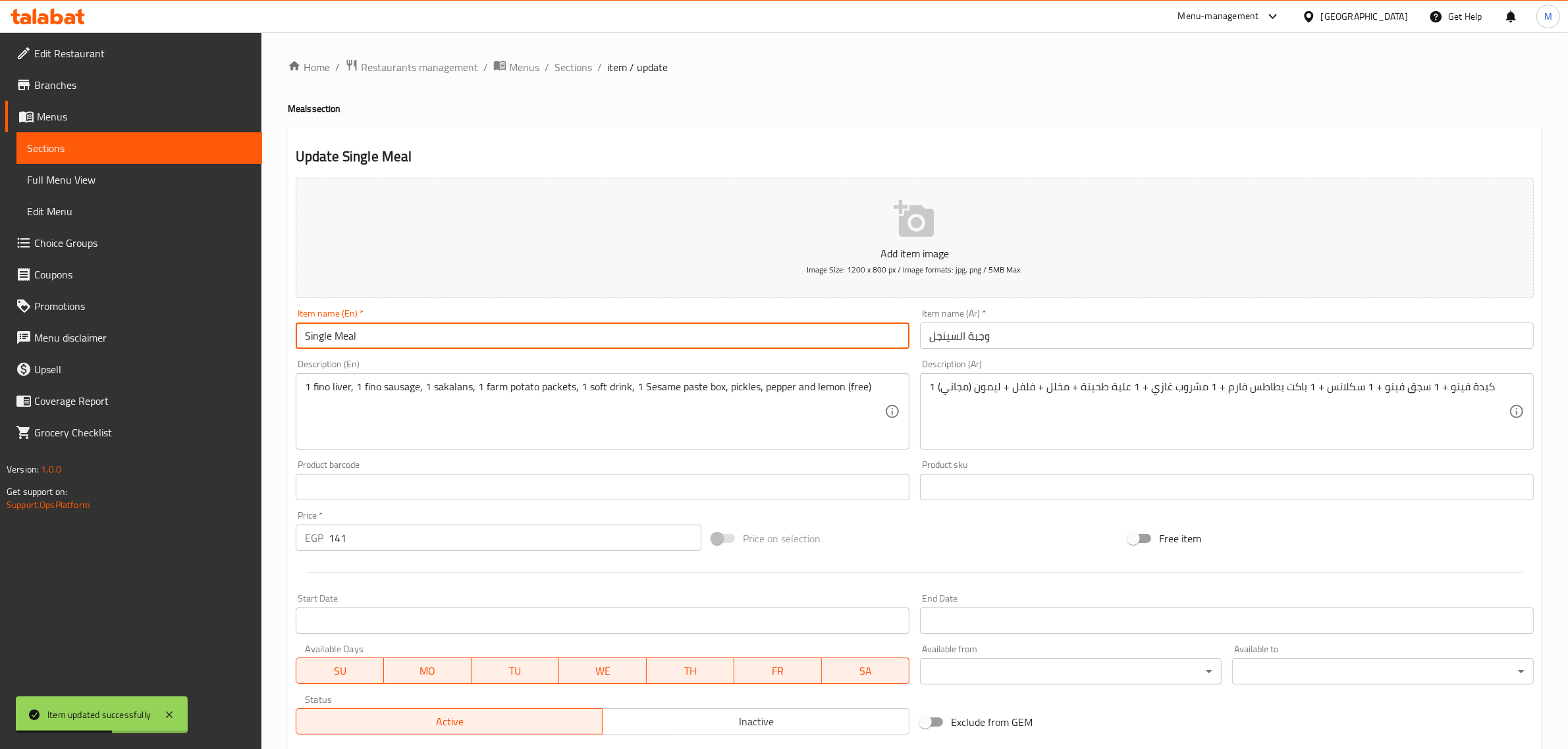
click at [628, 325] on input "Single Meal" at bounding box center [602, 336] width 614 height 26
click at [586, 72] on span "Sections" at bounding box center [574, 66] width 38 height 16
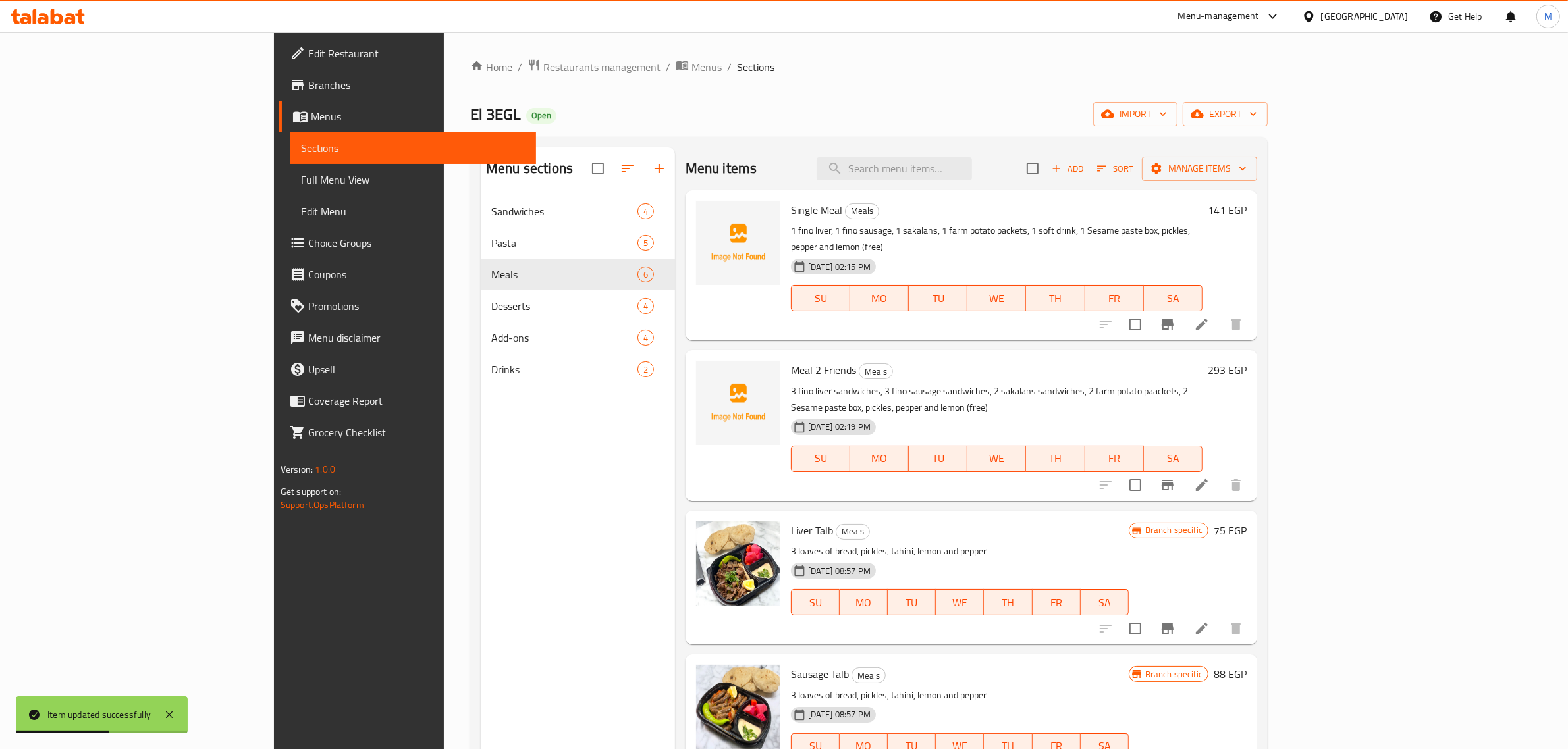
click at [770, 173] on span "Add" at bounding box center [1067, 169] width 35 height 15
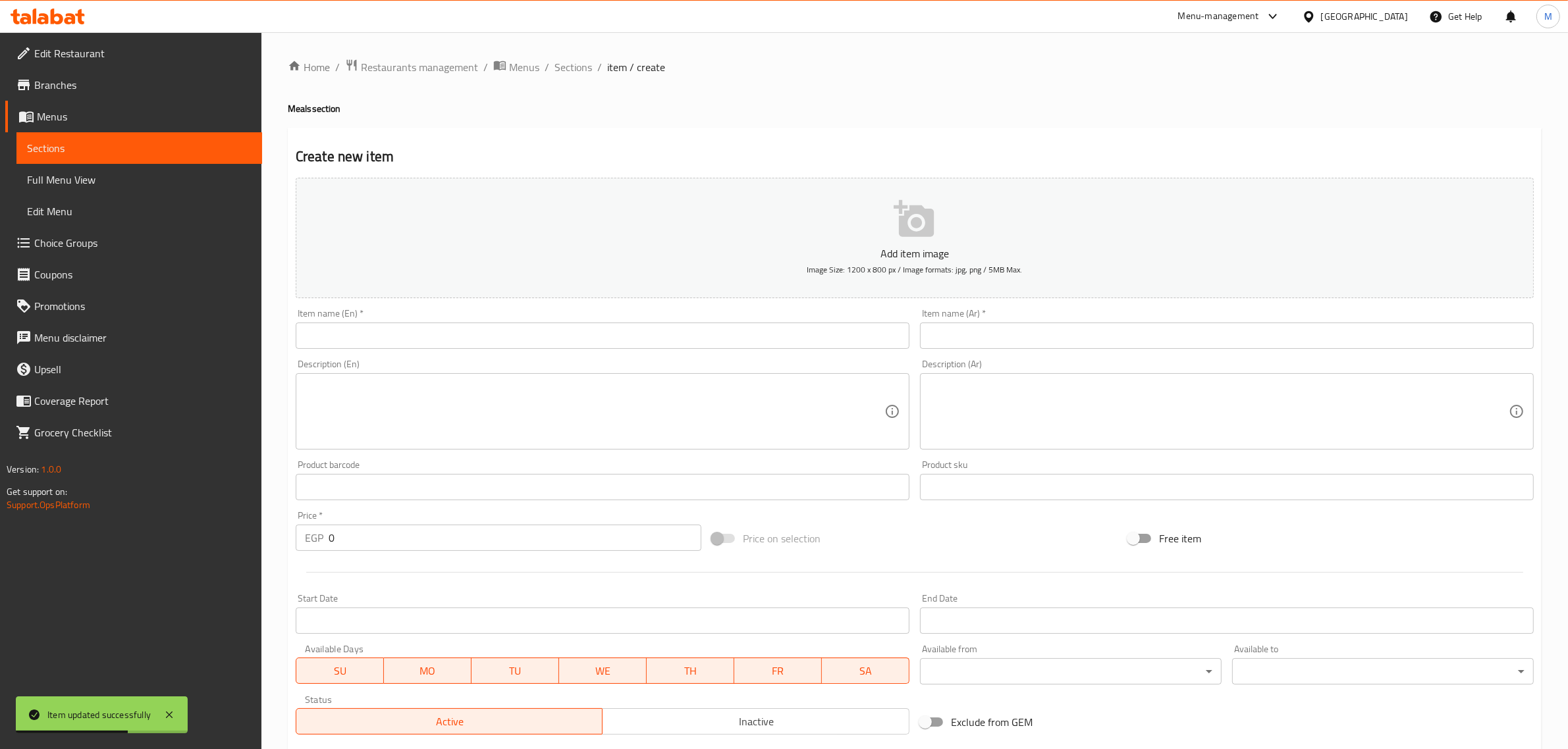
click at [770, 333] on input "text" at bounding box center [1226, 336] width 614 height 26
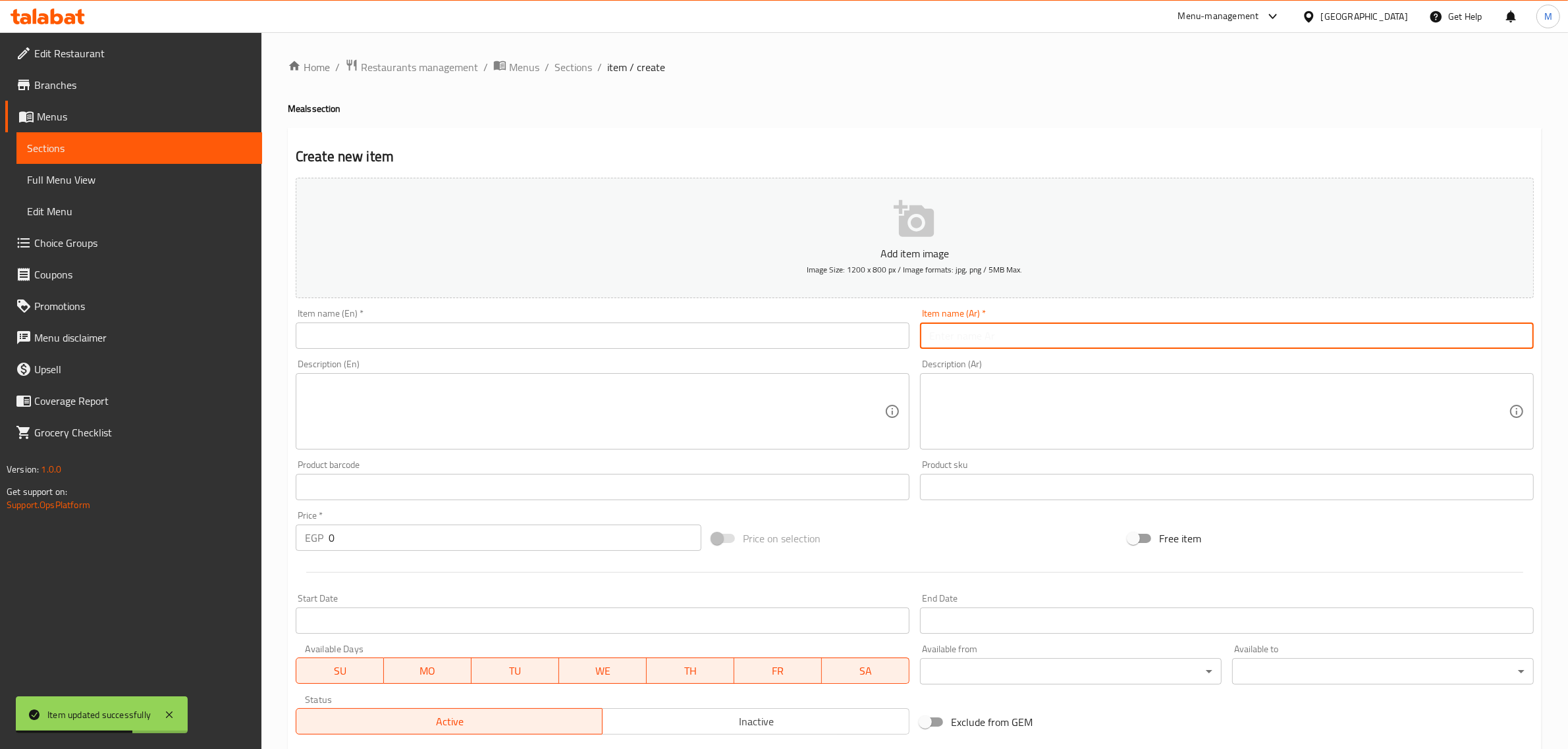
paste input "وجبة سلام يا صاحبي (يكفي 5 أشخاص)"
type input "وجبة سلام يا صاحبي (يكفي 5 أشخاص)"
click at [770, 404] on textarea at bounding box center [1219, 411] width 579 height 62
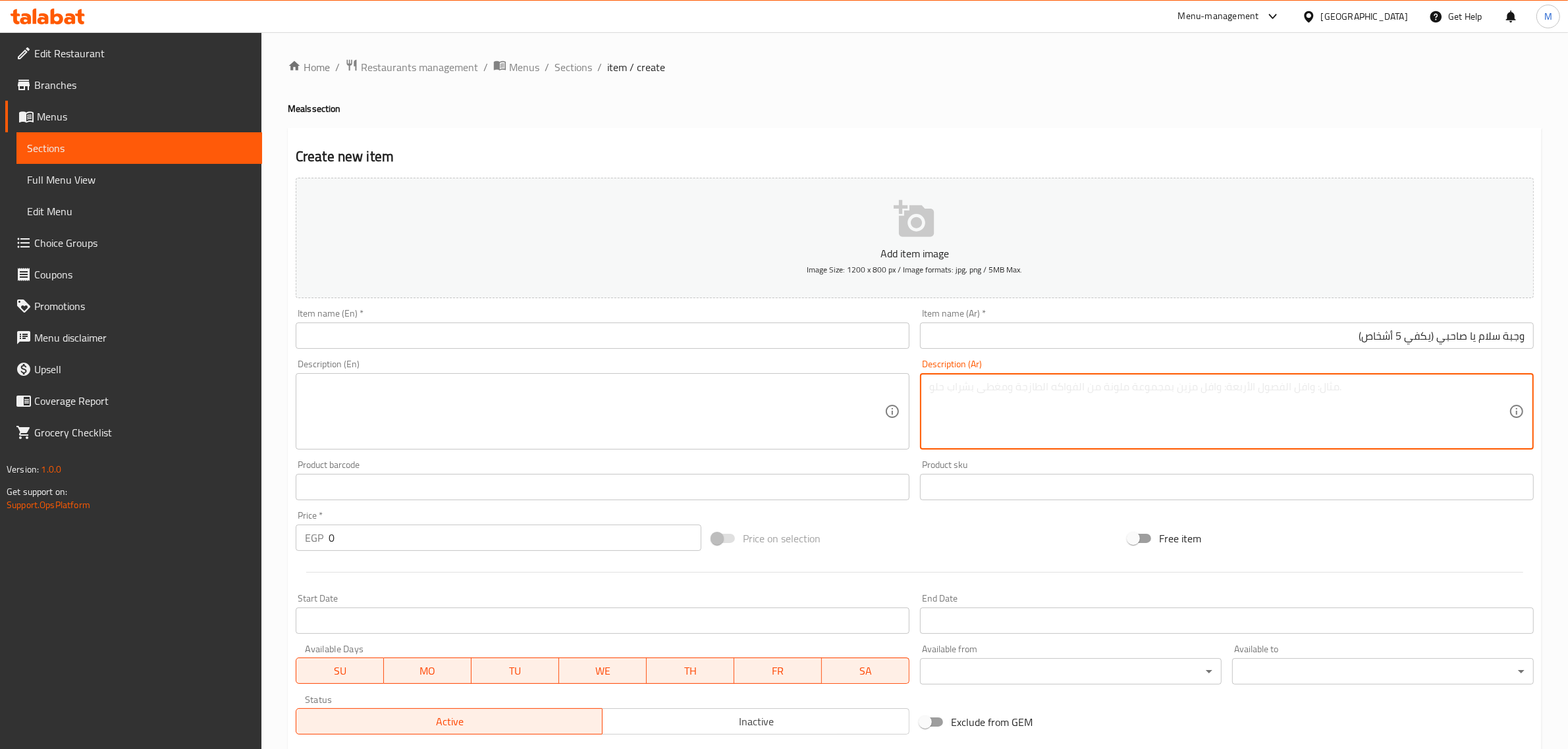
click at [770, 403] on textarea at bounding box center [1219, 411] width 579 height 62
paste textarea "5 سندوتش كبدة فينو"
paste textarea "5 سندوتش سجق فينو"
paste textarea "3 سندوتش سكلانس"
click at [770, 393] on textarea "5 سندوتش كبدة فينو + 5 سندوتش سجق فينو +3 سندوتش سكلانس" at bounding box center [1219, 411] width 579 height 62
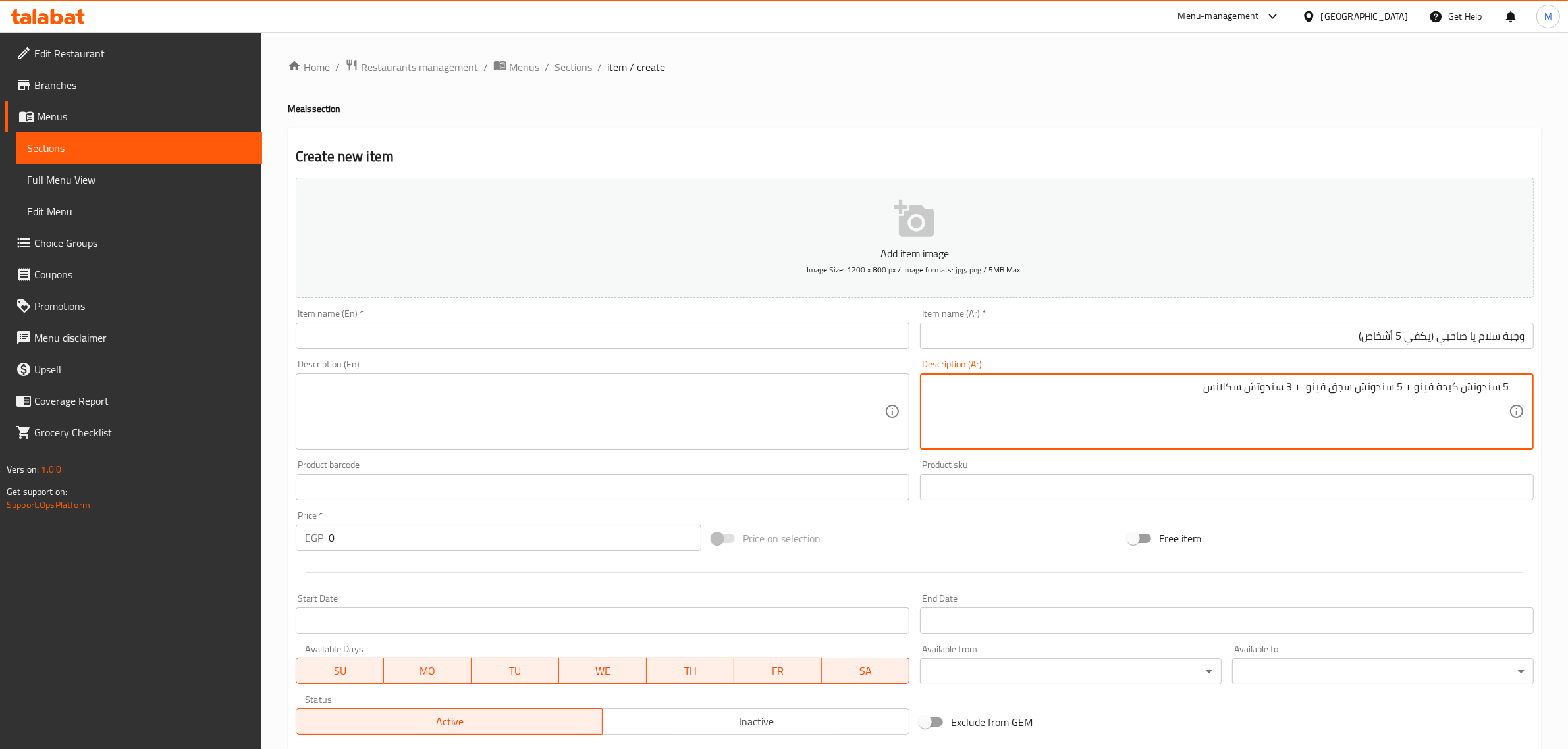
click at [770, 390] on textarea "5 سندوتش كبدة فينو + 5 سندوتش سجق فينو + 3 سندوتش سكلانس" at bounding box center [1219, 411] width 579 height 62
click at [770, 387] on textarea "5 سندوتش كبدة فينو + 5 سندوتش سجق فينو + 3 سندوتش سكلانس + v" at bounding box center [1219, 411] width 579 height 62
paste textarea "3 باكت بطاطس فارم"
paste textarea "3 علب طحينة"
paste textarea "3 مشروبات غازية"
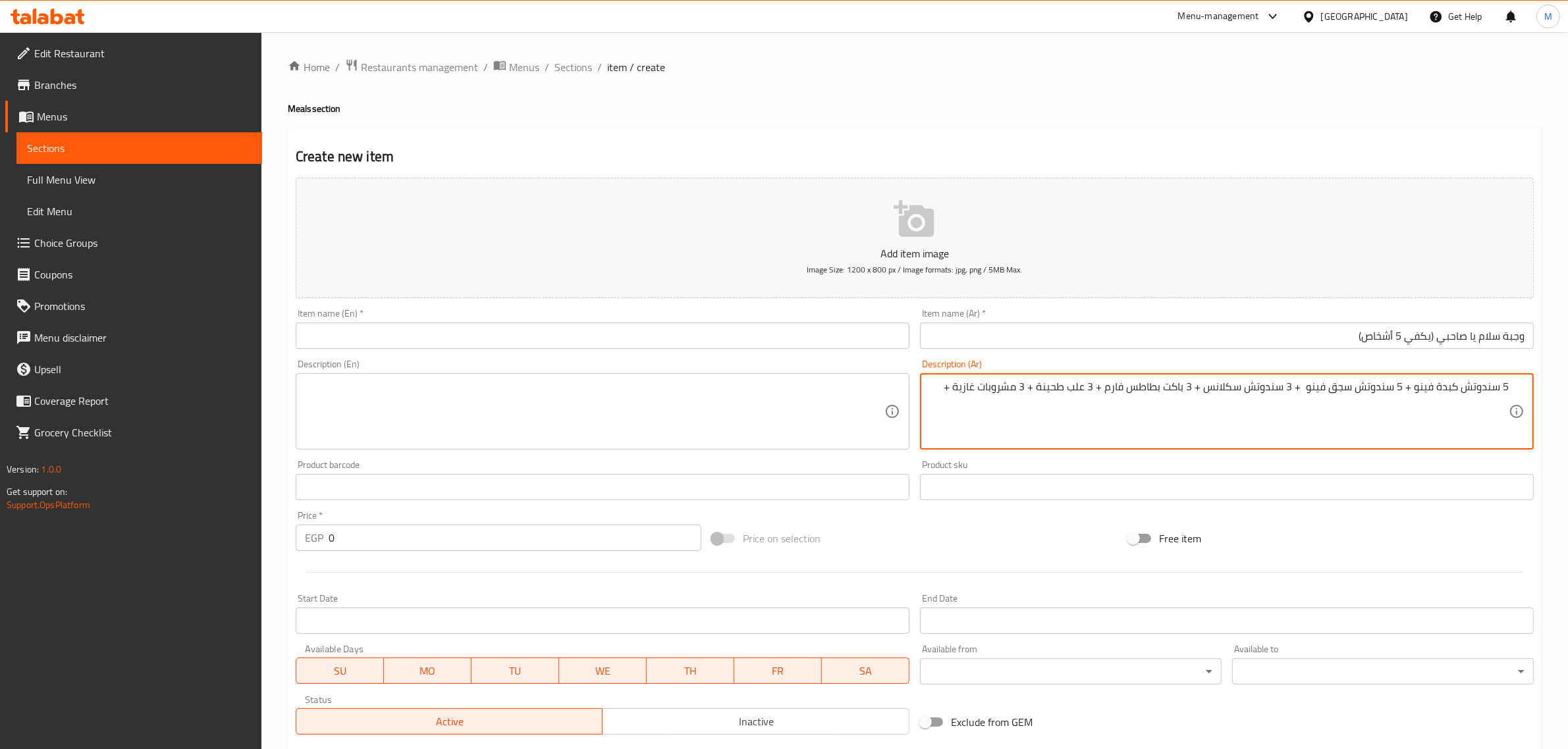
paste textarea "مخلل + فلفل + ليمون (مجانًا)"
click at [770, 402] on textarea "5 سندوتش كبدة فينو + 5 سندوتش سجق فينو + 3 سندوتش سكلانس + 3 باكت بطاطس فارم + …" at bounding box center [1219, 411] width 579 height 62
type textarea "5 سندوتش كبدة فينو + 5 سندوتش سجق فينو + 3 سندوتش سكلانس + 3 باكت بطاطس فارم + …"
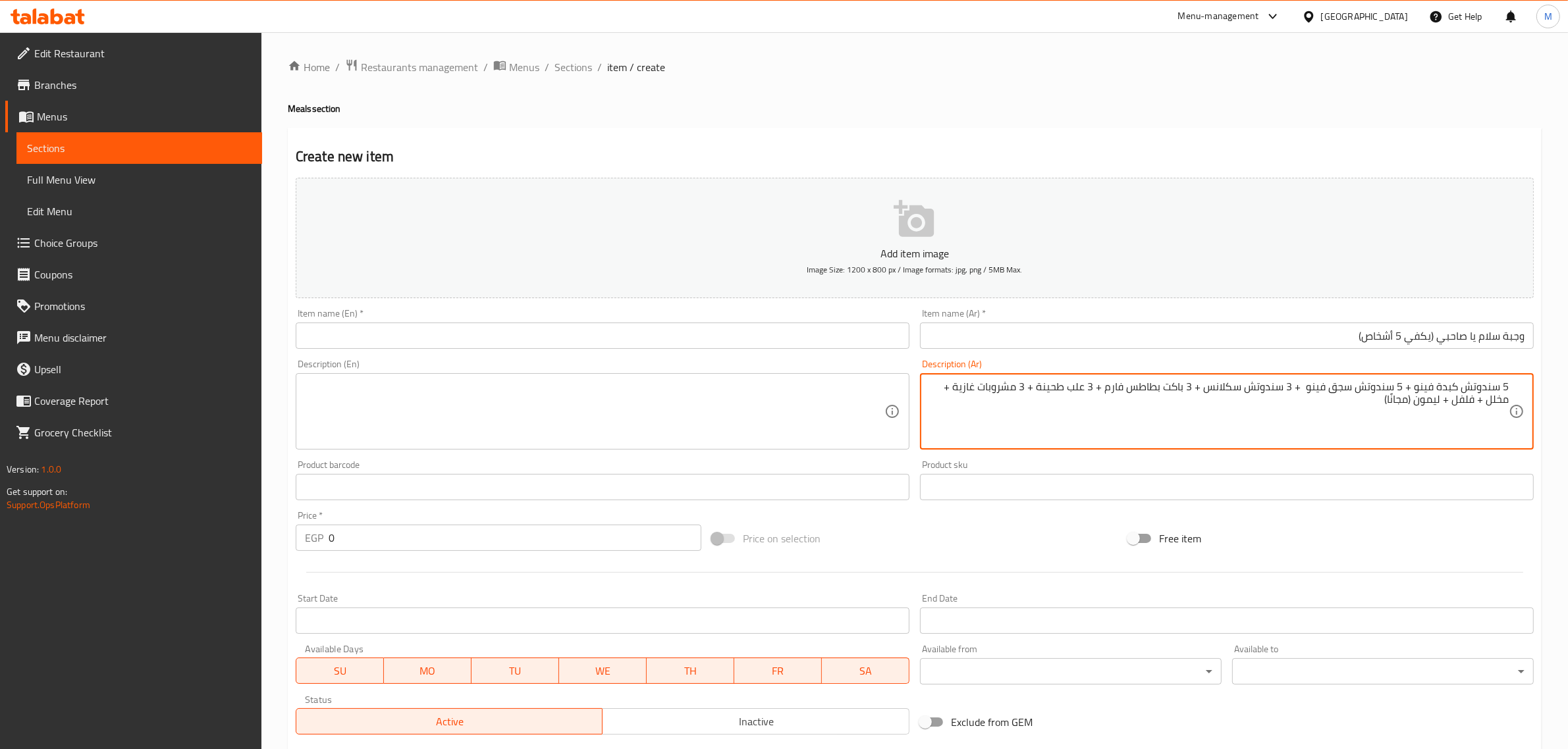
click at [488, 384] on textarea at bounding box center [594, 411] width 579 height 62
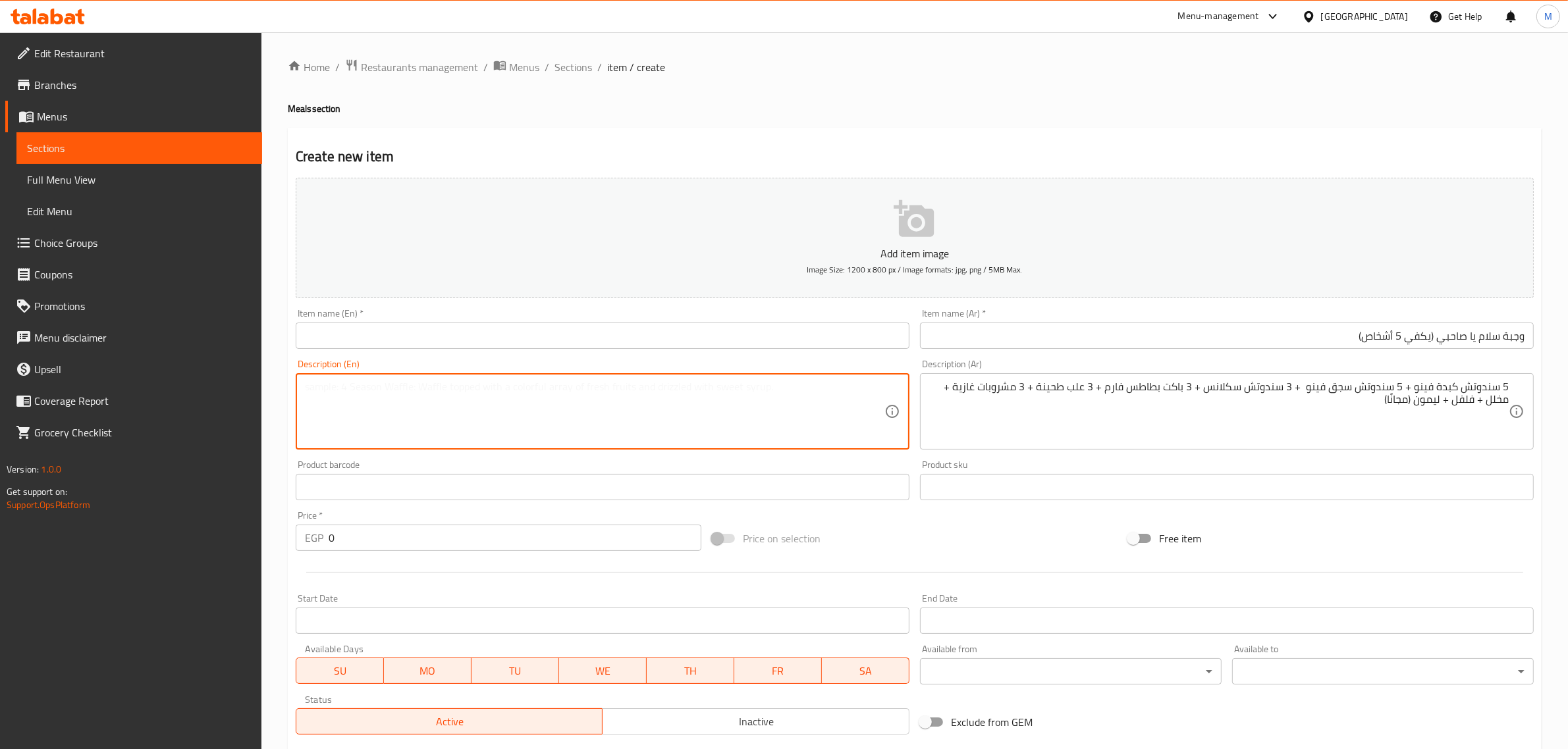
paste textarea "5 fino liver sandwiches, 5 fino sausage sandwiches, 3 sklans sandwiches, 3 farm…"
type textarea "5 fino liver sandwiches, 5 fino sausage sandwiches, 3 sklans sandwiches, 3 farm…"
click at [770, 343] on input "وجبة سلام يا صاحبي (يكفي 5 أشخاص)" at bounding box center [1226, 336] width 614 height 26
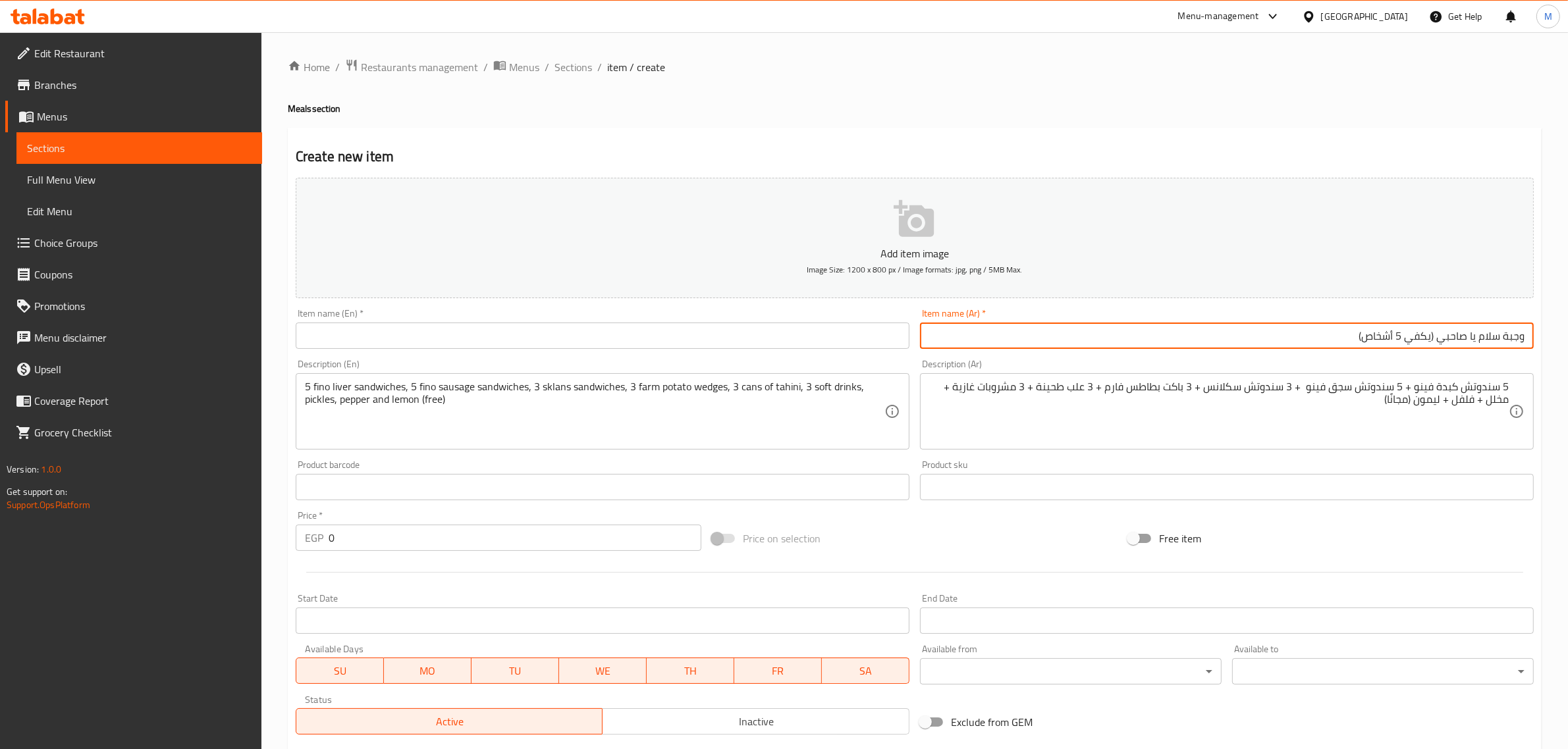
click at [770, 343] on input "وجبة سلام يا صاحبي (يكفي 5 أشخاص)" at bounding box center [1226, 336] width 614 height 26
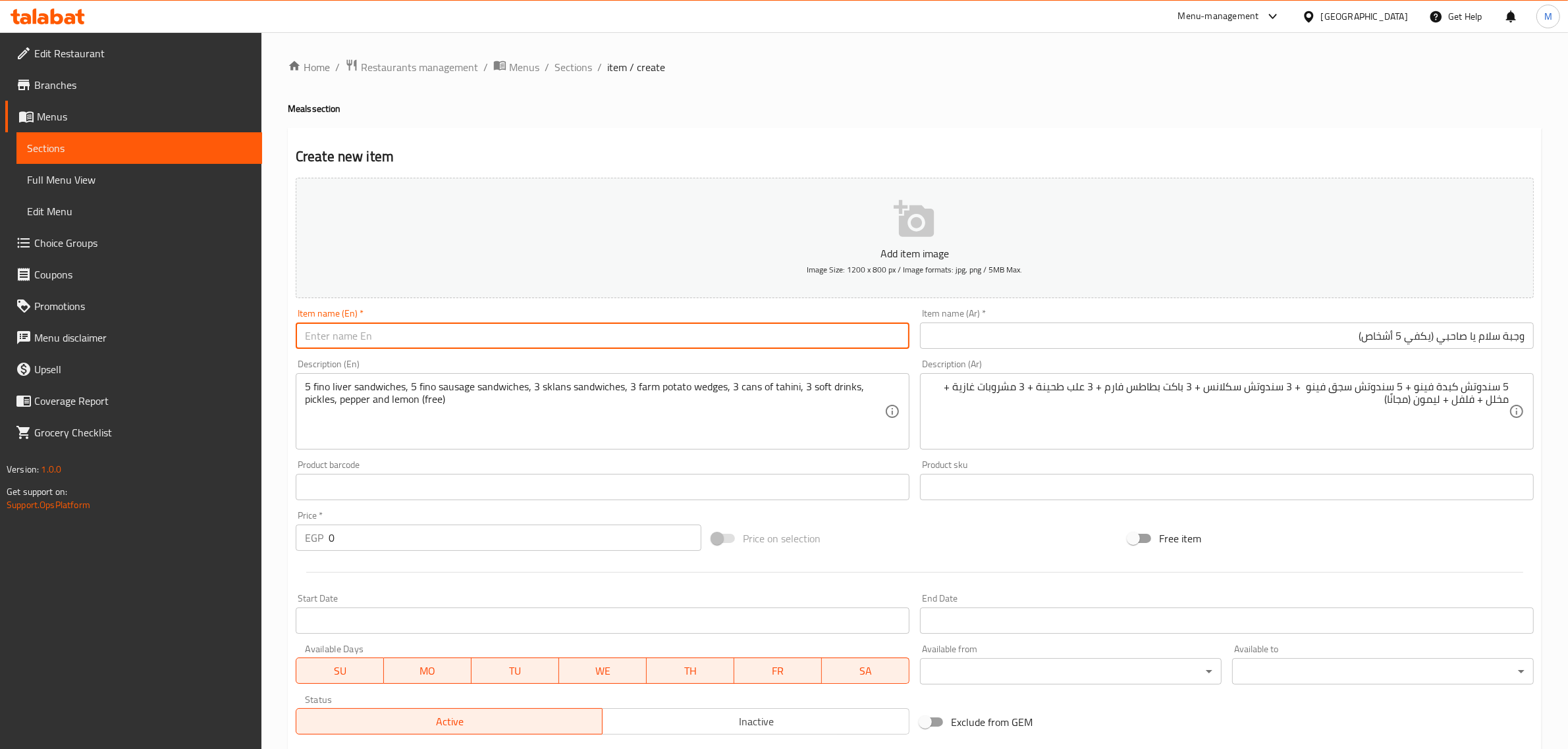
click at [402, 331] on input "text" at bounding box center [602, 336] width 614 height 26
paste input "Salam Ya Sahibi Meal (Serves 5)"
click at [364, 341] on input "Salam Ya Sahibi Meal (Serves 5)" at bounding box center [602, 336] width 614 height 26
click at [406, 334] on input "Salam Ya Sahbi Meal (Serves 5)" at bounding box center [602, 336] width 614 height 26
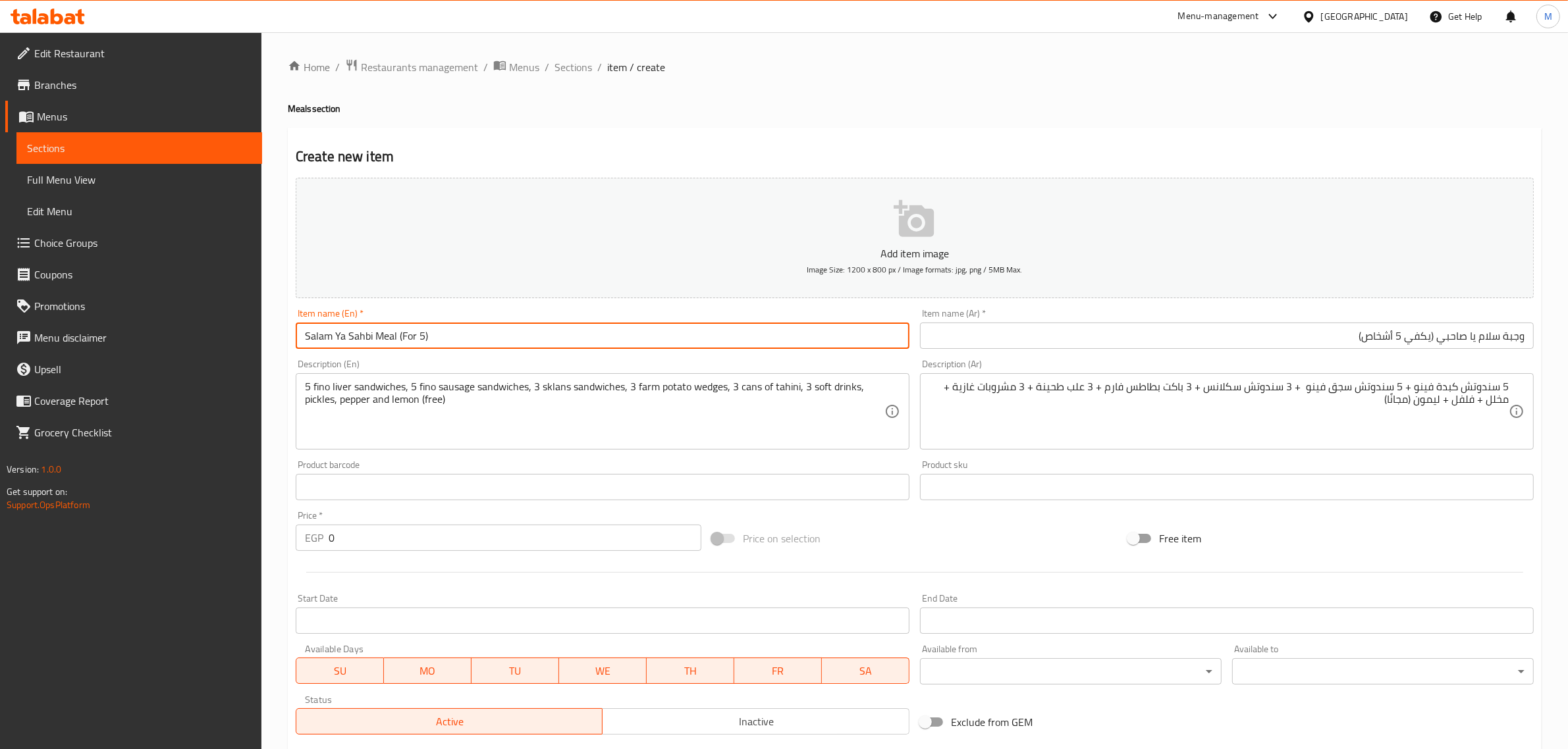
click at [414, 331] on input "Salam Ya Sahbi Meal (For 5)" at bounding box center [602, 336] width 614 height 26
click at [423, 338] on input "Salam Ya Sahbi Meal (For 5)" at bounding box center [602, 336] width 614 height 26
type input "Salam Ya Sahbi Meal (For 5 Persons)"
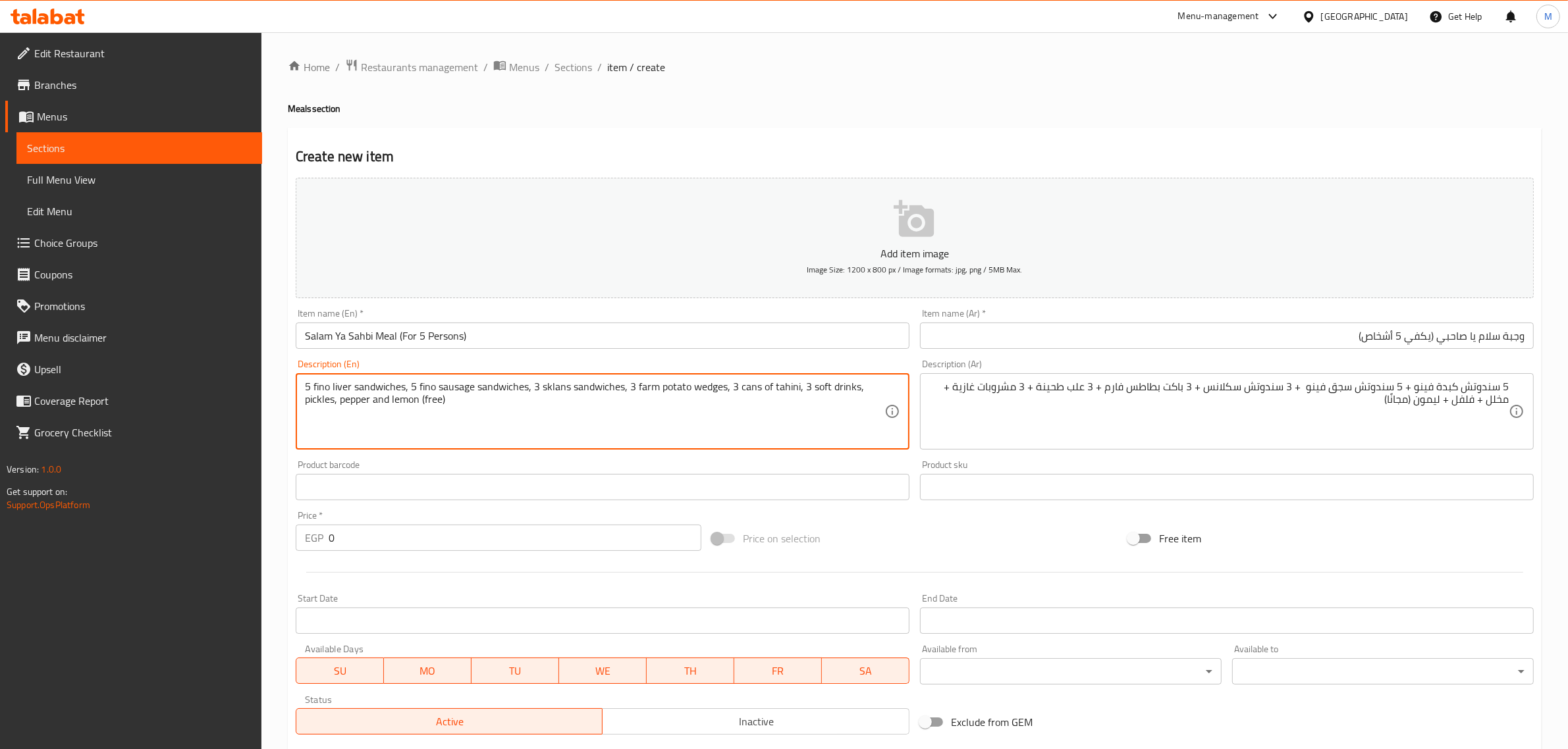
click at [700, 390] on textarea "5 fino liver sandwiches, 5 fino sausage sandwiches, 3 sklans sandwiches, 3 farm…" at bounding box center [594, 411] width 579 height 62
click at [746, 385] on textarea "5 fino liver sandwiches, 5 fino sausage sandwiches, 3 sklans sandwiches, 3 farm…" at bounding box center [594, 411] width 579 height 62
click at [749, 388] on textarea "5 fino liver sandwiches, 5 fino sausage sandwiches, 3 sklans sandwiches, 3 farm…" at bounding box center [594, 411] width 579 height 62
click at [755, 390] on textarea "5 fino liver sandwiches, 5 fino sausage sandwiches, 3 sklans sandwiches, 3 farm…" at bounding box center [594, 411] width 579 height 62
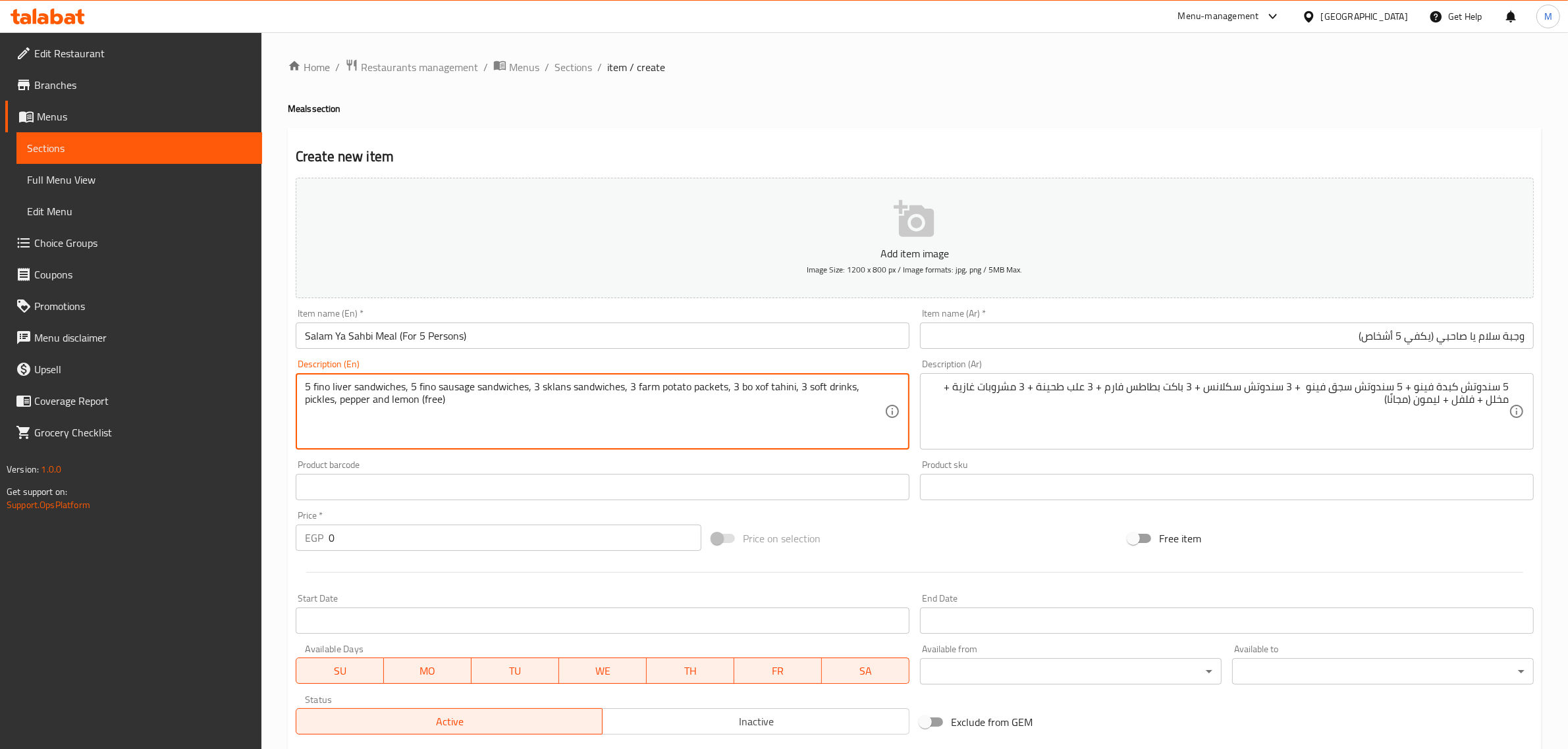
click at [770, 388] on textarea "5 fino liver sandwiches, 5 fino sausage sandwiches, 3 sklans sandwiches, 3 farm…" at bounding box center [594, 411] width 579 height 62
click at [770, 390] on textarea "5 fino liver sandwiches, 5 fino sausage sandwiches, 3 sklans sandwiches, 3 farm…" at bounding box center [594, 411] width 579 height 62
drag, startPoint x: 794, startPoint y: 390, endPoint x: 739, endPoint y: 390, distance: 55.0
click at [739, 390] on textarea "5 fino liver sandwiches, 5 fino sausage sandwiches, 3 sklans sandwiches, 3 farm…" at bounding box center [594, 411] width 579 height 62
paste textarea "Sesame paste"
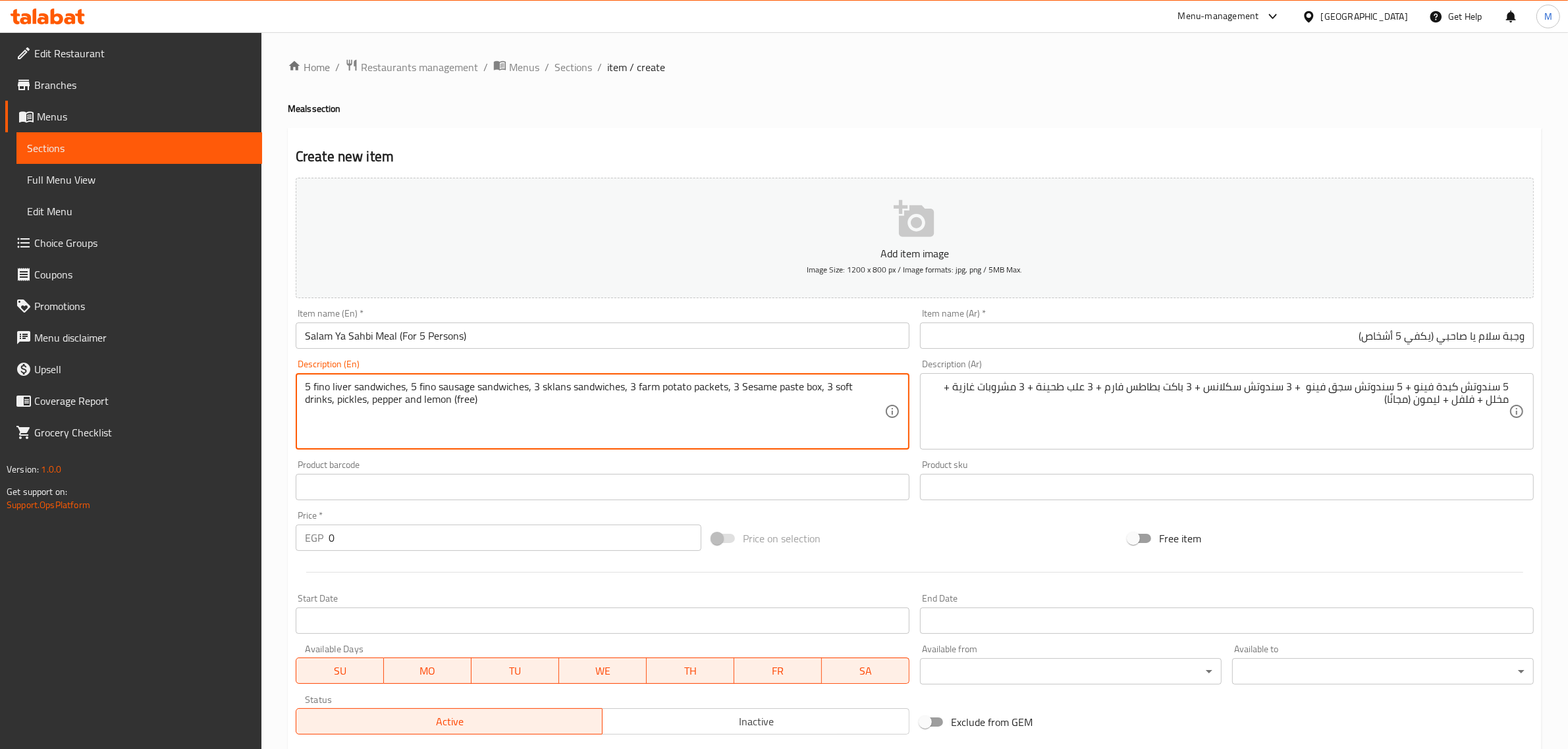
click at [543, 390] on textarea "5 fino liver sandwiches, 5 fino sausage sandwiches, 3 sklans sandwiches, 3 farm…" at bounding box center [594, 411] width 579 height 62
paste textarea "aka"
type textarea "5 fino liver sandwiches, 5 fino sausage sandwiches, 3 sakalans sandwiches, 3 fa…"
drag, startPoint x: 507, startPoint y: 537, endPoint x: 507, endPoint y: 544, distance: 7.0
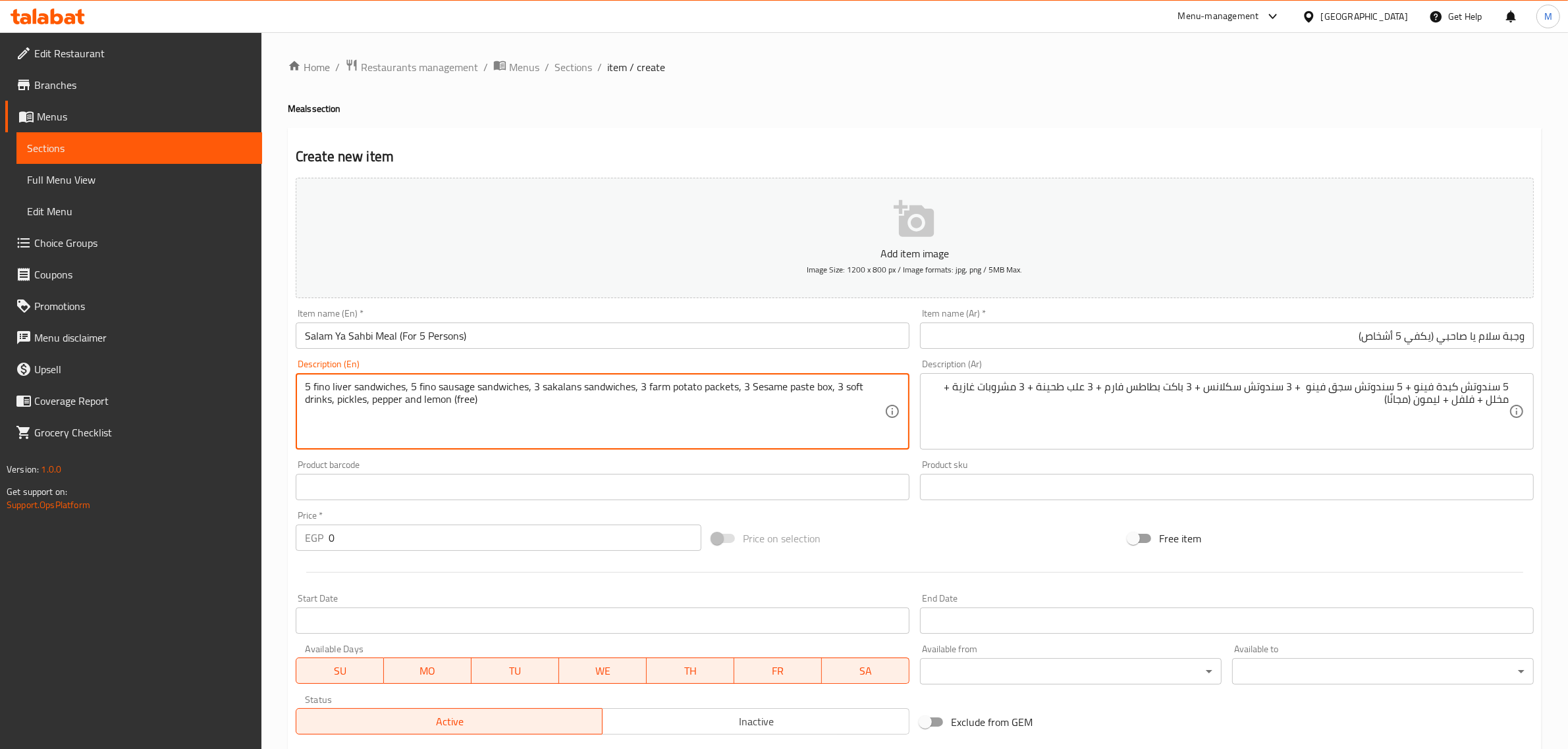
click at [507, 543] on input "0" at bounding box center [515, 538] width 373 height 26
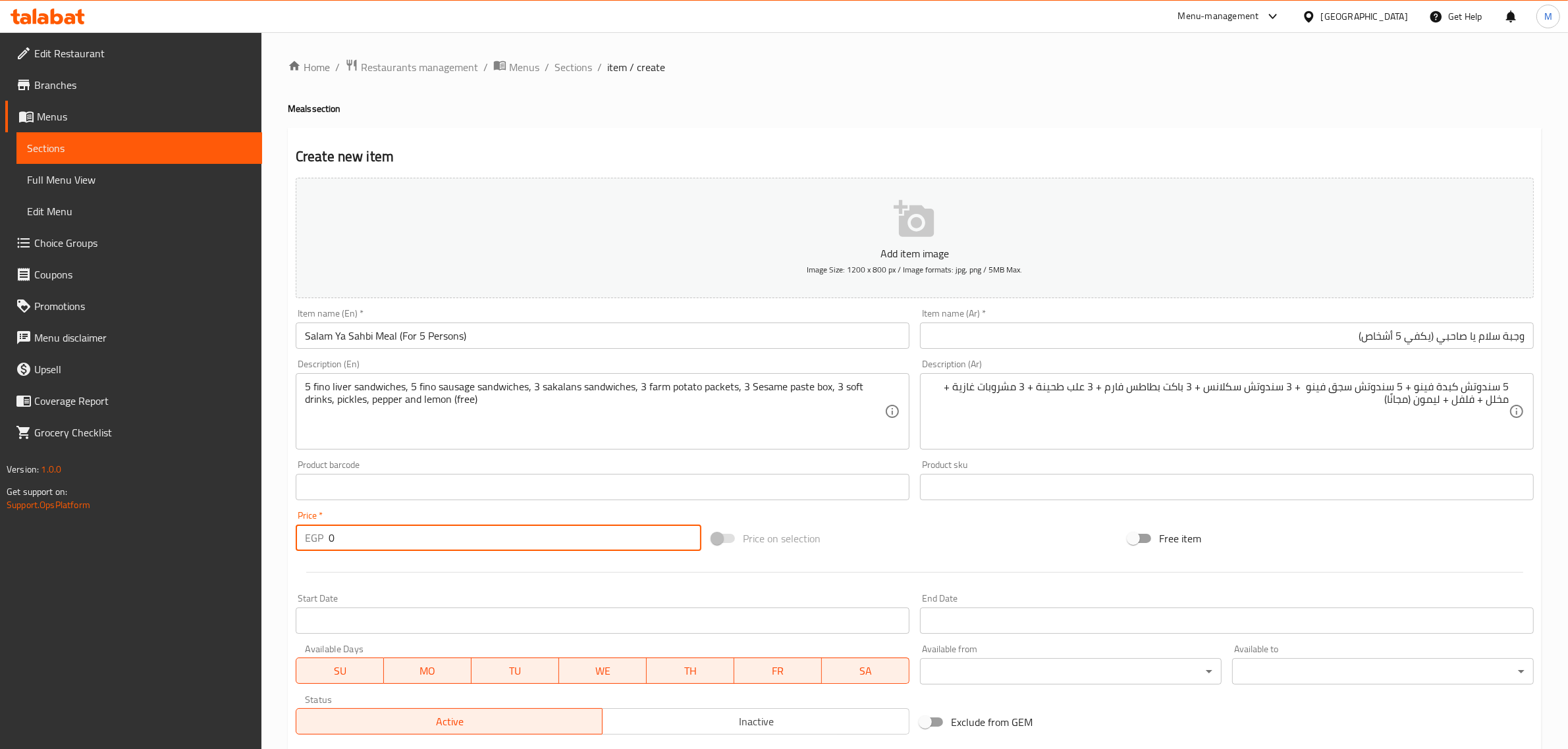
click at [507, 544] on input "0" at bounding box center [515, 538] width 373 height 26
click at [501, 544] on input "0" at bounding box center [515, 538] width 373 height 26
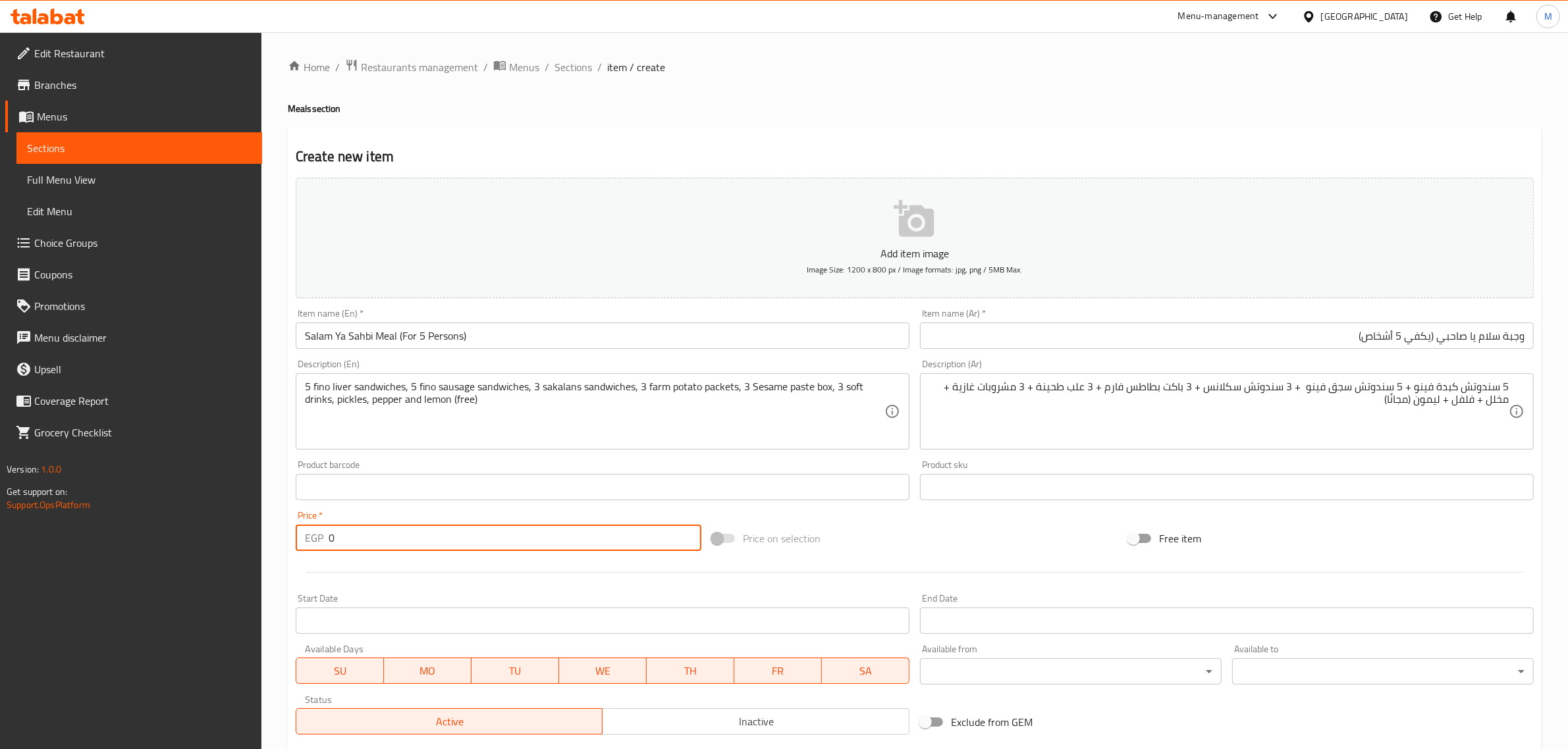
click at [501, 544] on input "0" at bounding box center [515, 538] width 373 height 26
paste input "545"
type input "545"
click at [539, 334] on input "Salam Ya Sahbi Meal (For 5 Persons)" at bounding box center [602, 336] width 614 height 26
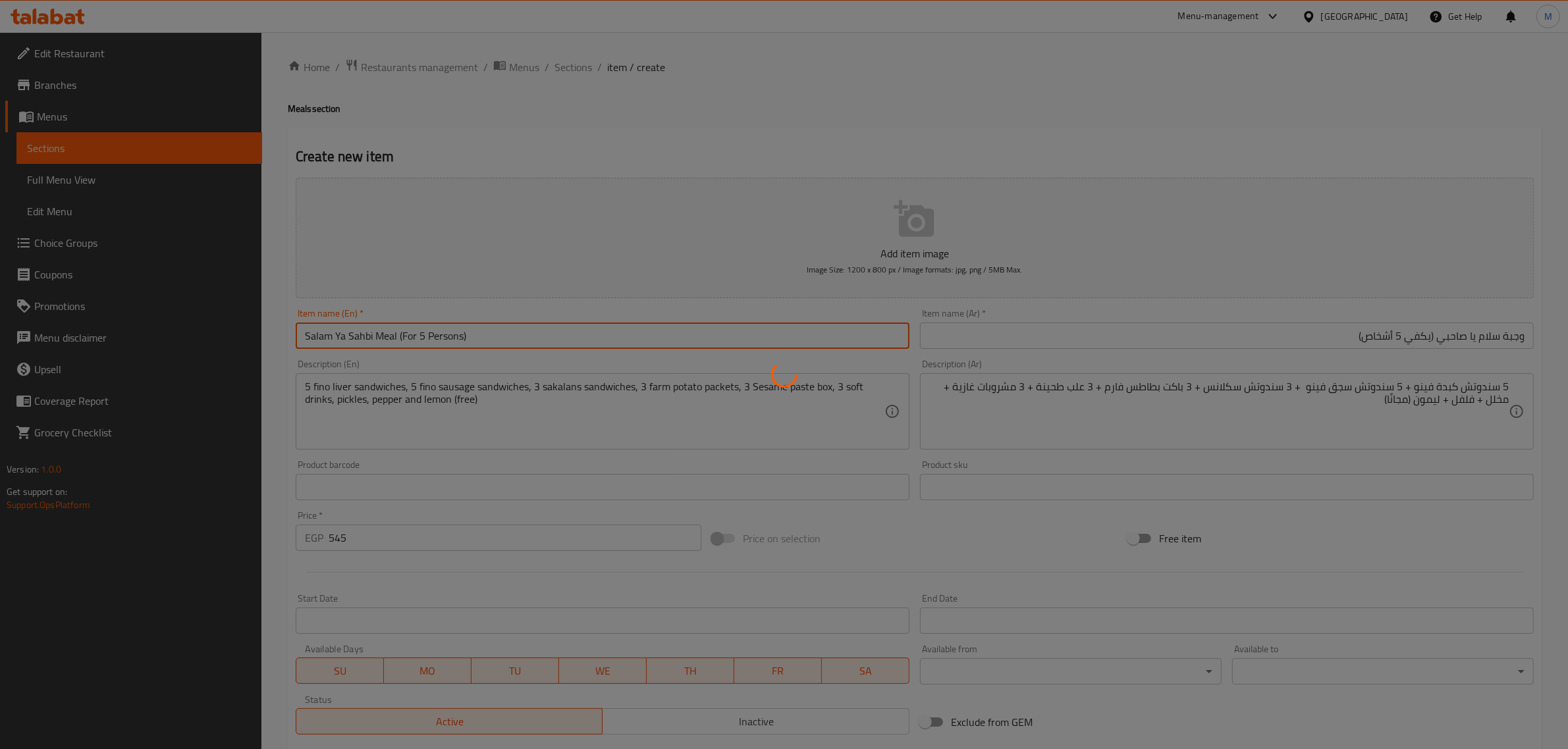
type input "0"
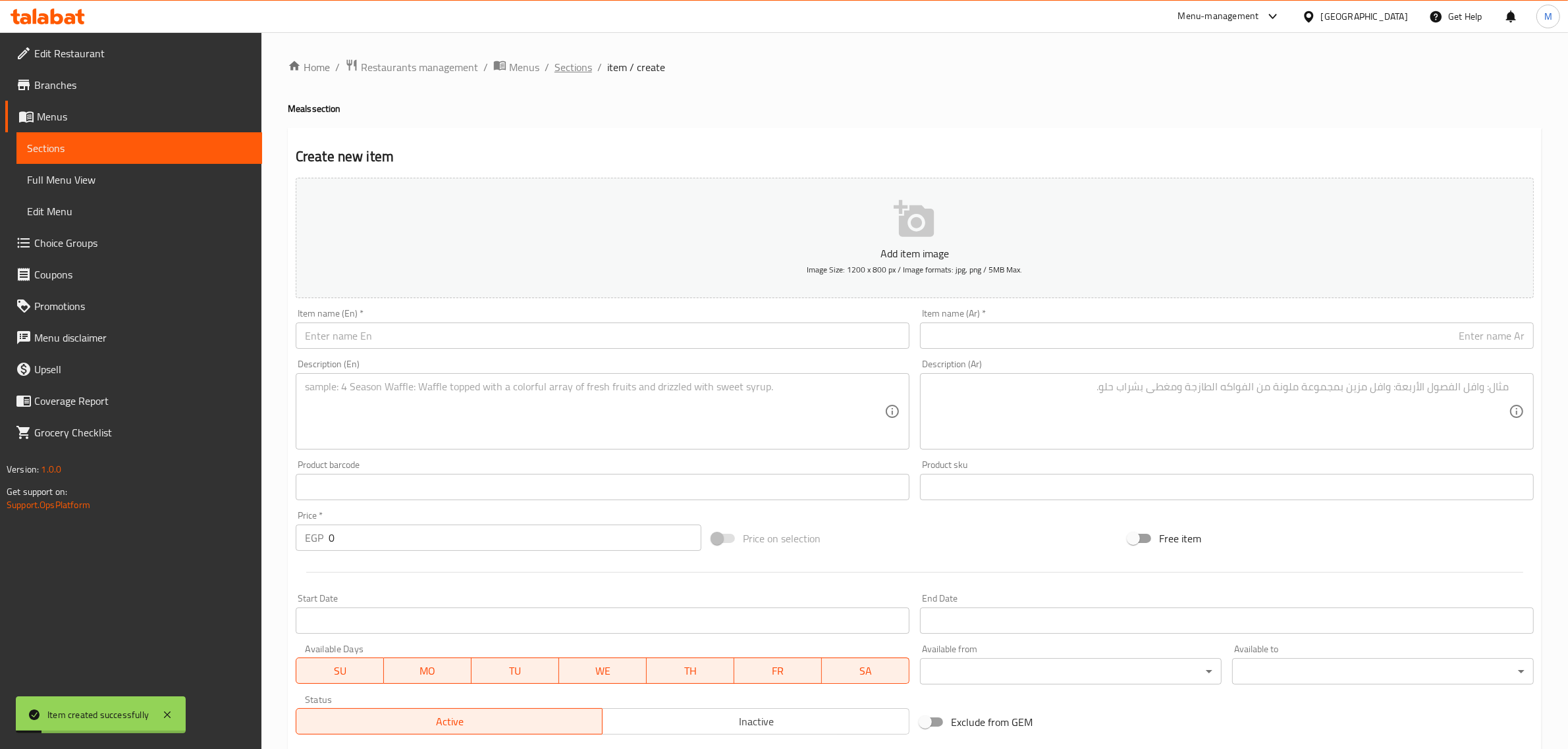
click at [584, 71] on span "Sections" at bounding box center [574, 66] width 38 height 16
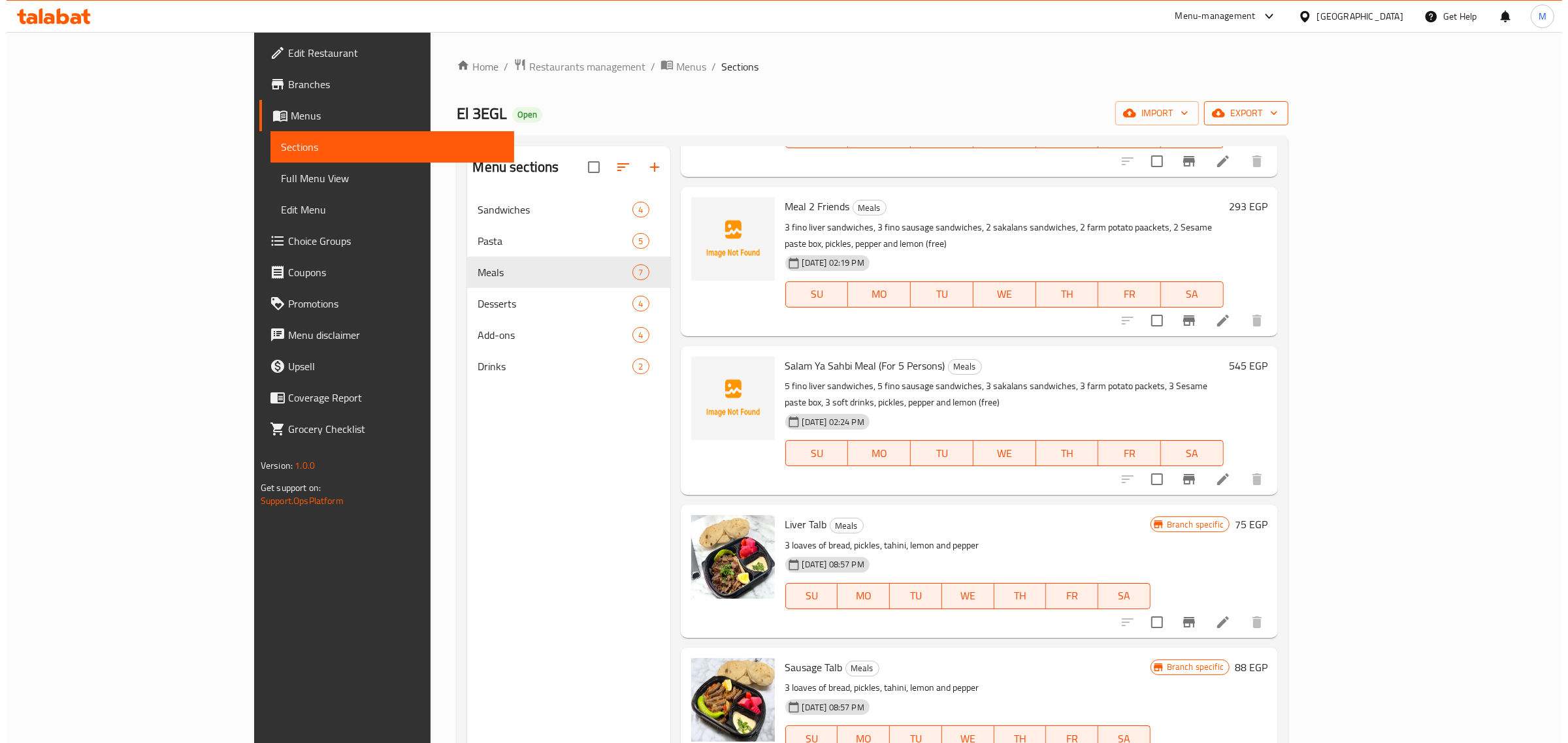
scroll to position [81, 0]
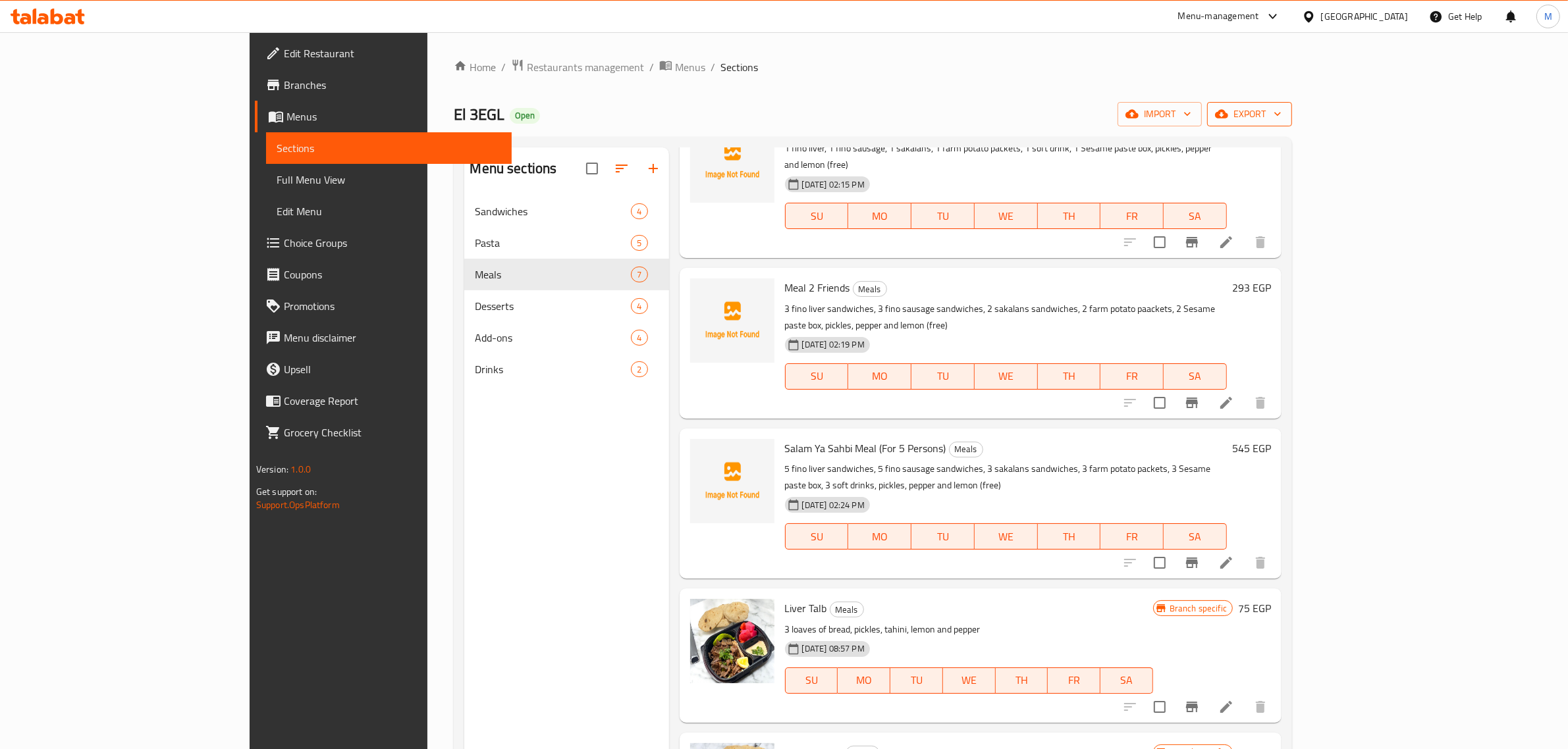
click at [770, 116] on span "export" at bounding box center [1250, 114] width 64 height 16
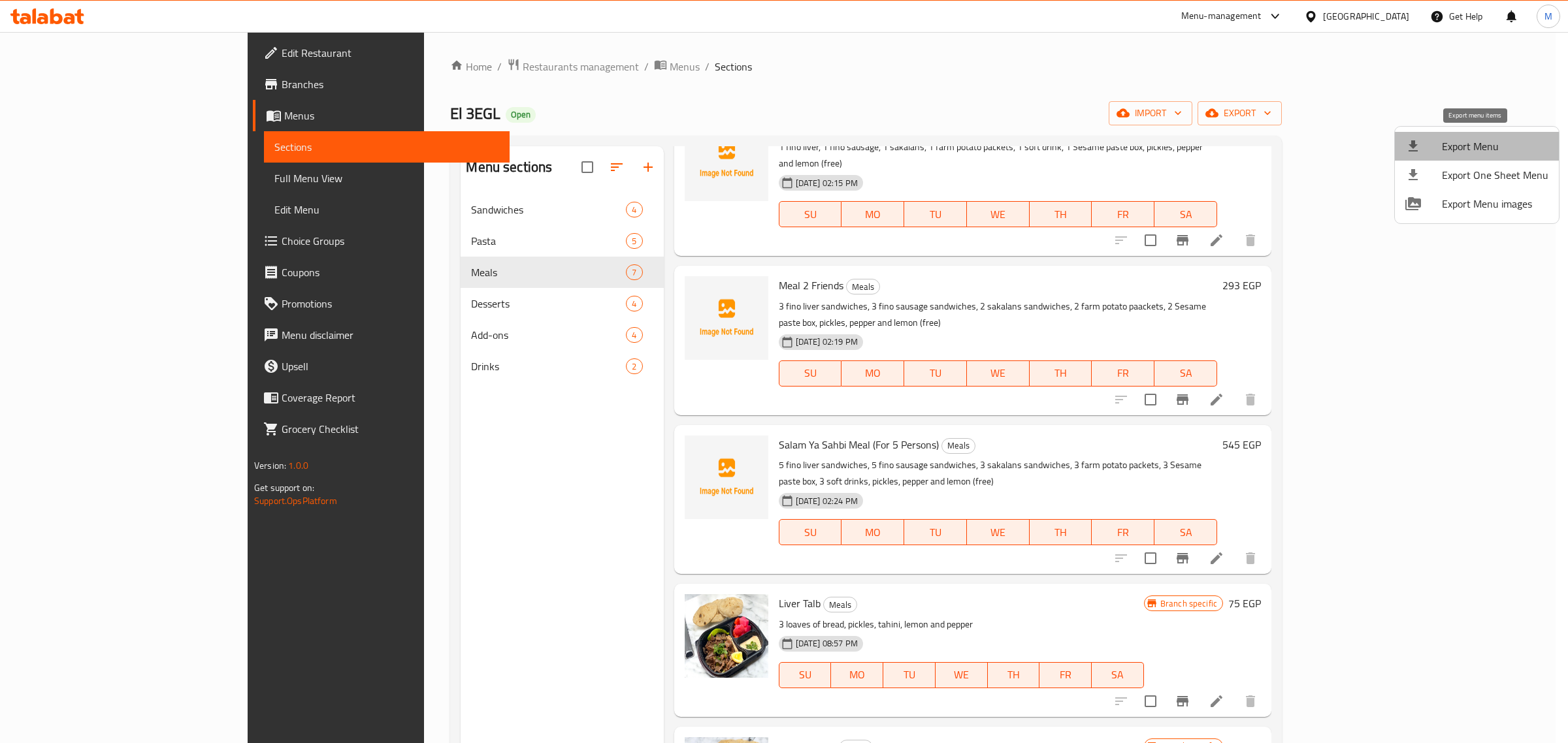
click at [764, 135] on li "Export Menu" at bounding box center [1477, 146] width 164 height 28
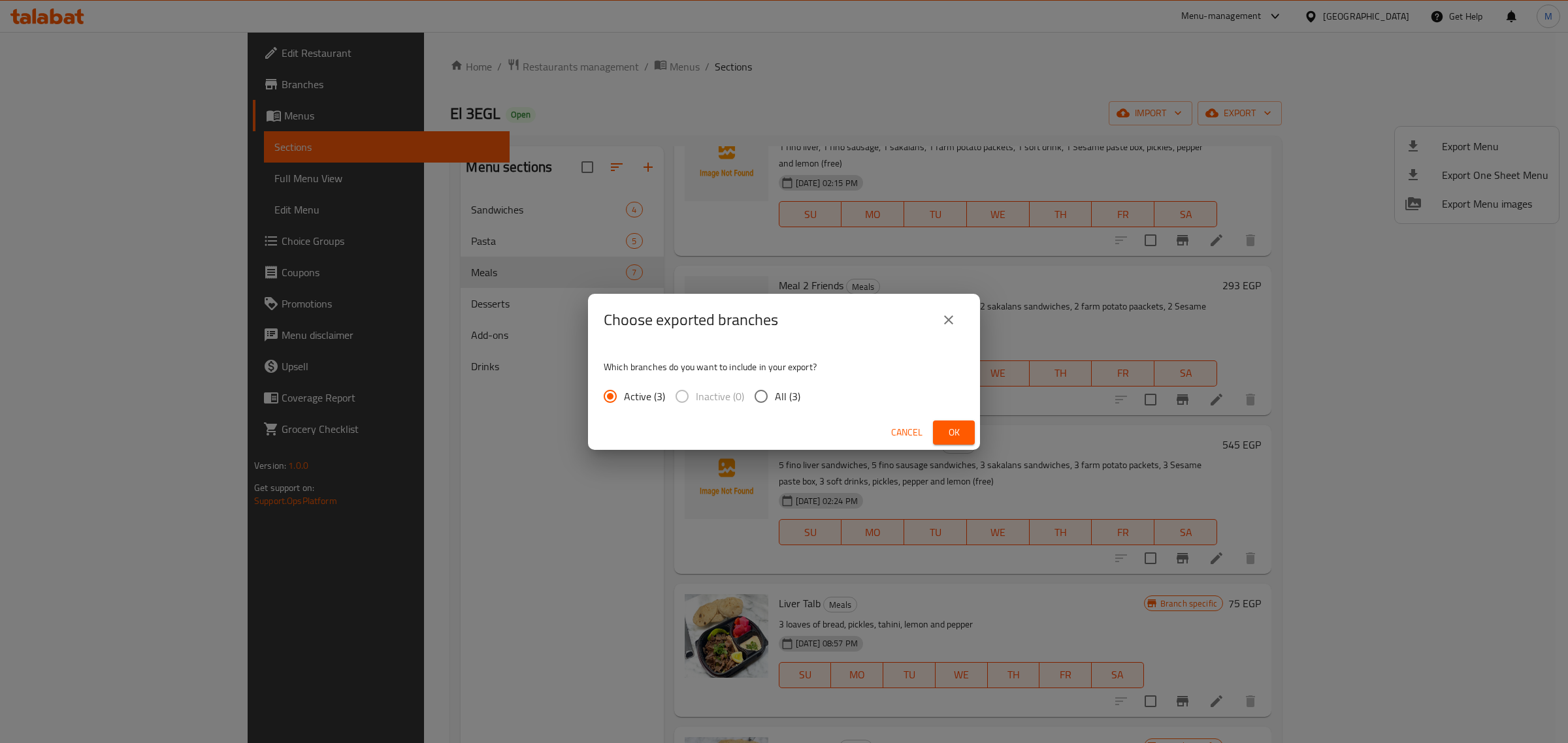
click at [756, 393] on input "All (3)" at bounding box center [761, 397] width 28 height 28
radio input "true"
click at [764, 433] on span "Ok" at bounding box center [954, 432] width 21 height 16
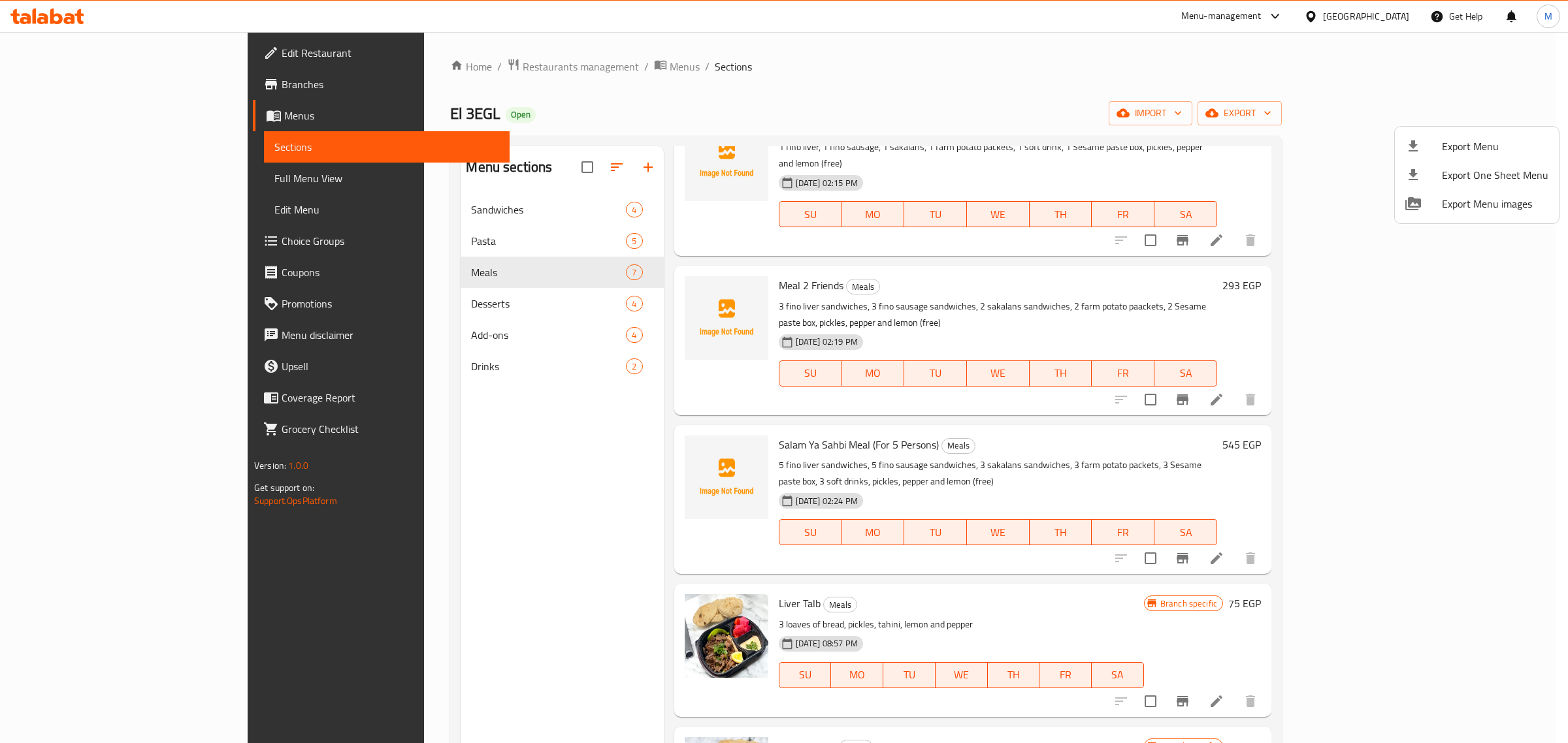
click at [764, 433] on div at bounding box center [784, 372] width 1568 height 743
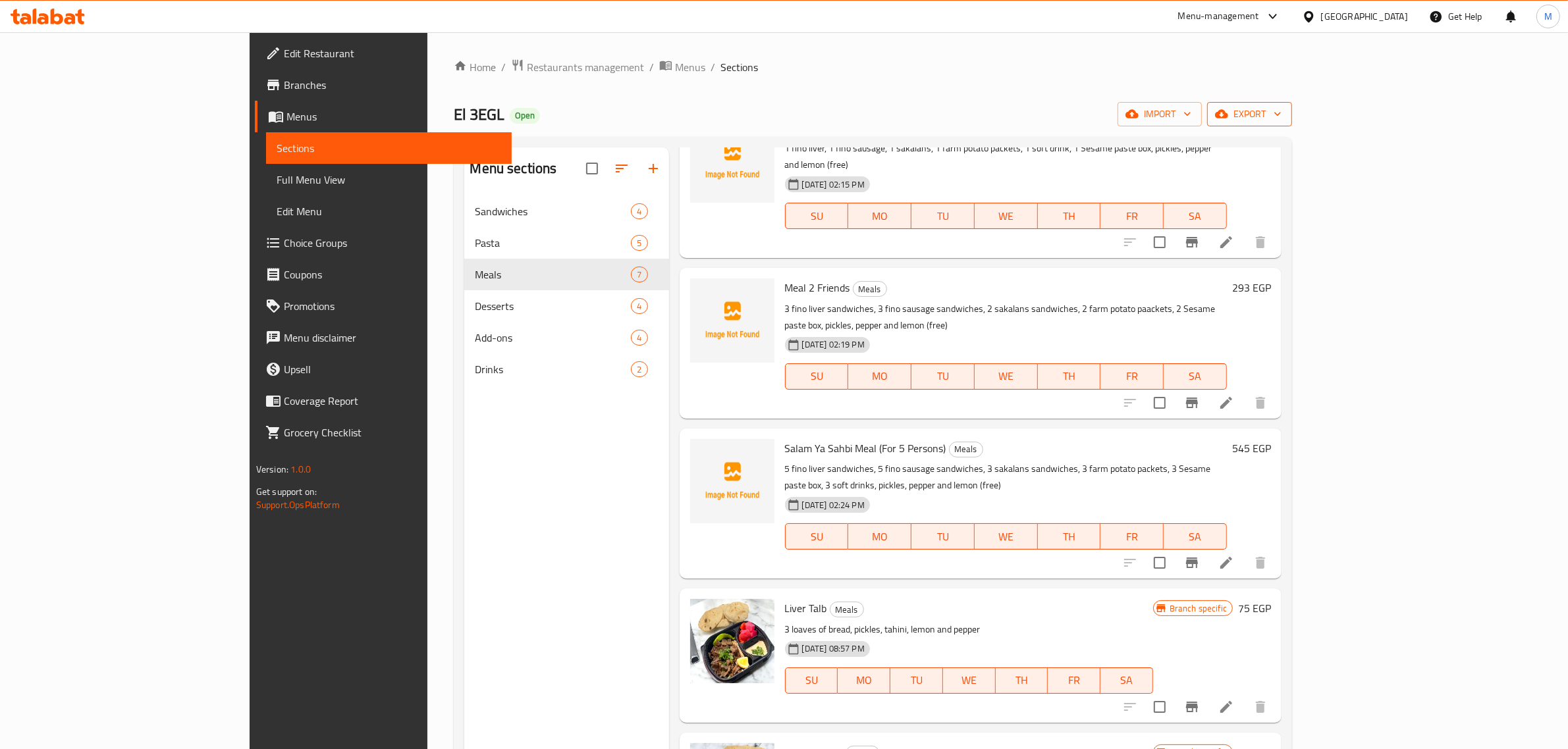
click at [770, 120] on span "export" at bounding box center [1250, 114] width 64 height 16
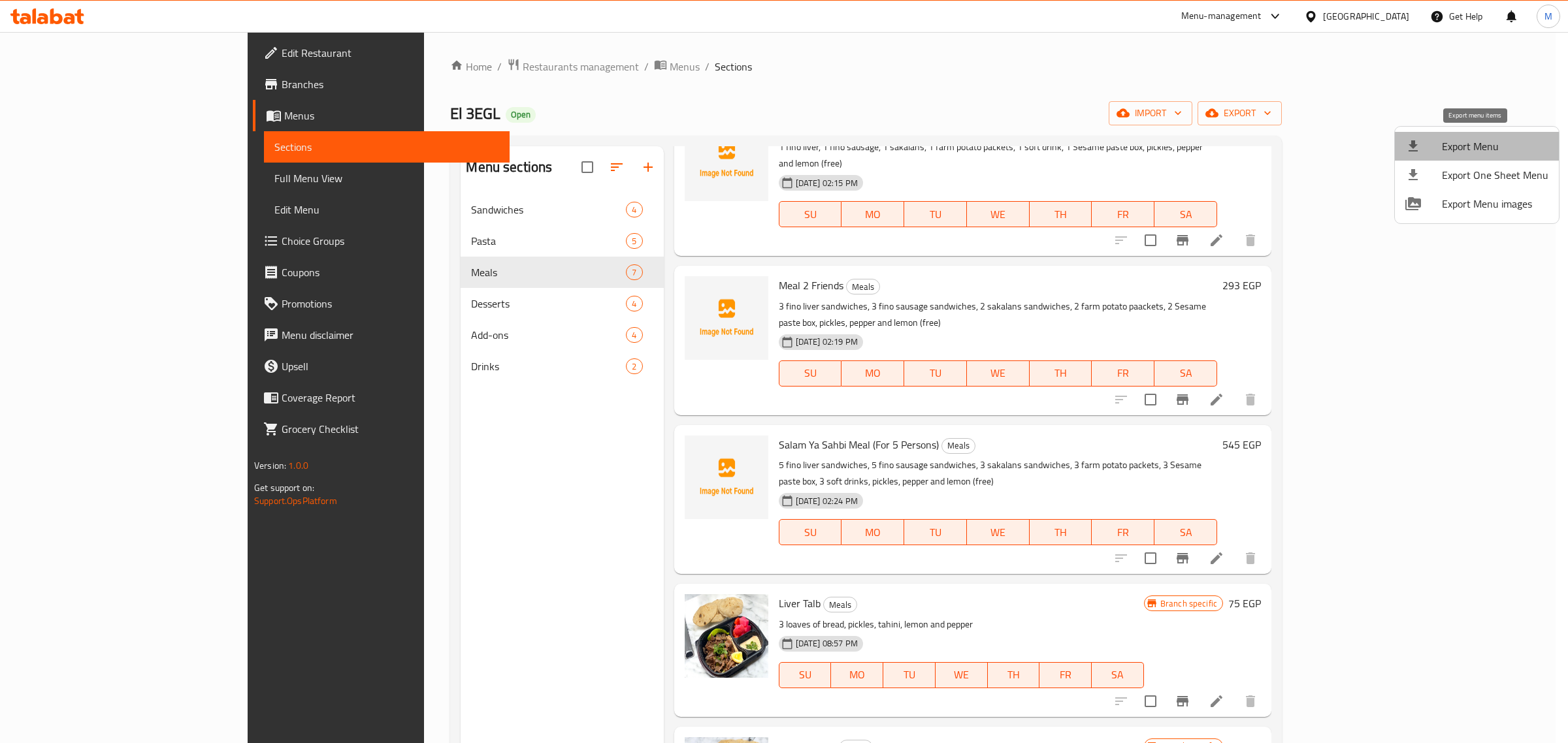
click at [764, 141] on span "Export Menu" at bounding box center [1495, 146] width 107 height 15
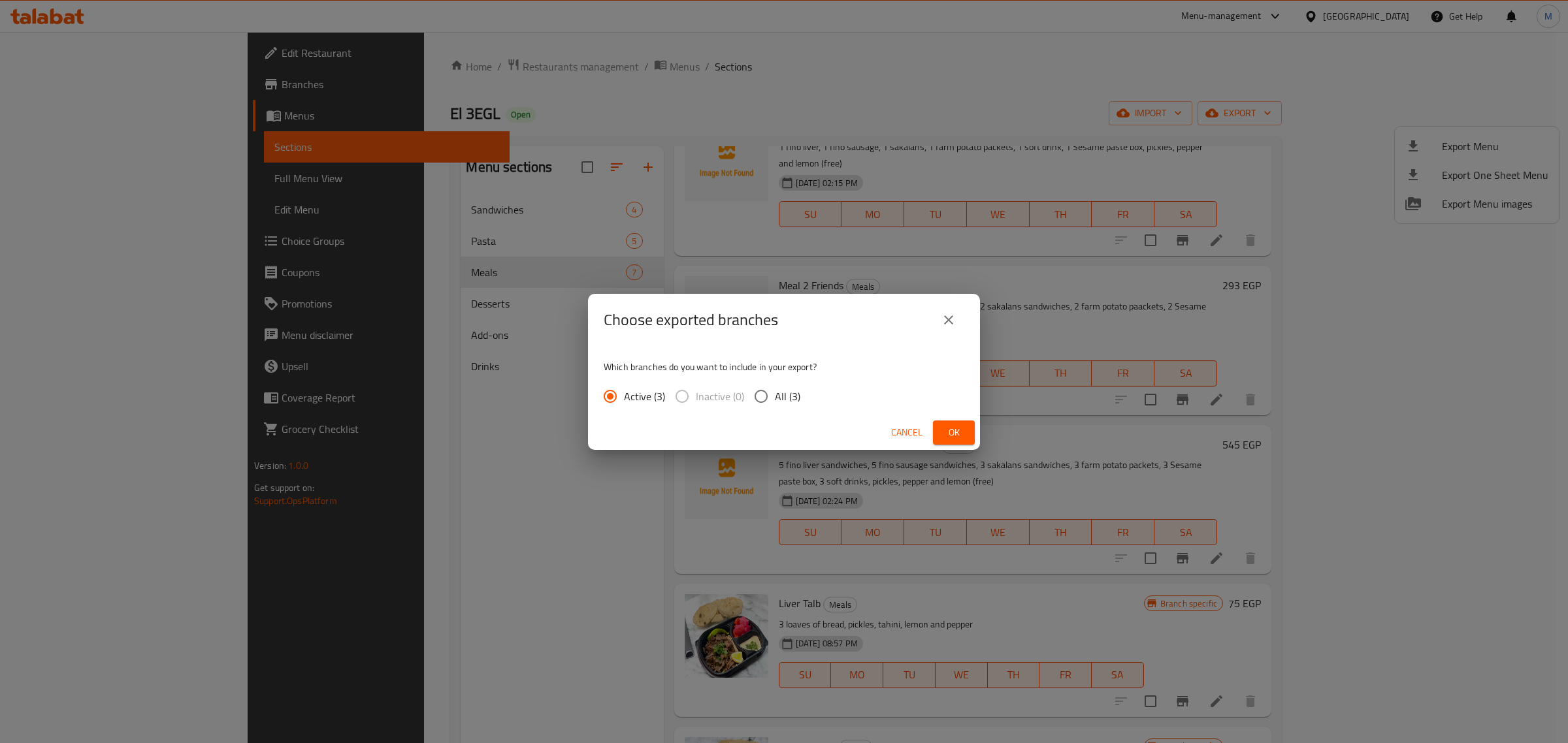
click at [764, 393] on input "All (3)" at bounding box center [761, 397] width 28 height 28
radio input "true"
click at [764, 424] on span "Ok" at bounding box center [954, 432] width 21 height 16
